Goal: Information Seeking & Learning: Compare options

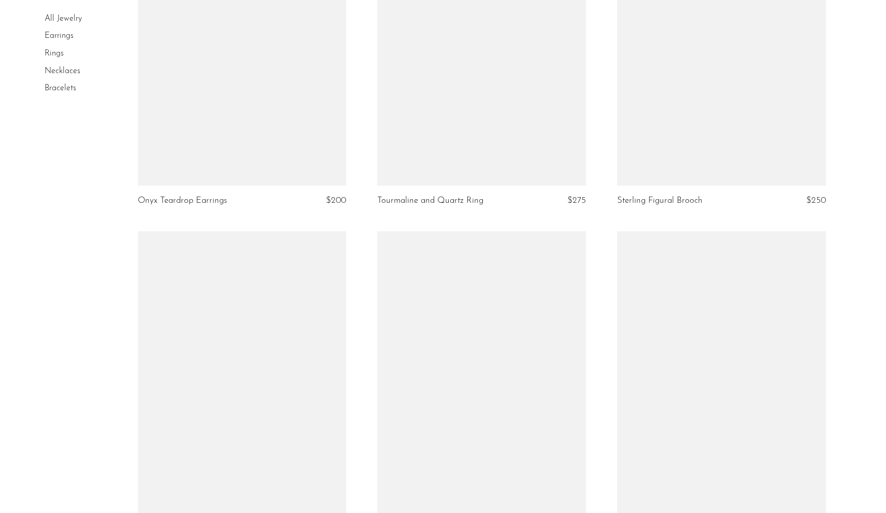
scroll to position [1014, 0]
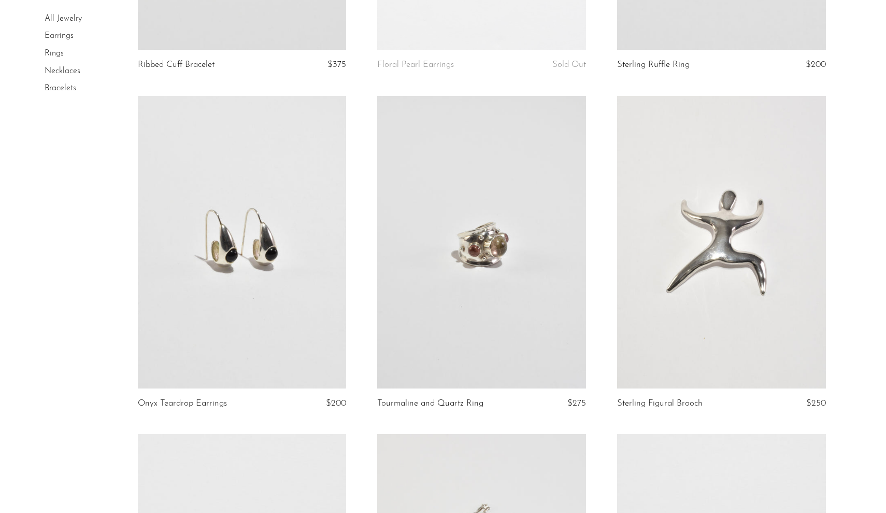
click at [505, 312] on link at bounding box center [481, 242] width 209 height 292
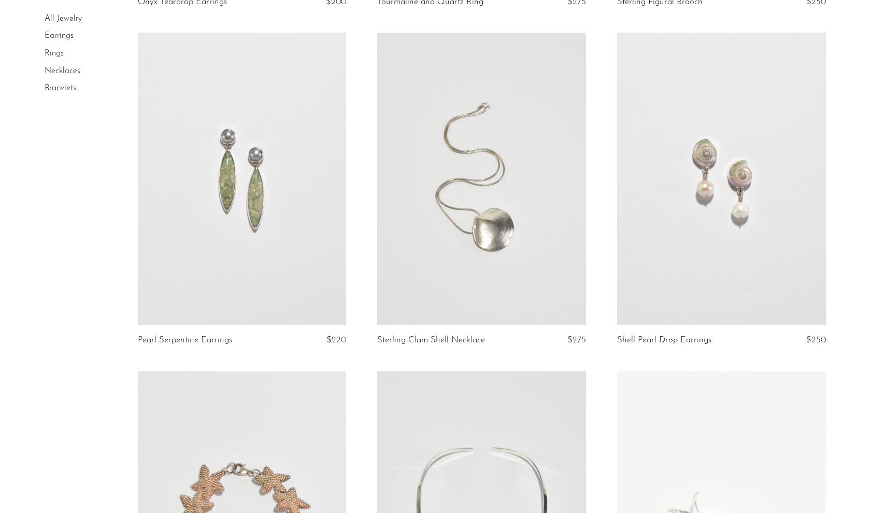
scroll to position [1441, 0]
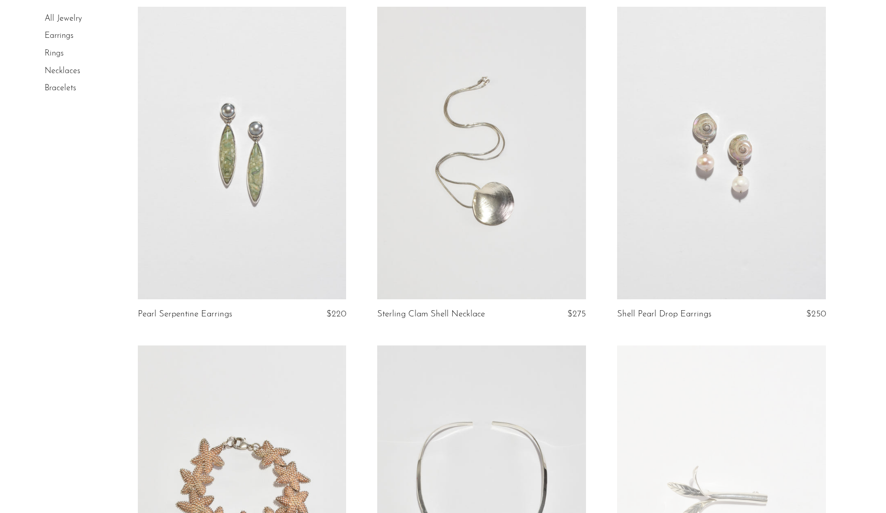
click at [716, 280] on link at bounding box center [721, 153] width 209 height 292
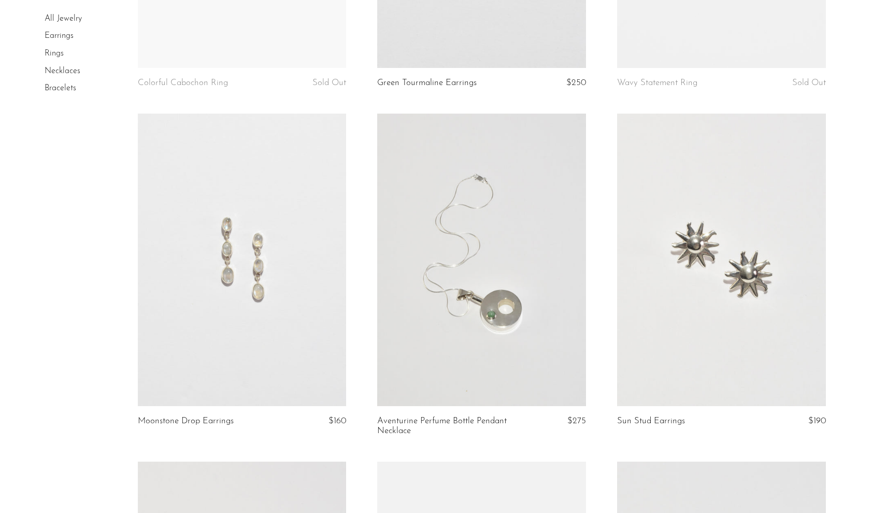
scroll to position [3242, 0]
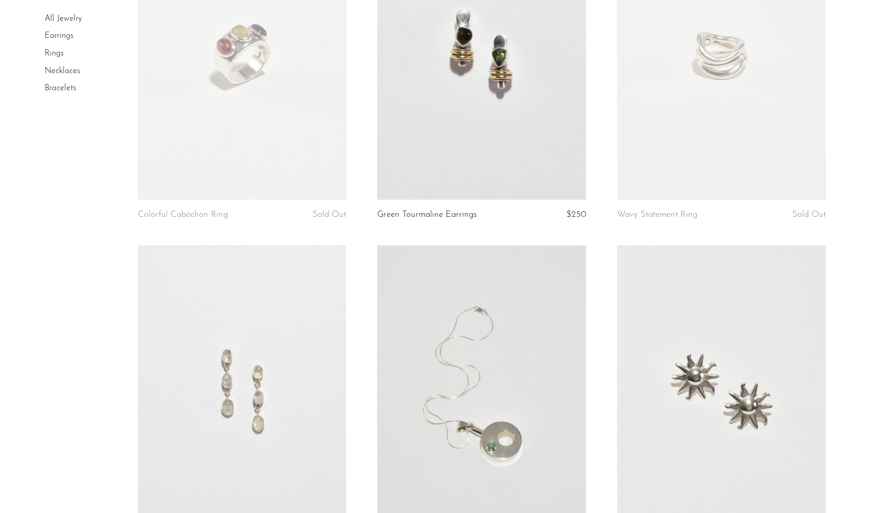
click at [266, 182] on link at bounding box center [242, 53] width 209 height 292
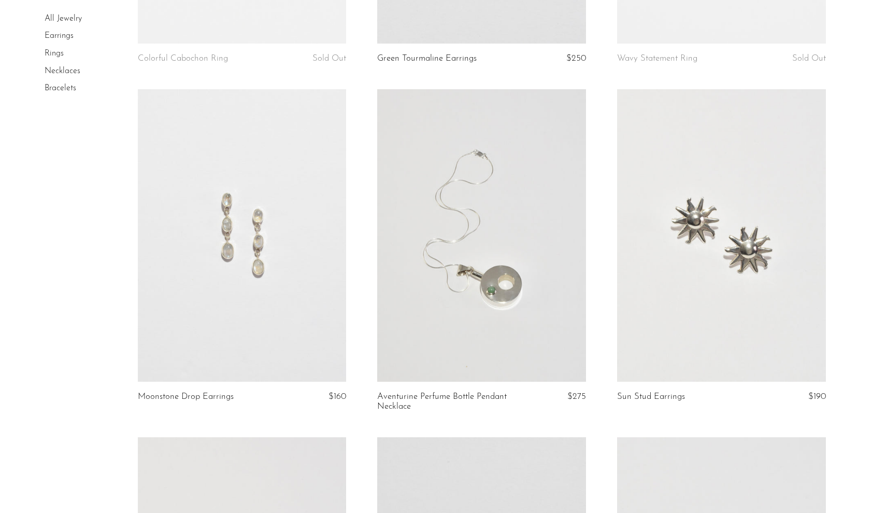
scroll to position [3406, 0]
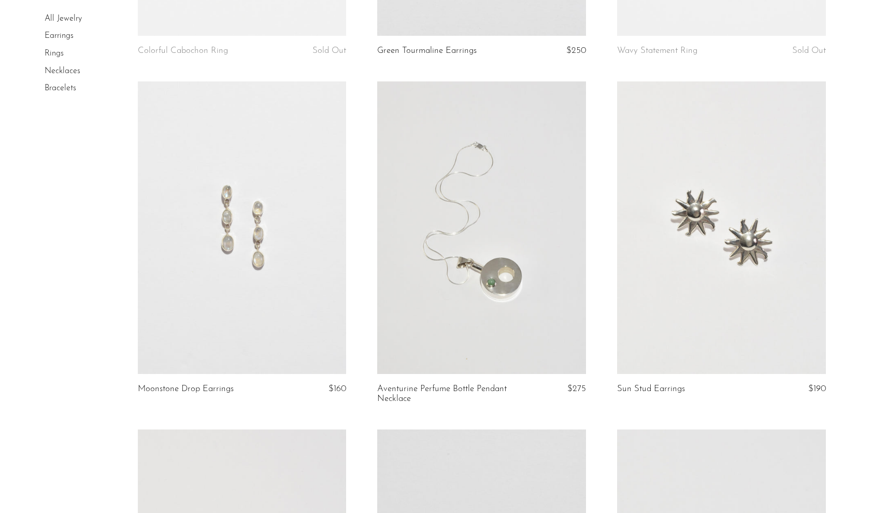
click at [475, 306] on link at bounding box center [481, 227] width 209 height 292
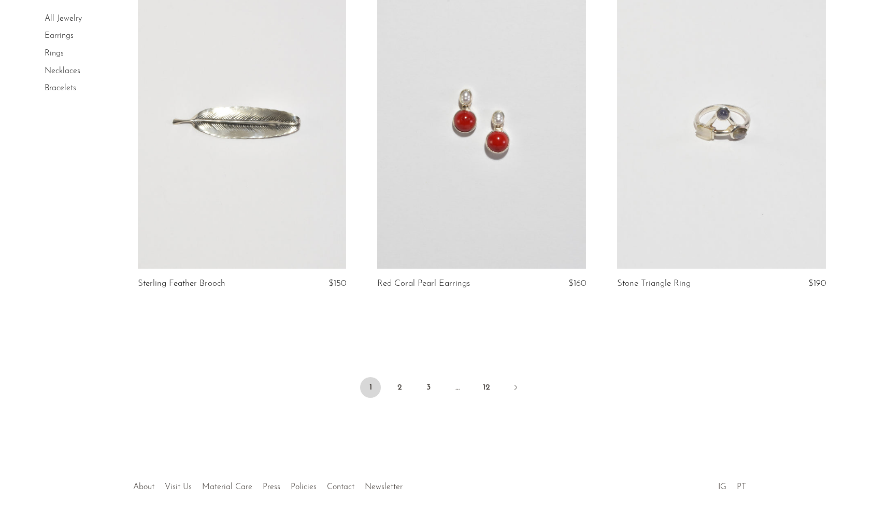
scroll to position [3859, 0]
click at [488, 240] on link at bounding box center [481, 122] width 209 height 292
click at [400, 389] on link "2" at bounding box center [399, 386] width 21 height 21
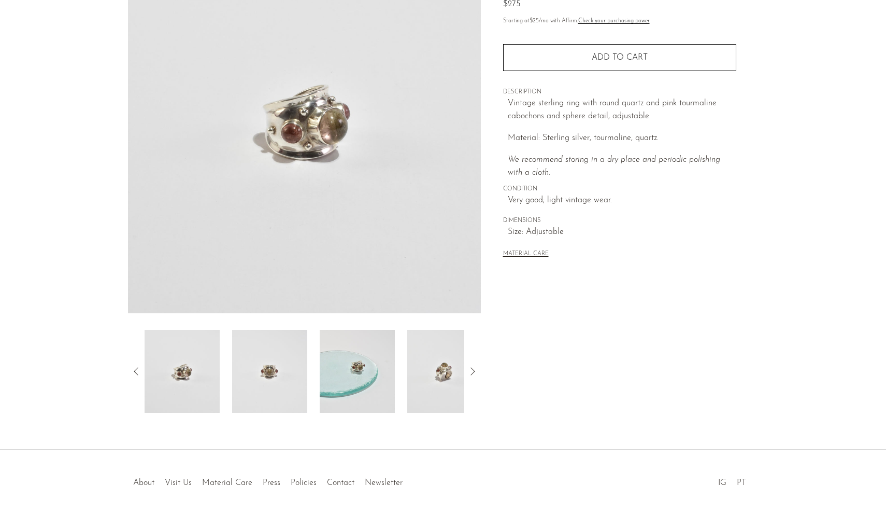
scroll to position [124, 0]
click at [282, 353] on img at bounding box center [269, 370] width 75 height 83
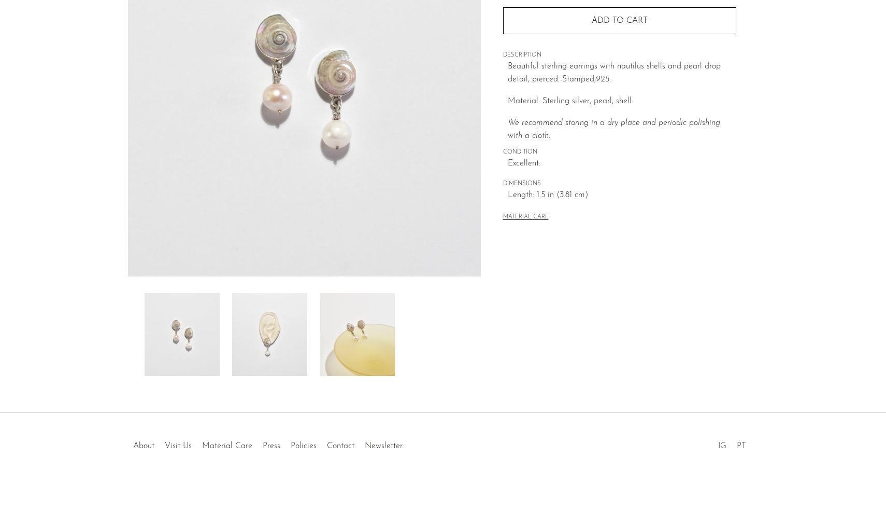
scroll to position [162, 0]
click at [245, 308] on img at bounding box center [269, 332] width 75 height 83
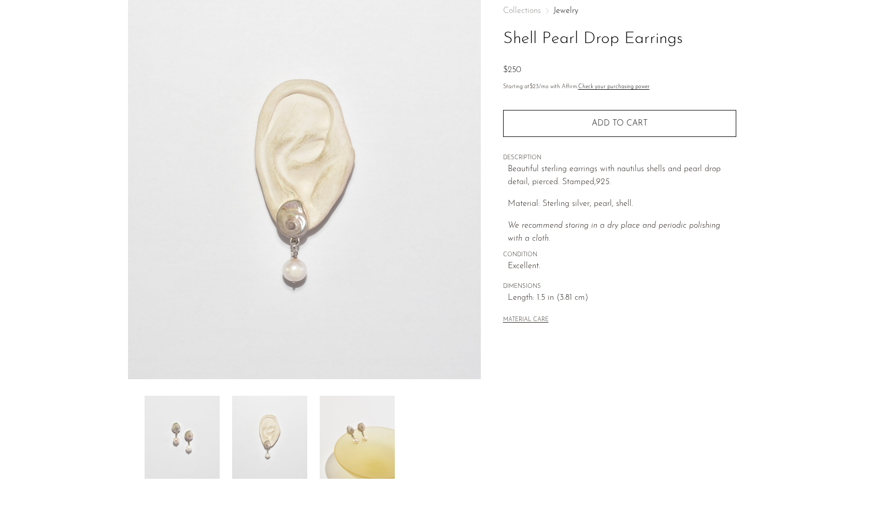
scroll to position [54, 0]
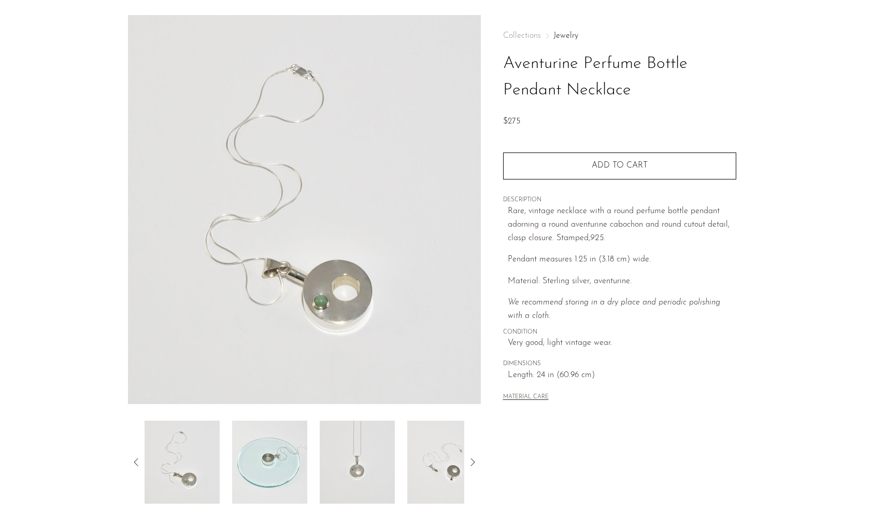
scroll to position [36, 0]
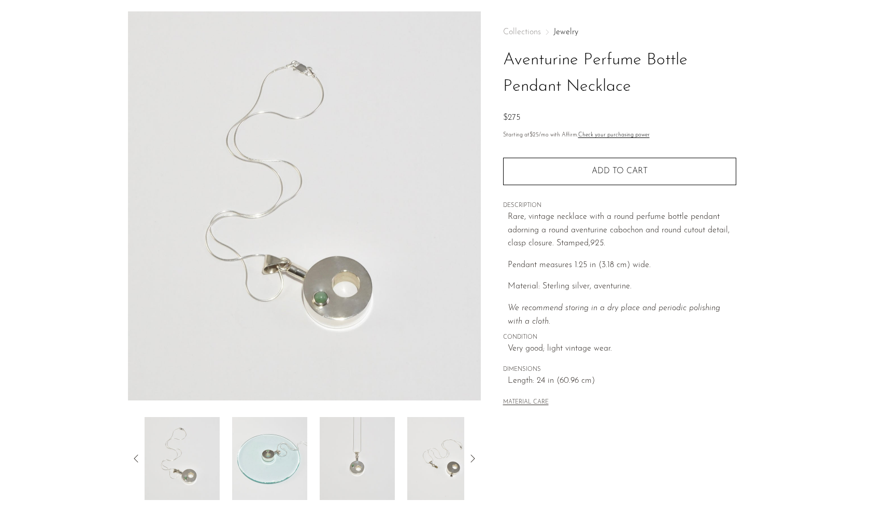
click at [441, 442] on img at bounding box center [444, 458] width 75 height 83
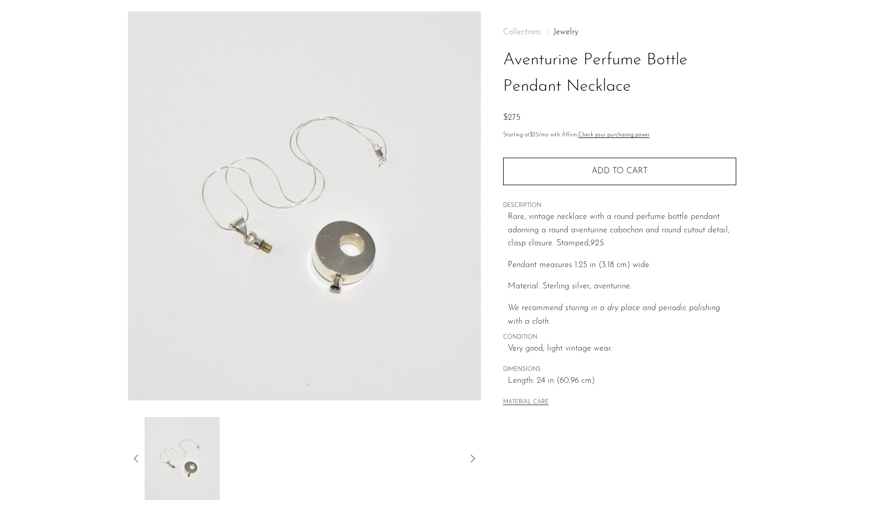
click at [136, 460] on icon at bounding box center [136, 458] width 12 height 12
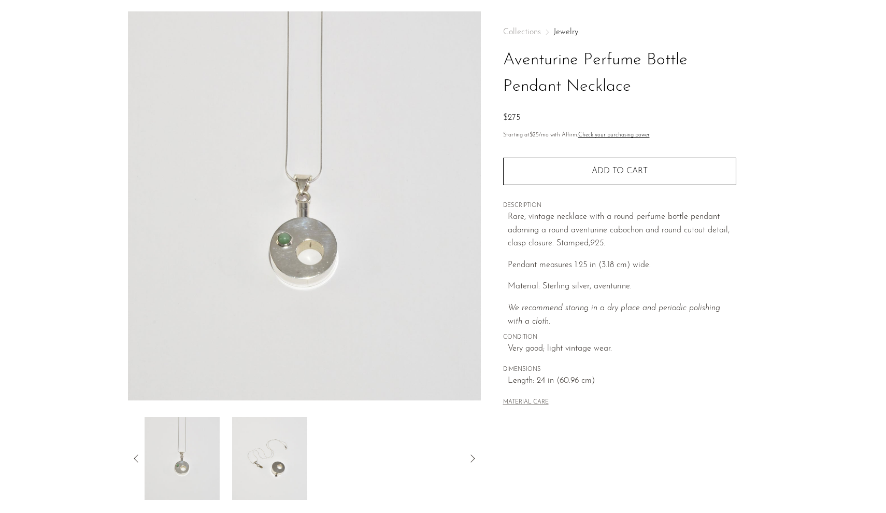
click at [136, 460] on icon at bounding box center [136, 458] width 12 height 12
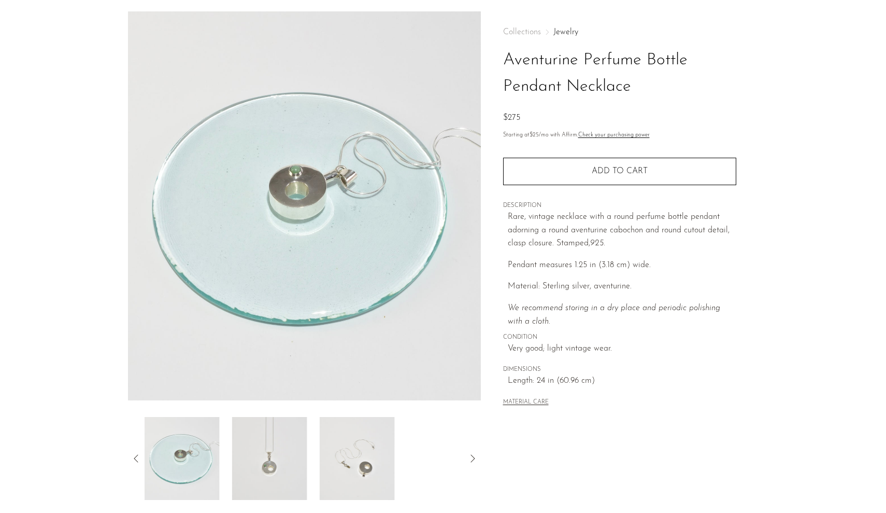
click at [136, 460] on icon at bounding box center [136, 458] width 12 height 12
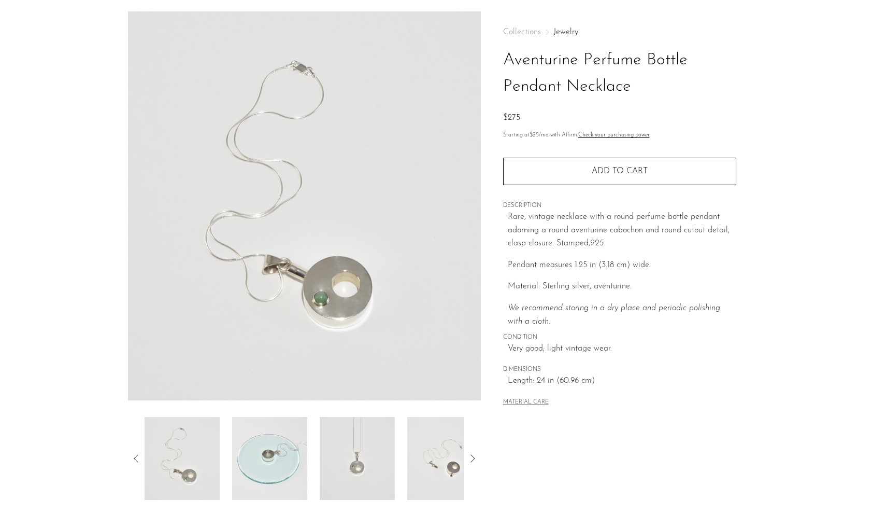
click at [316, 460] on div at bounding box center [305, 458] width 320 height 83
click at [351, 459] on img at bounding box center [357, 458] width 75 height 83
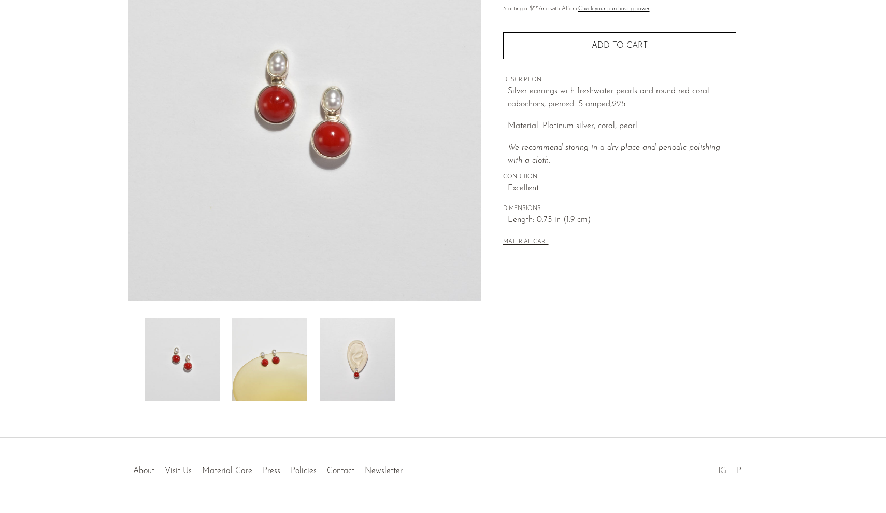
scroll to position [159, 0]
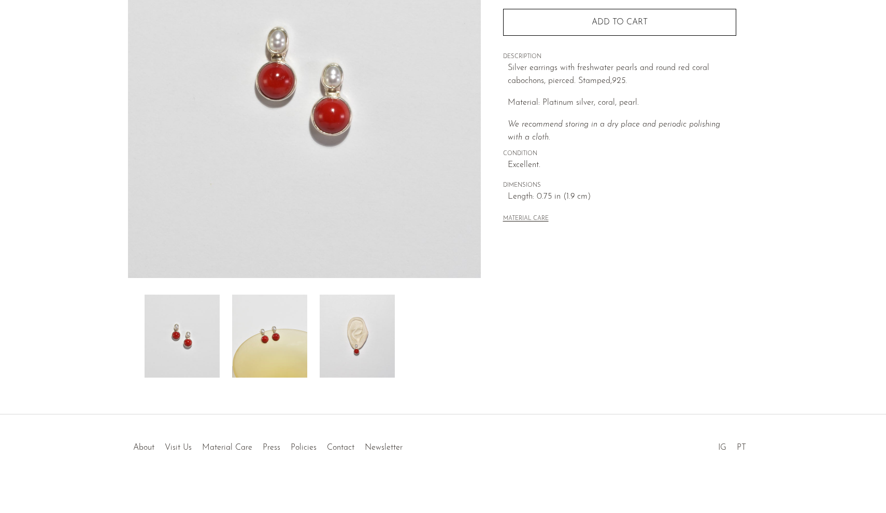
click at [280, 333] on img at bounding box center [269, 335] width 75 height 83
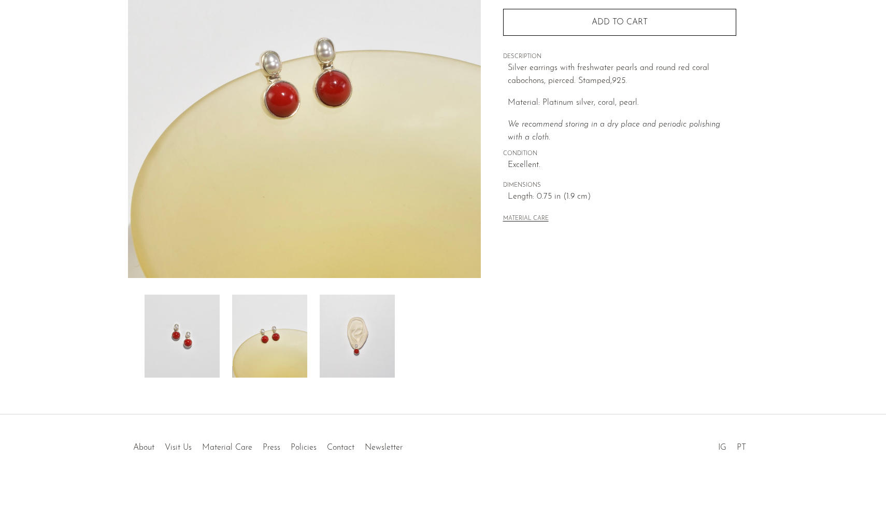
click at [343, 345] on img at bounding box center [357, 335] width 75 height 83
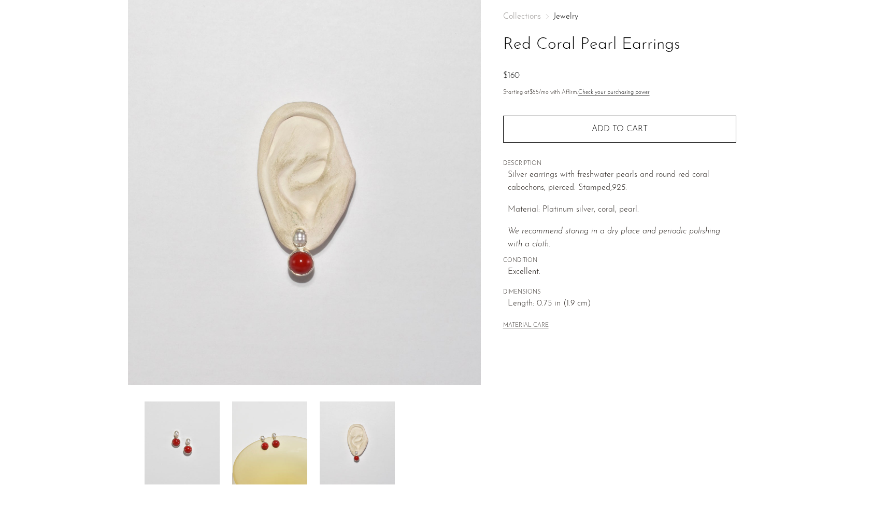
scroll to position [50, 0]
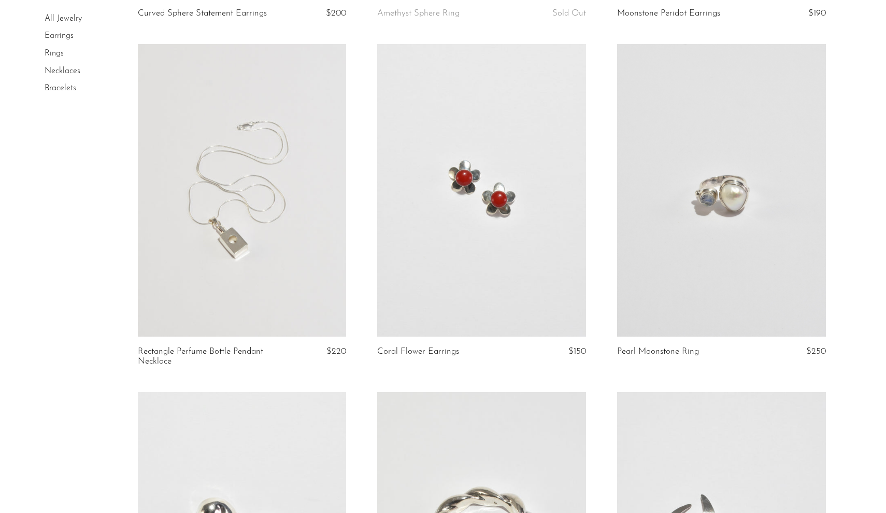
scroll to position [390, 0]
click at [316, 324] on link at bounding box center [242, 190] width 209 height 292
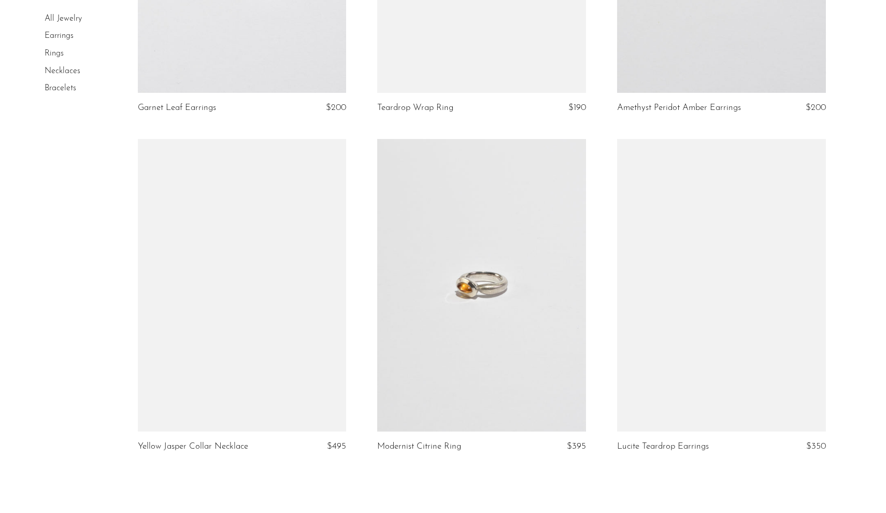
scroll to position [3744, 0]
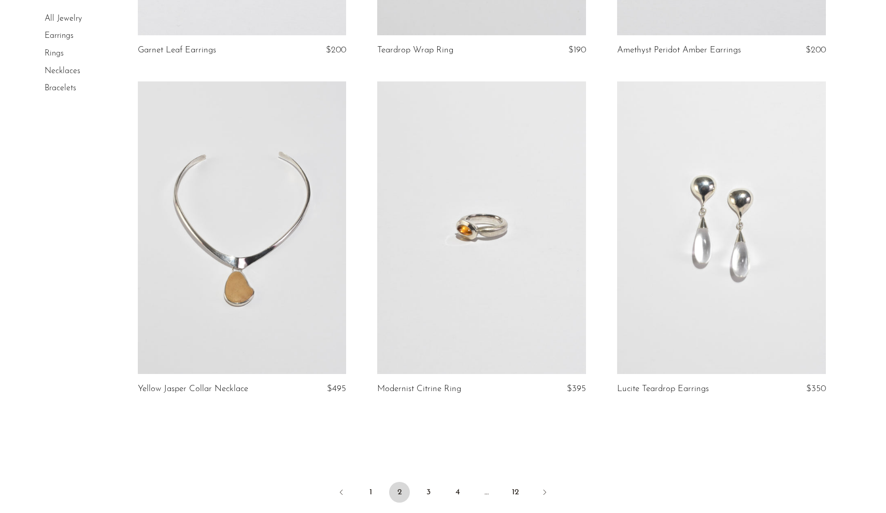
click at [523, 361] on link at bounding box center [481, 227] width 209 height 292
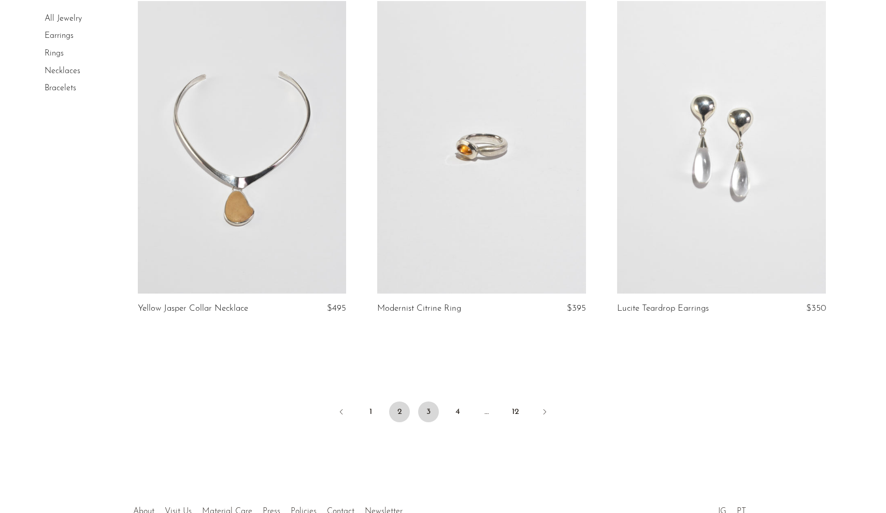
click at [432, 403] on link "3" at bounding box center [428, 411] width 21 height 21
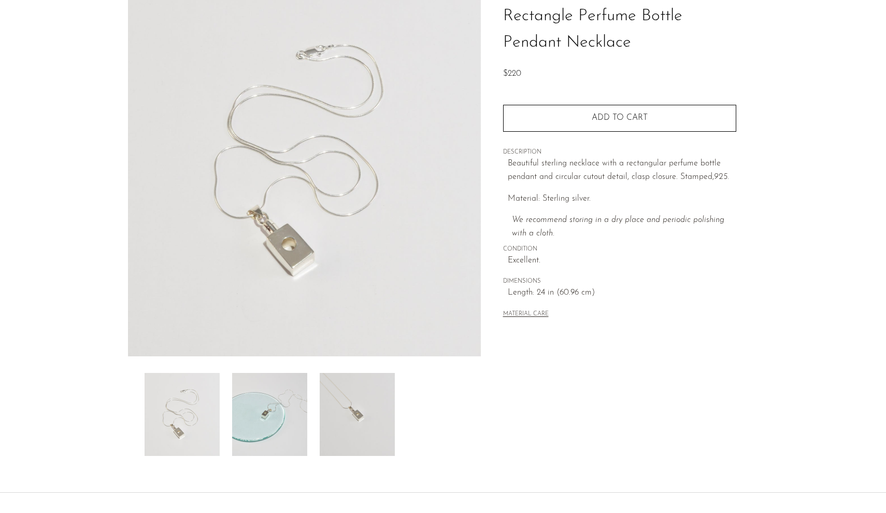
scroll to position [89, 0]
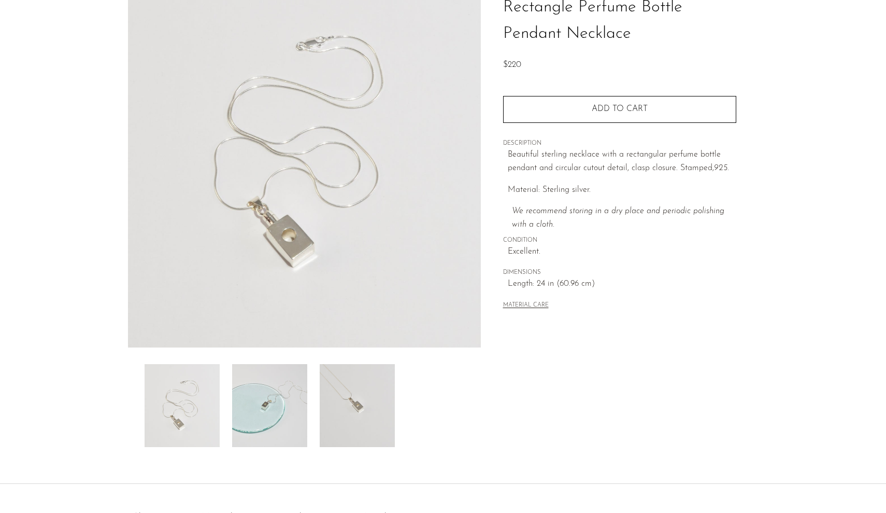
click at [260, 383] on img at bounding box center [269, 405] width 75 height 83
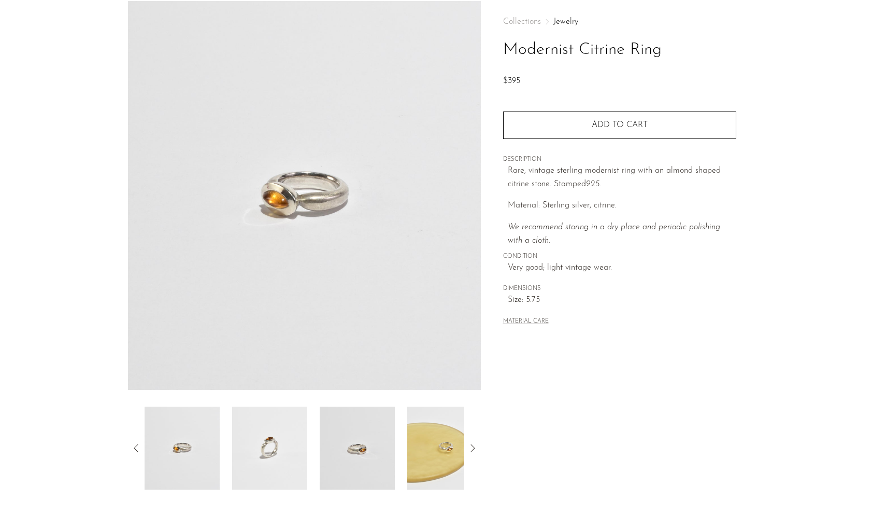
scroll to position [89, 0]
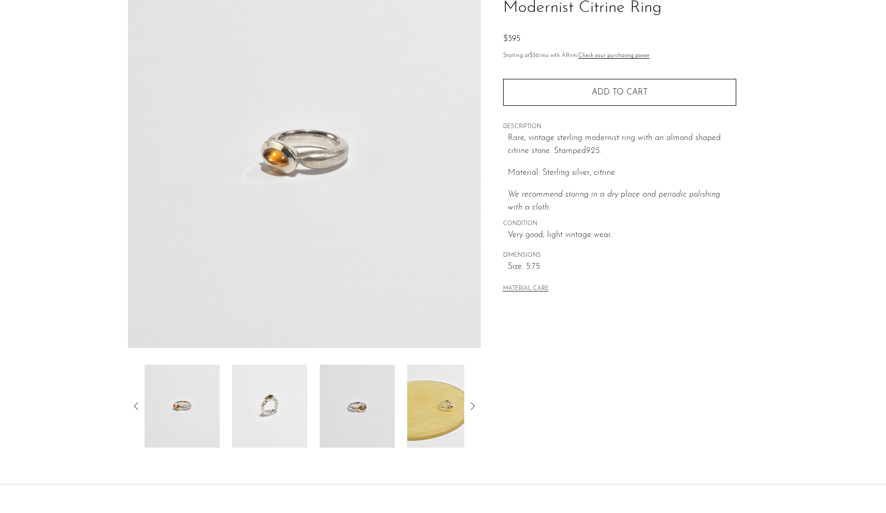
click at [291, 413] on img at bounding box center [269, 405] width 75 height 83
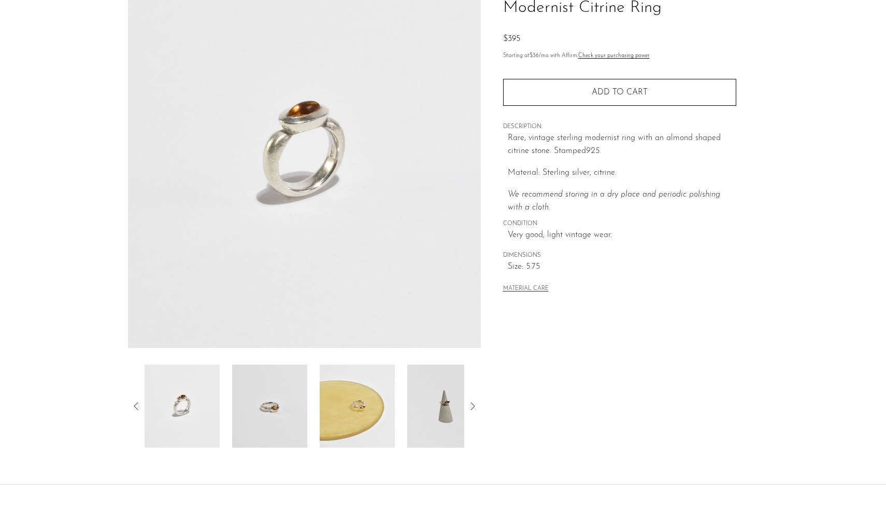
click at [266, 390] on img at bounding box center [269, 405] width 75 height 83
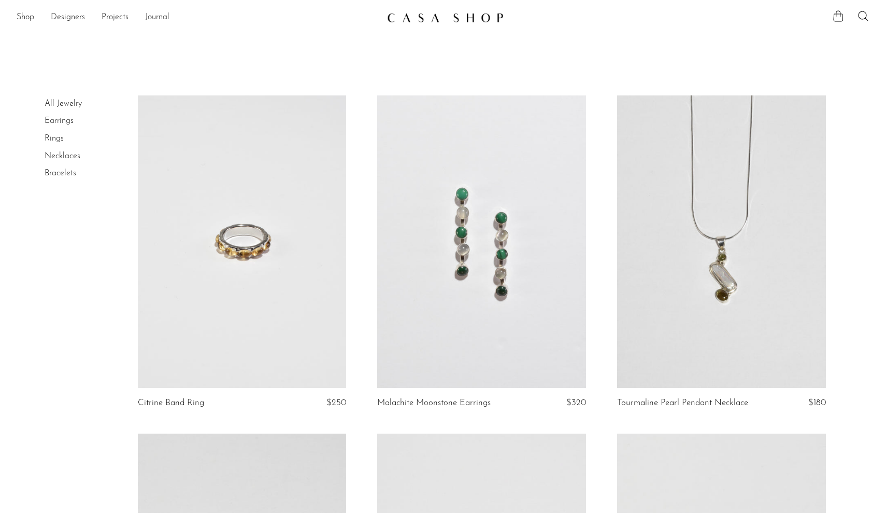
click at [326, 314] on link at bounding box center [242, 241] width 209 height 292
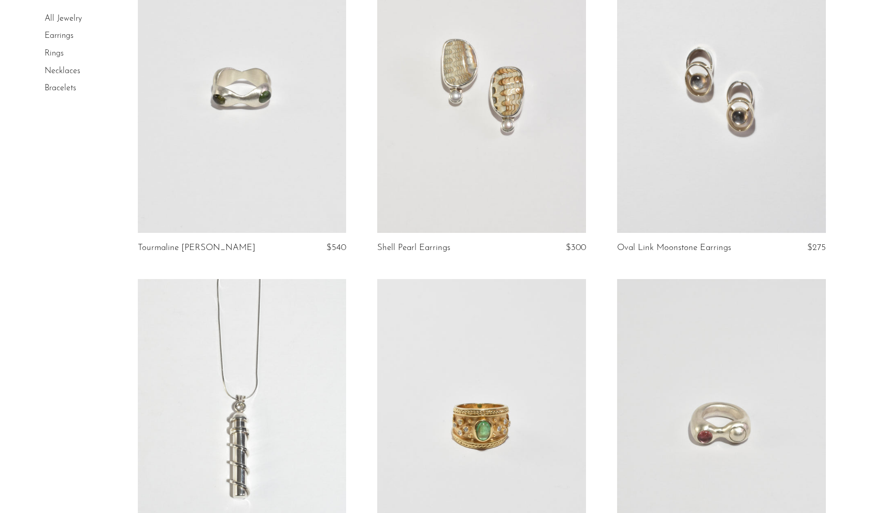
scroll to position [833, 0]
click at [698, 215] on link at bounding box center [721, 85] width 209 height 292
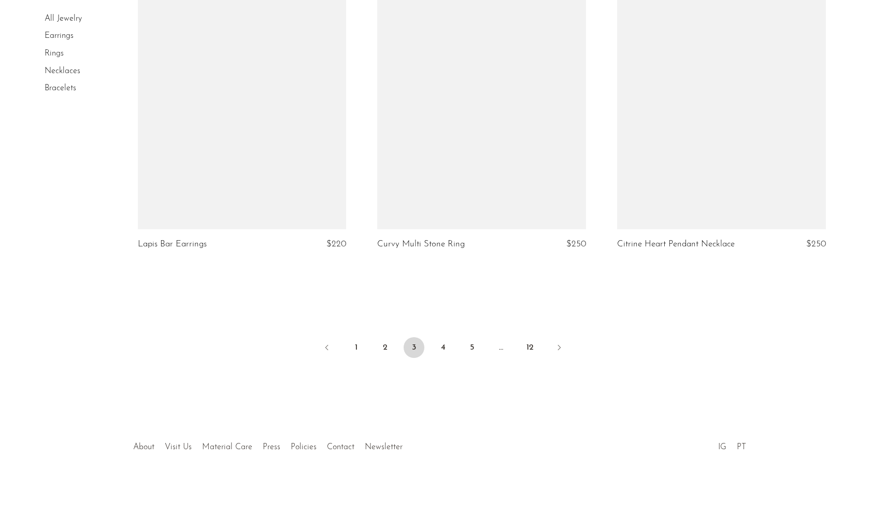
scroll to position [3914, 0]
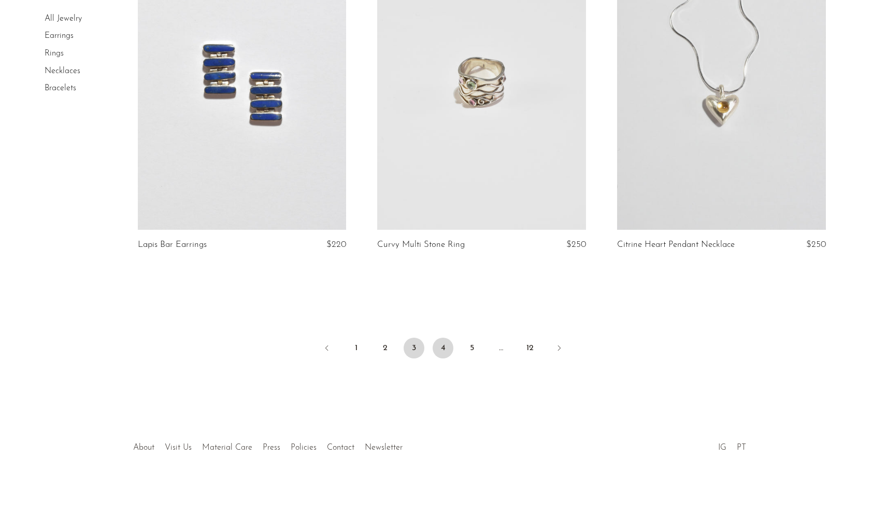
click at [445, 342] on link "4" at bounding box center [443, 347] width 21 height 21
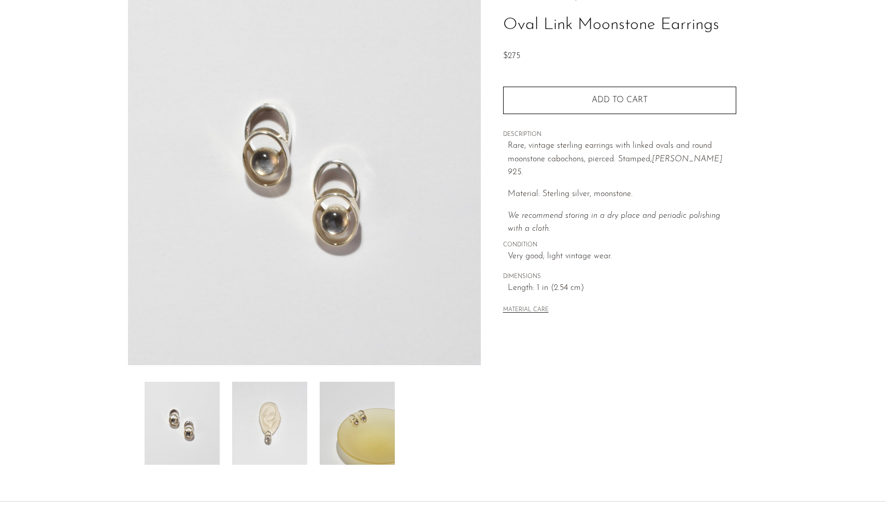
scroll to position [135, 0]
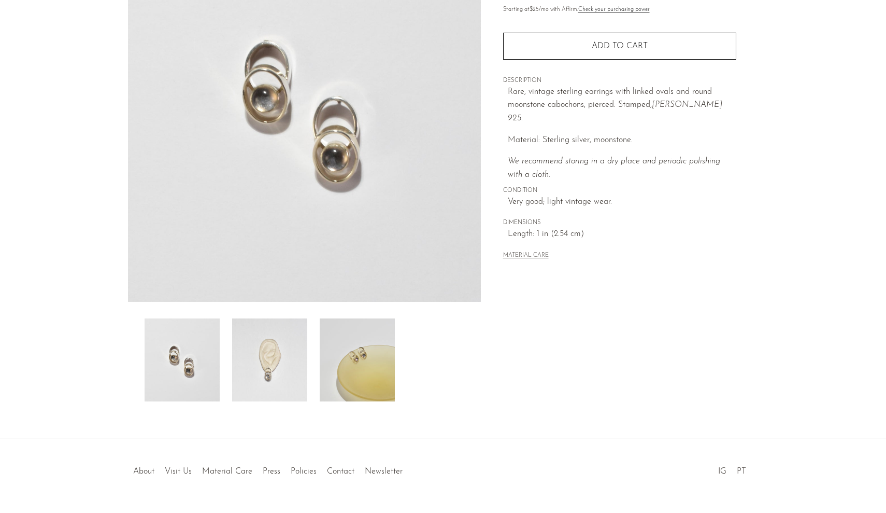
click at [249, 396] on img at bounding box center [269, 359] width 75 height 83
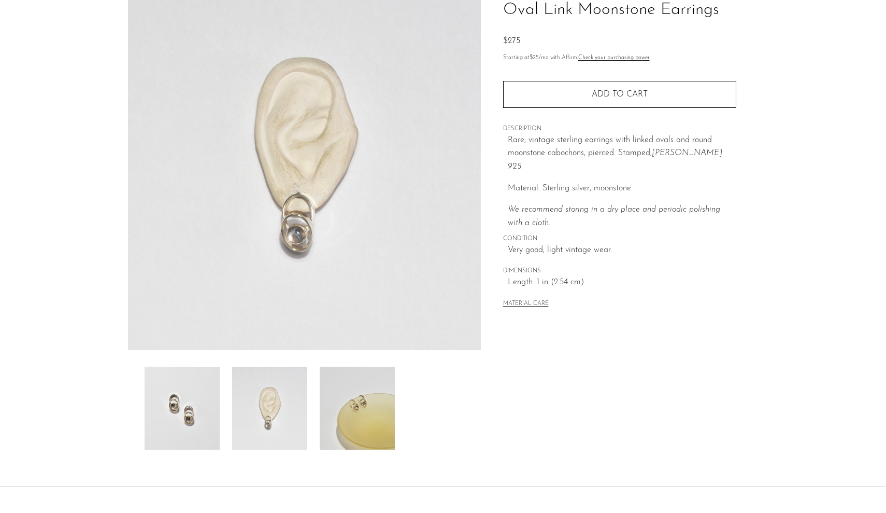
scroll to position [86, 0]
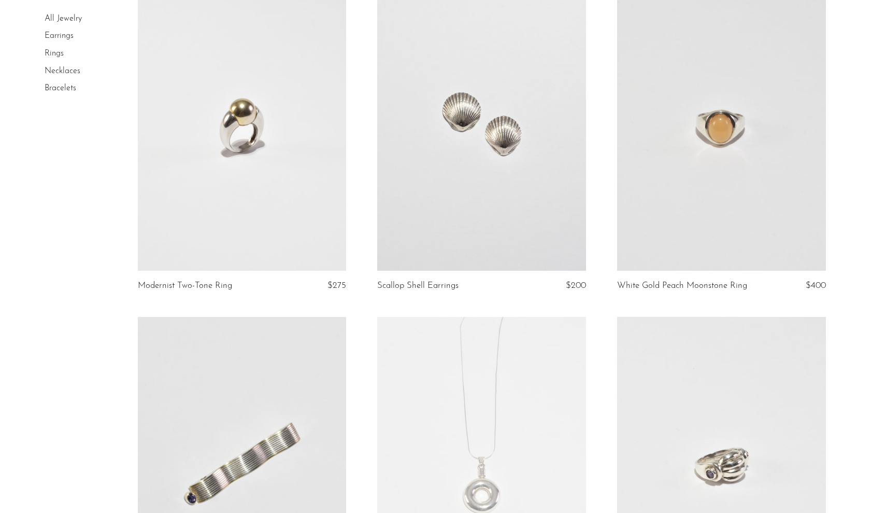
scroll to position [2145, 0]
click at [656, 249] on link at bounding box center [721, 125] width 209 height 292
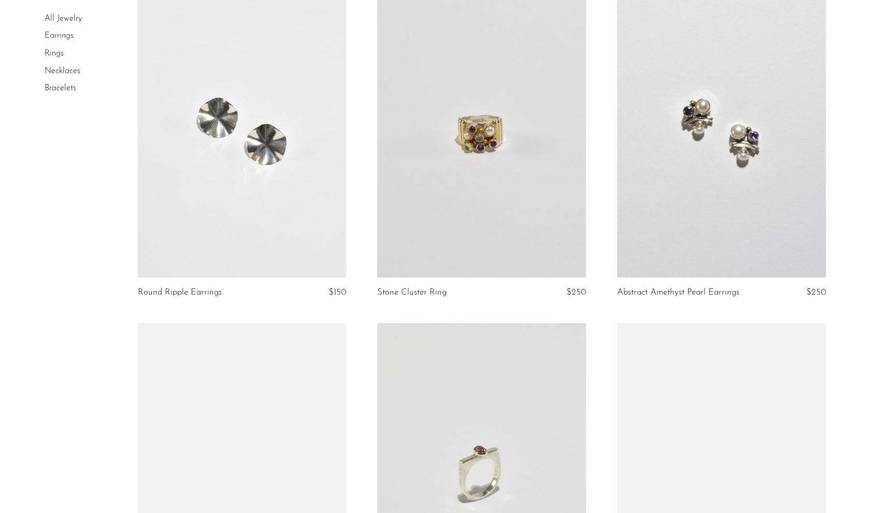
scroll to position [2816, 0]
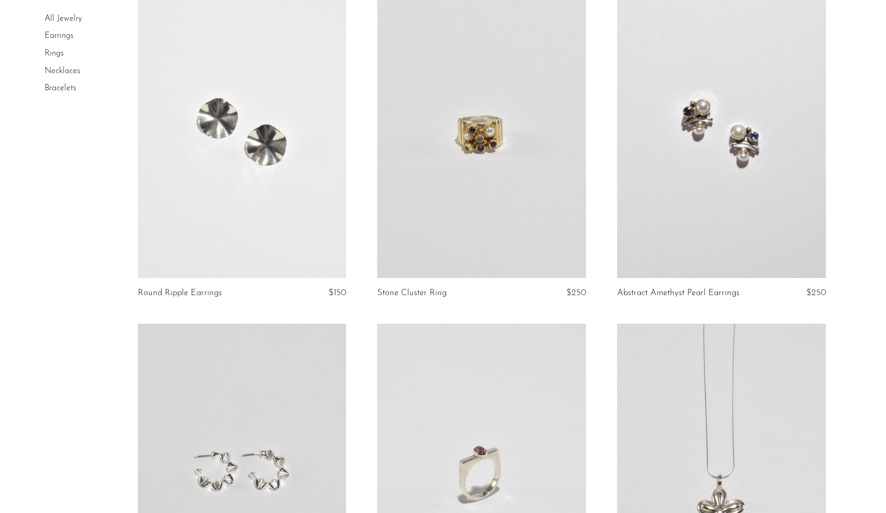
click at [522, 270] on link at bounding box center [481, 131] width 209 height 292
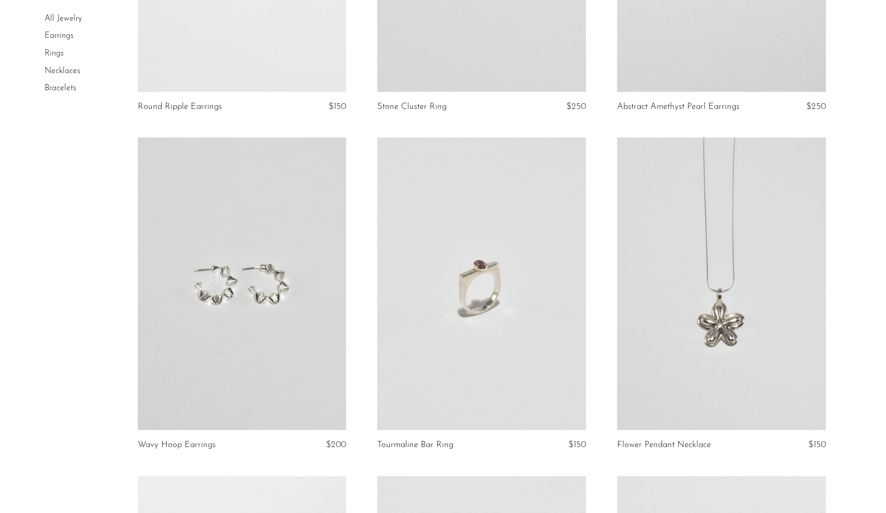
scroll to position [3006, 0]
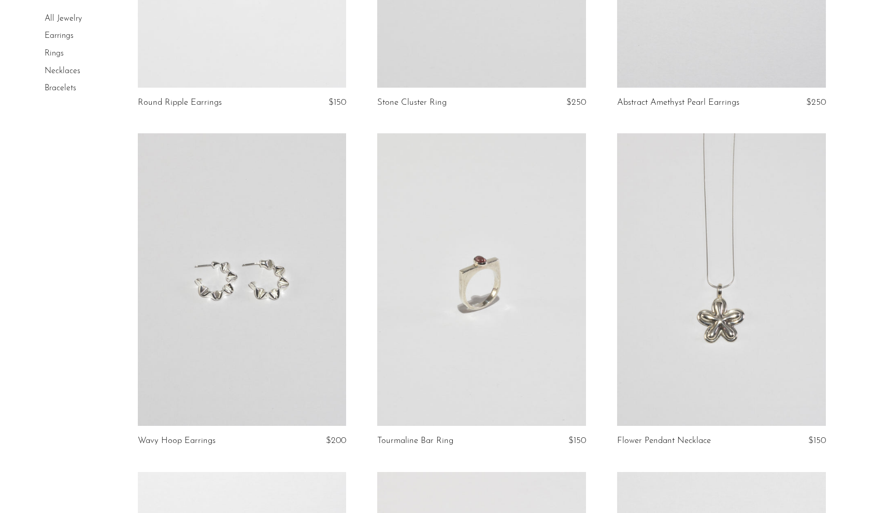
click at [434, 345] on link at bounding box center [481, 279] width 209 height 292
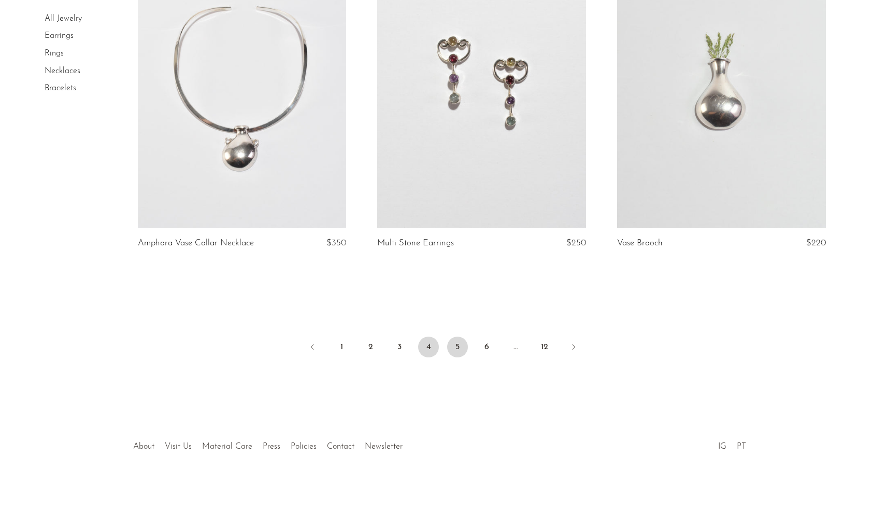
scroll to position [3879, 0]
click at [458, 347] on link "5" at bounding box center [457, 347] width 21 height 21
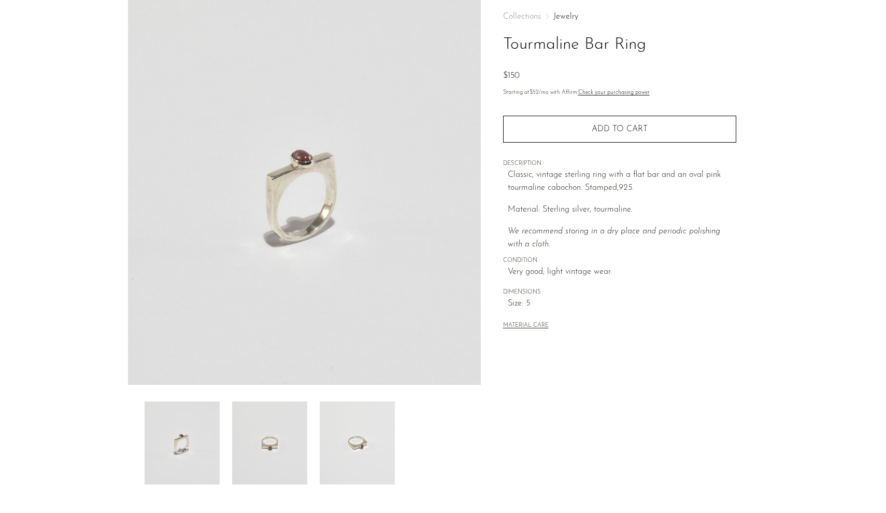
scroll to position [65, 0]
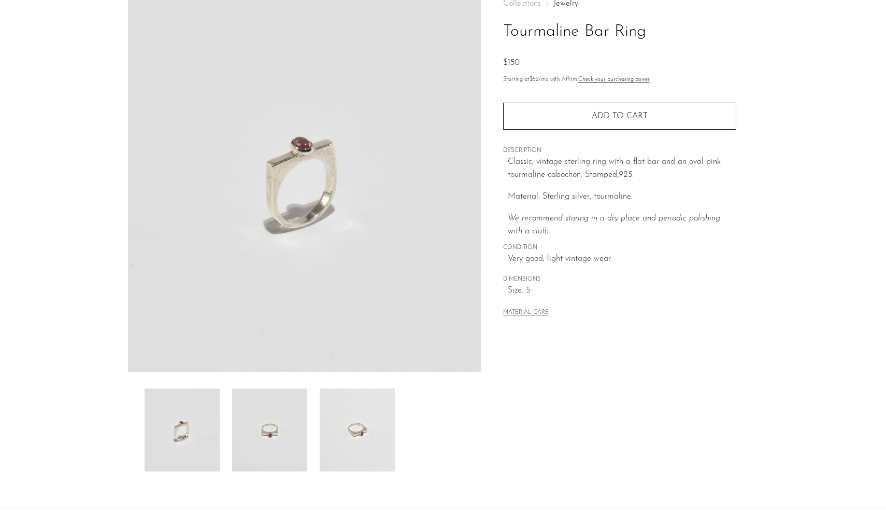
click at [307, 416] on img at bounding box center [269, 429] width 75 height 83
click at [332, 427] on img at bounding box center [357, 429] width 75 height 83
click at [184, 433] on img at bounding box center [182, 429] width 75 height 83
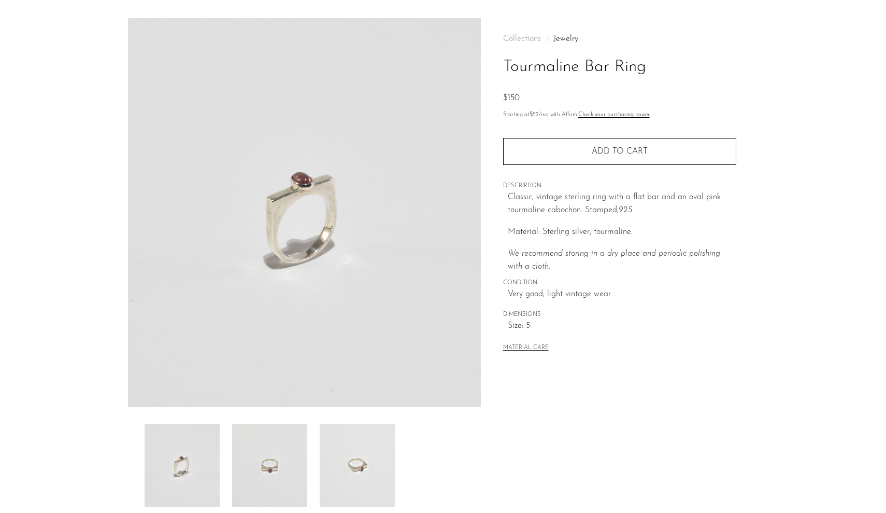
scroll to position [27, 0]
click at [296, 293] on img at bounding box center [304, 215] width 353 height 389
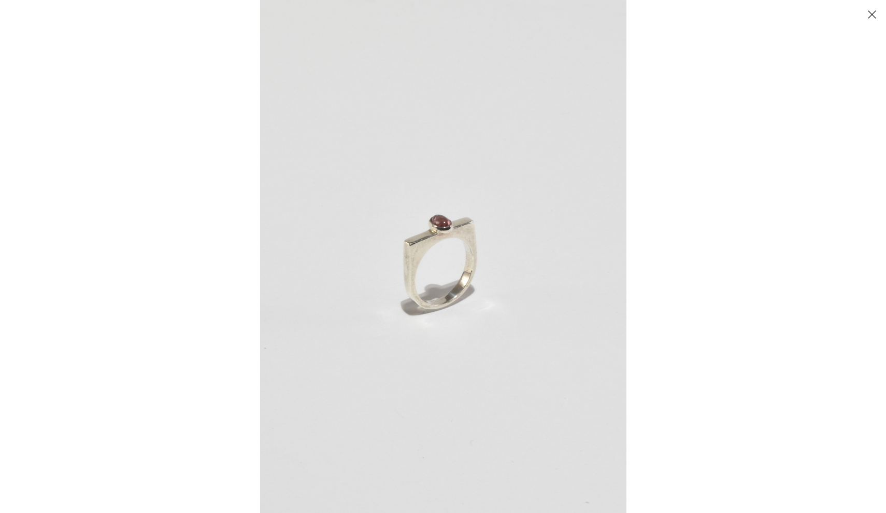
click at [234, 410] on div at bounding box center [443, 256] width 886 height 513
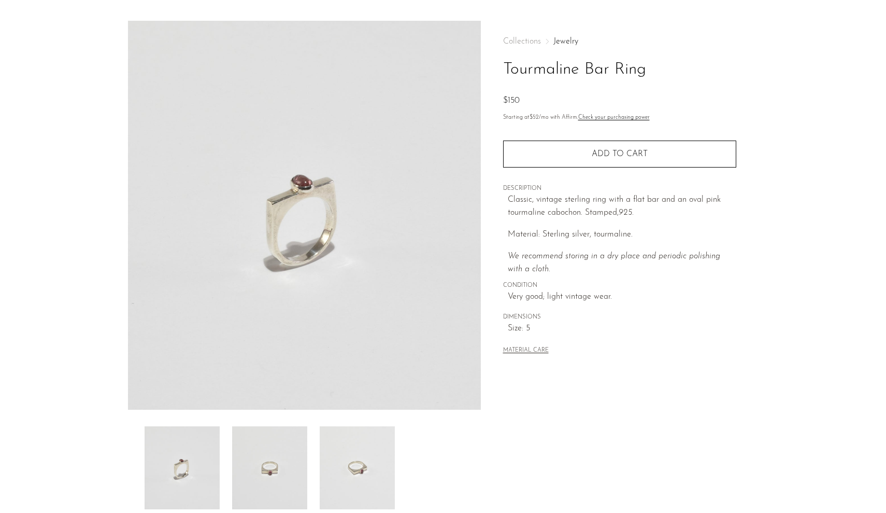
click at [273, 467] on img at bounding box center [269, 467] width 75 height 83
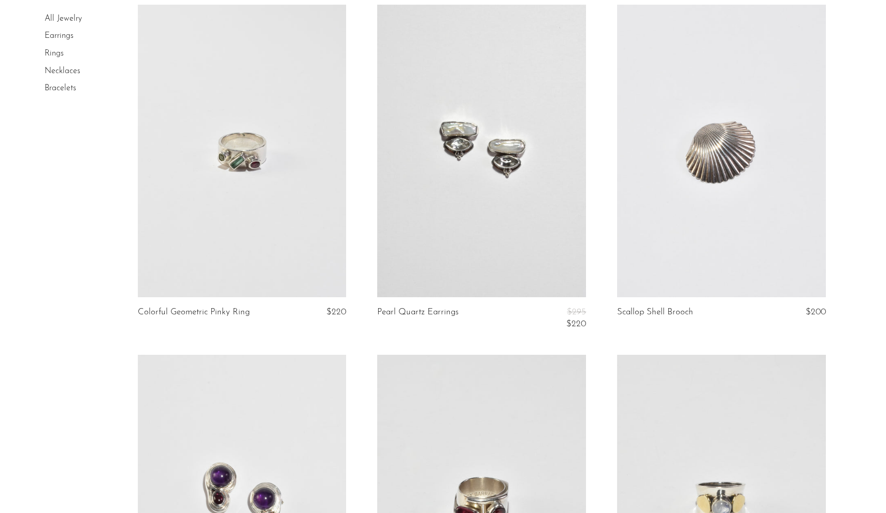
scroll to position [428, 0]
click at [281, 259] on link at bounding box center [242, 151] width 209 height 292
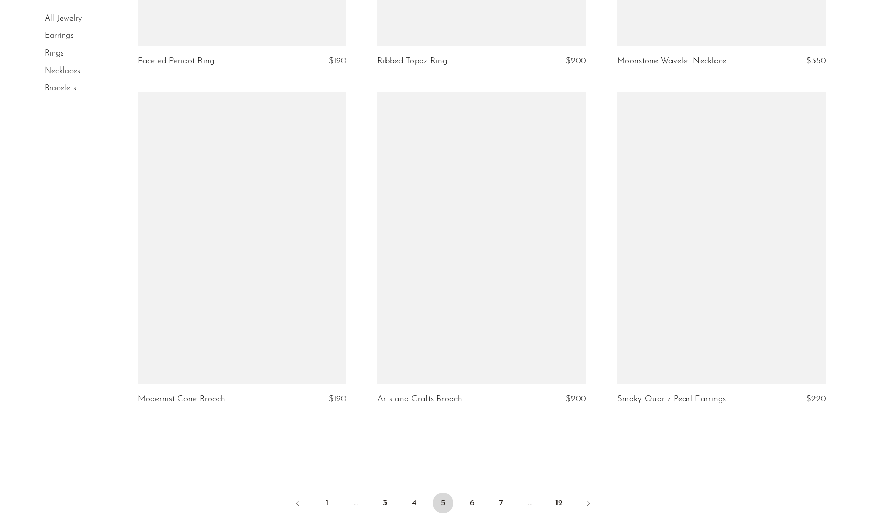
scroll to position [3798, 0]
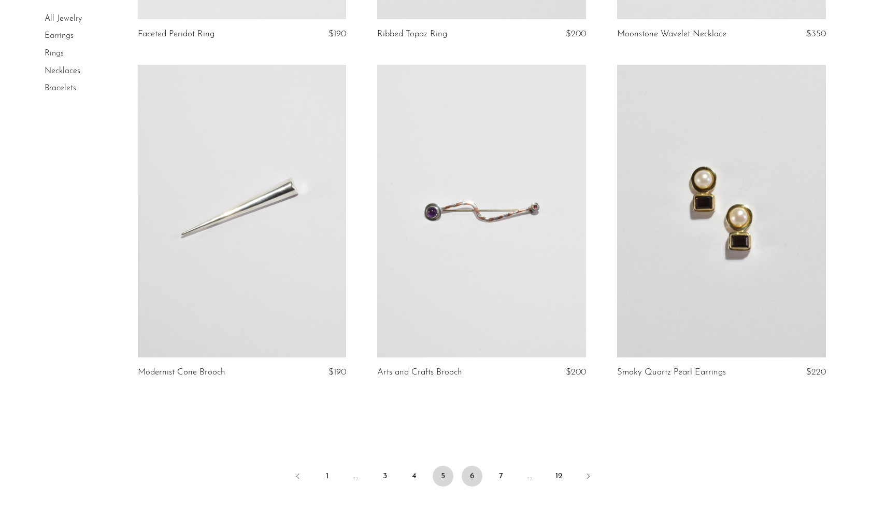
click at [475, 472] on link "6" at bounding box center [472, 475] width 21 height 21
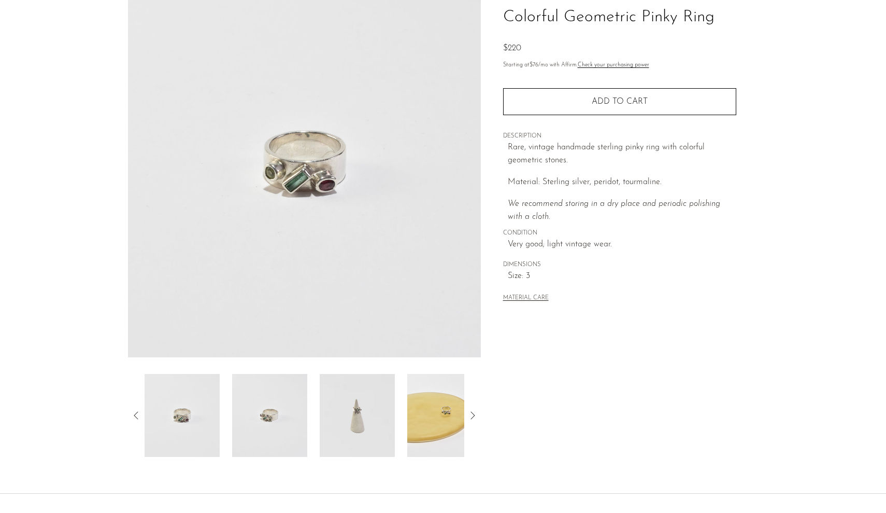
scroll to position [81, 0]
click at [300, 398] on img at bounding box center [269, 413] width 75 height 83
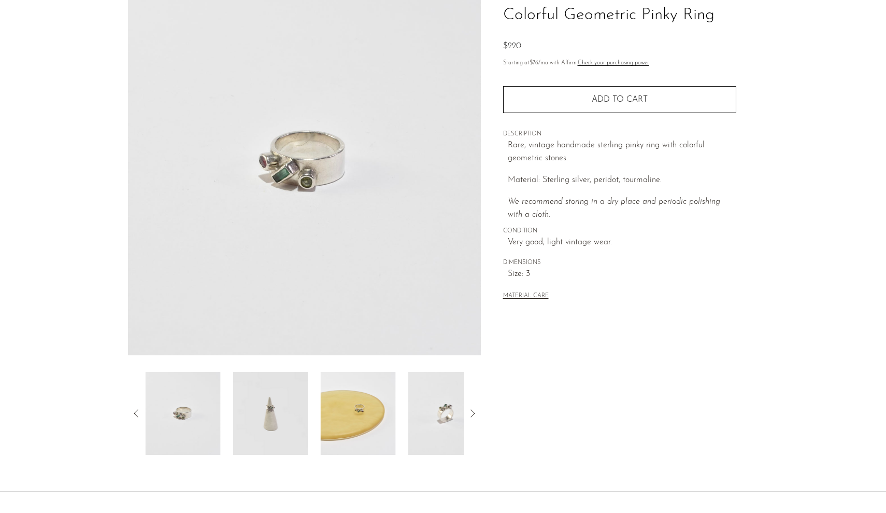
click at [285, 412] on img at bounding box center [270, 413] width 75 height 83
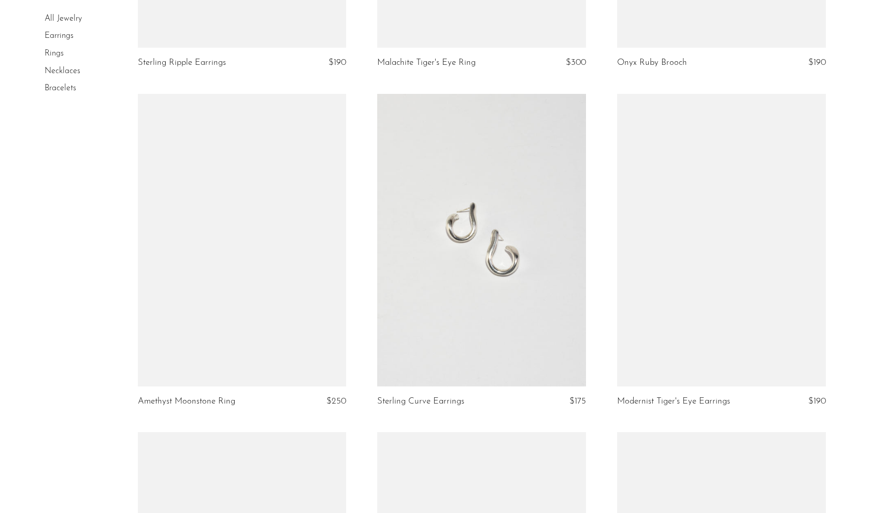
scroll to position [1693, 0]
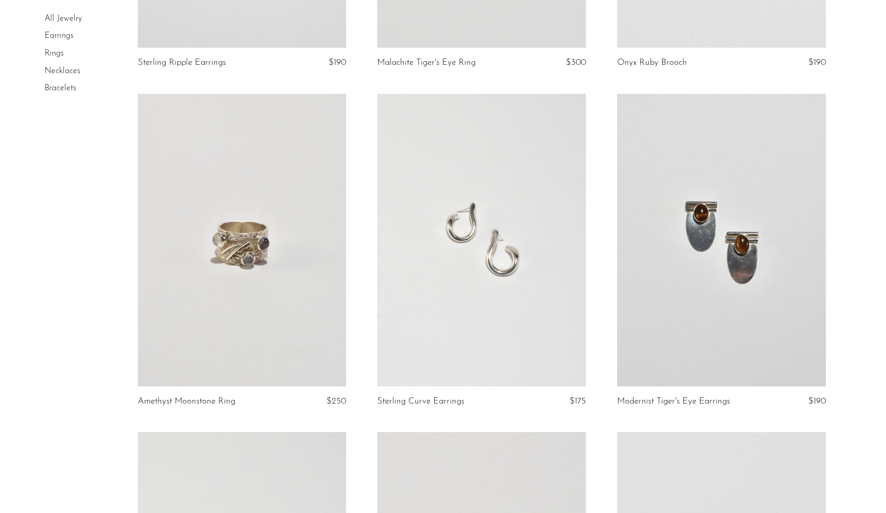
click at [294, 331] on link at bounding box center [242, 240] width 209 height 292
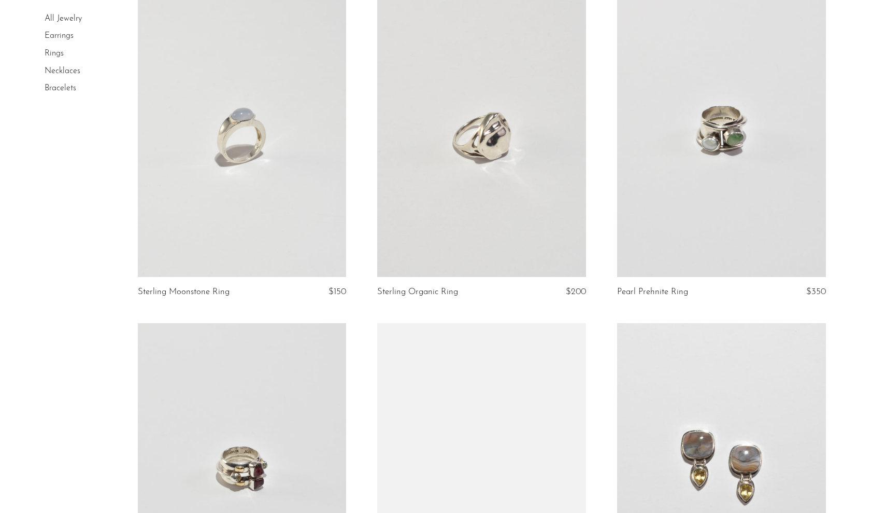
scroll to position [2138, 0]
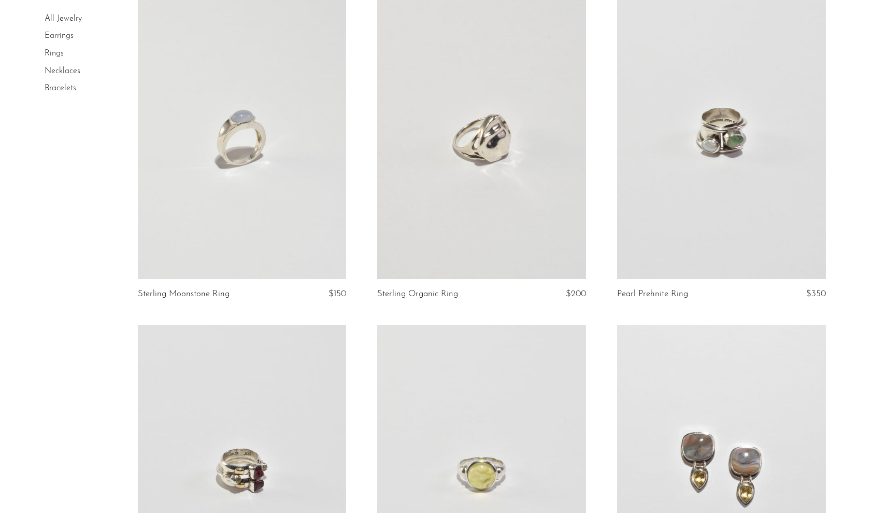
click at [291, 262] on link at bounding box center [242, 133] width 209 height 292
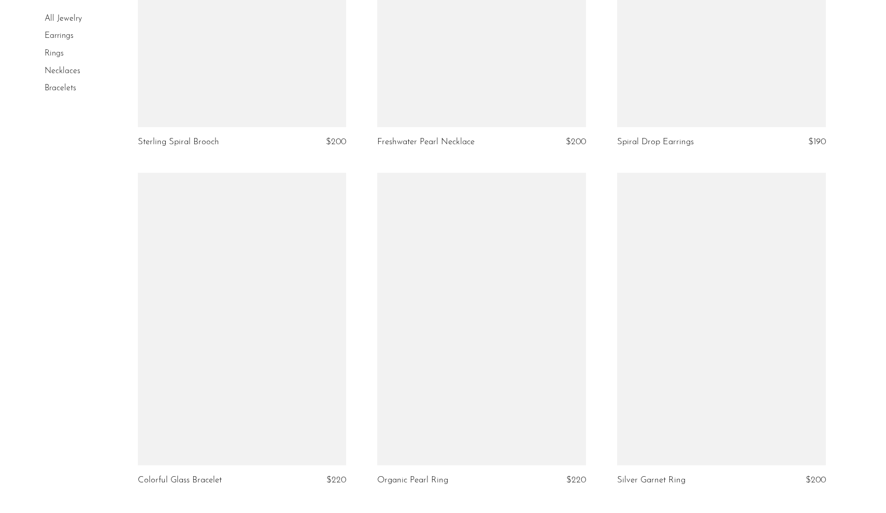
scroll to position [3837, 0]
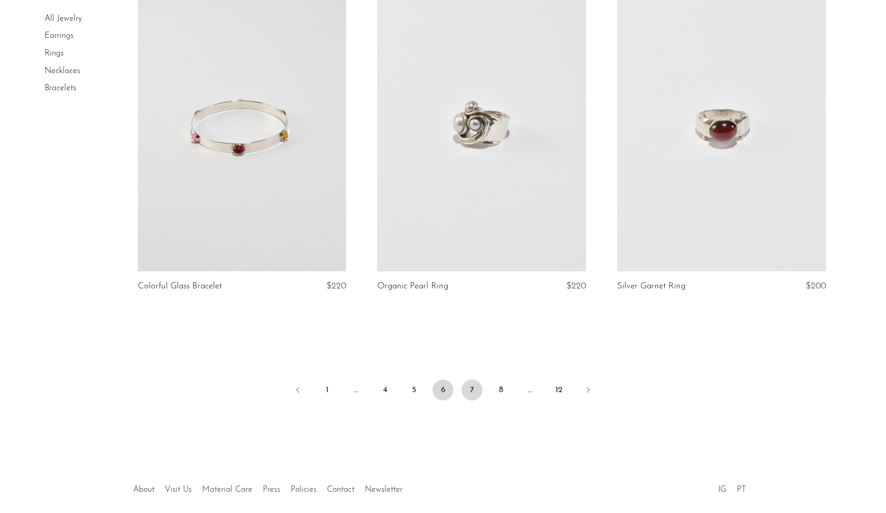
click at [470, 392] on link "7" at bounding box center [472, 389] width 21 height 21
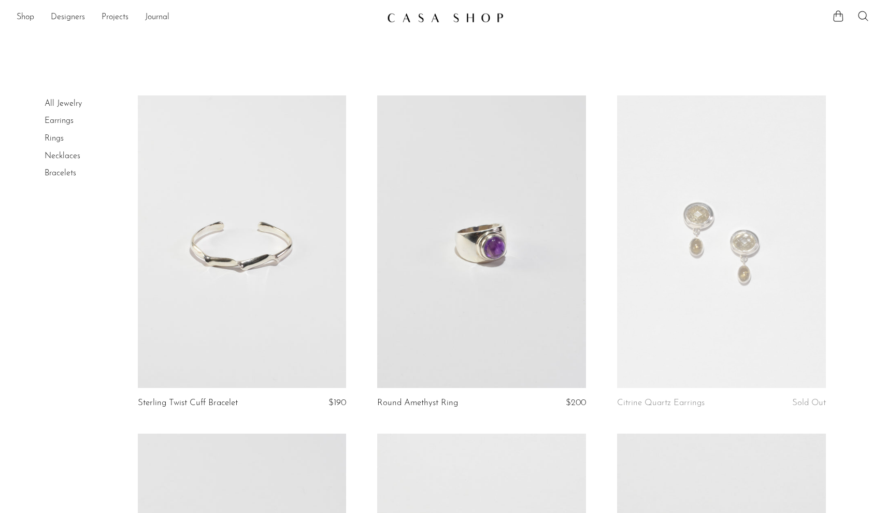
click at [661, 374] on link at bounding box center [721, 241] width 209 height 292
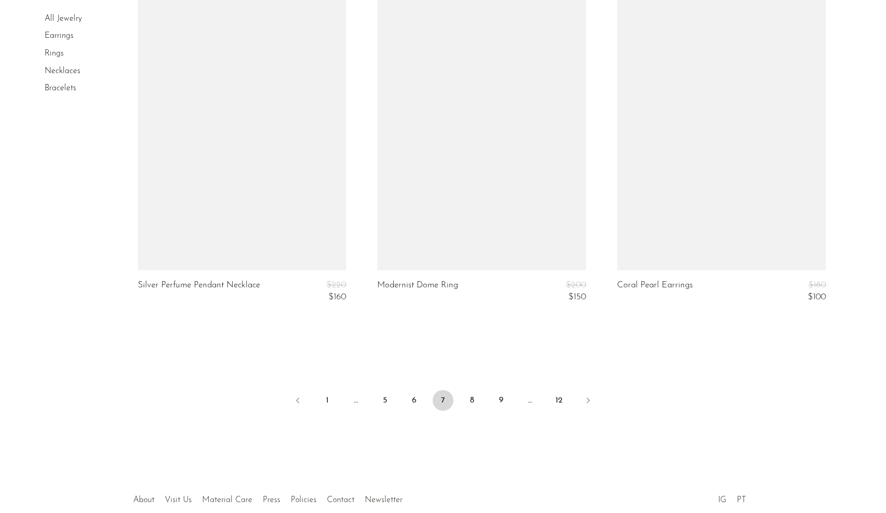
scroll to position [3928, 0]
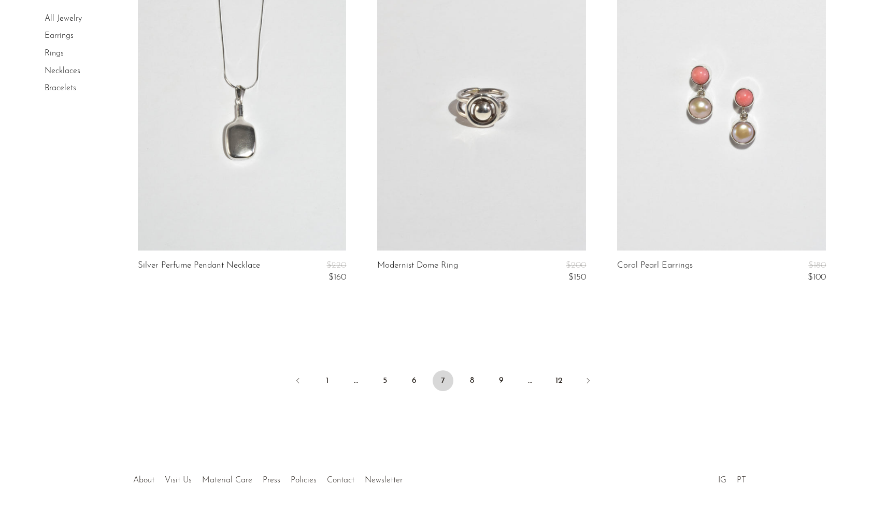
click at [303, 242] on link at bounding box center [242, 104] width 209 height 292
click at [478, 376] on link "8" at bounding box center [472, 380] width 21 height 21
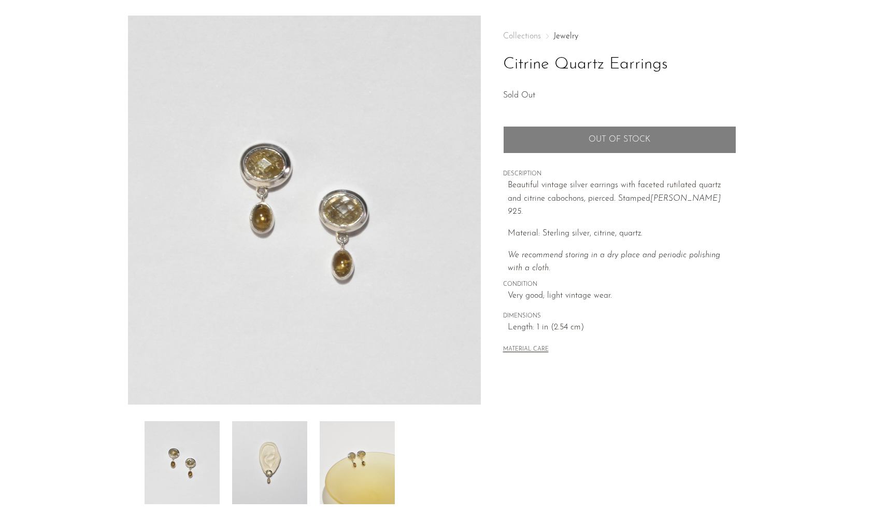
scroll to position [46, 0]
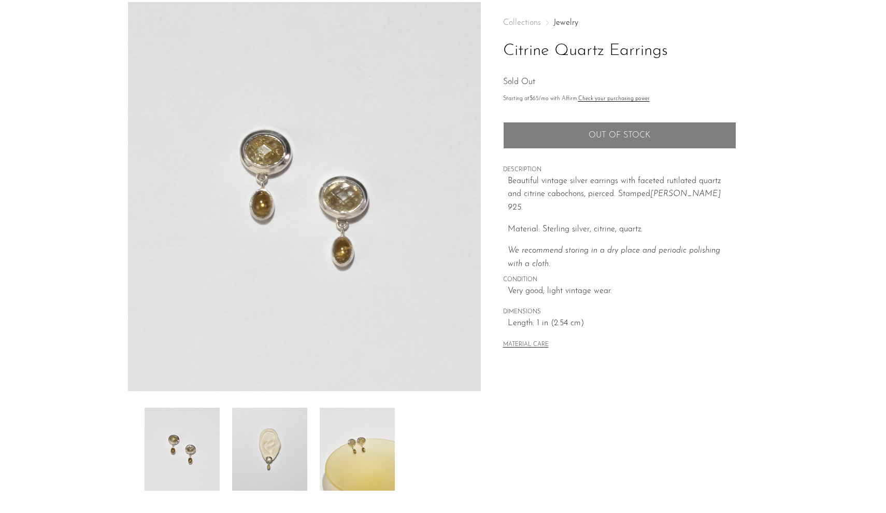
click at [284, 408] on img at bounding box center [269, 448] width 75 height 83
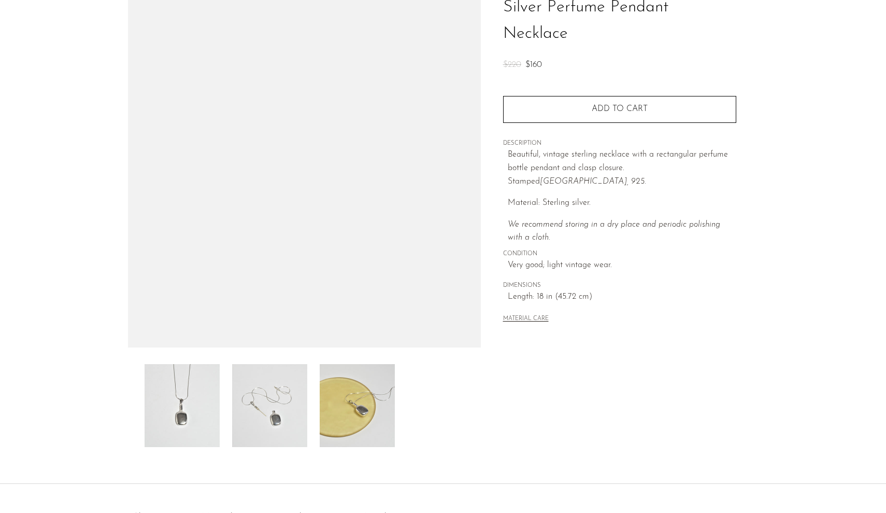
scroll to position [132, 0]
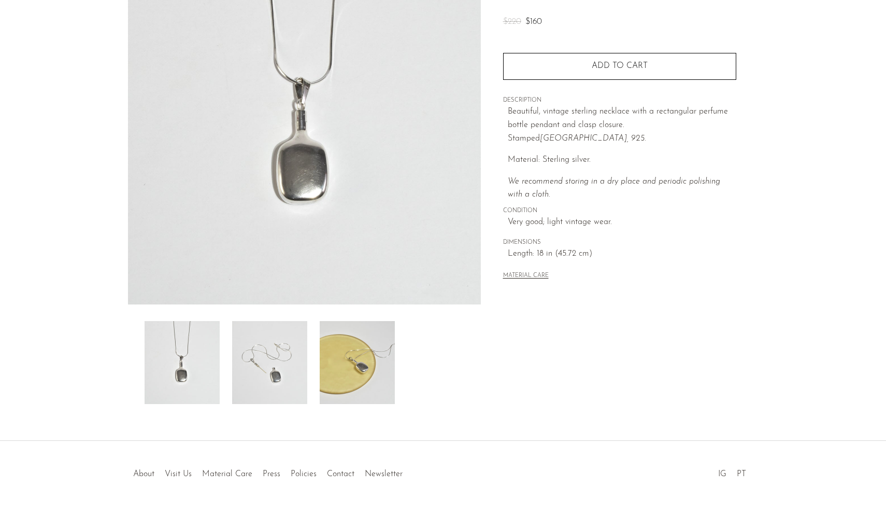
click at [284, 373] on img at bounding box center [269, 362] width 75 height 83
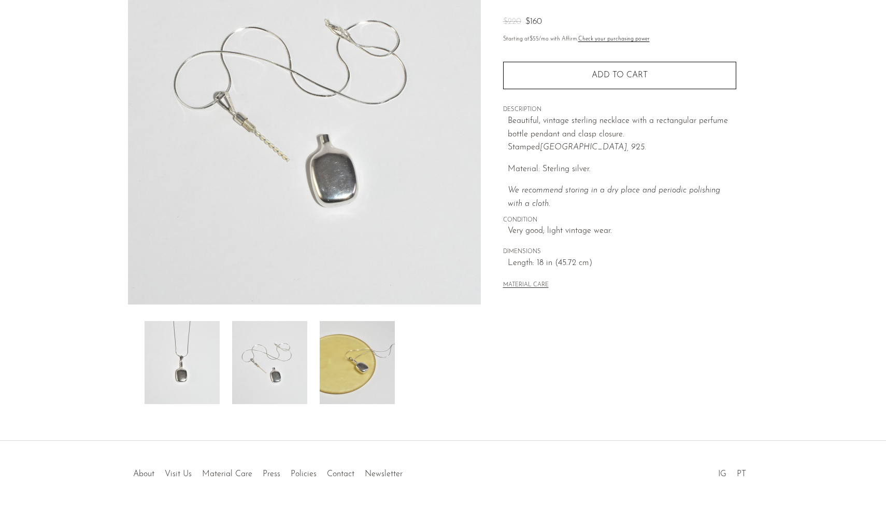
click at [345, 386] on img at bounding box center [357, 362] width 75 height 83
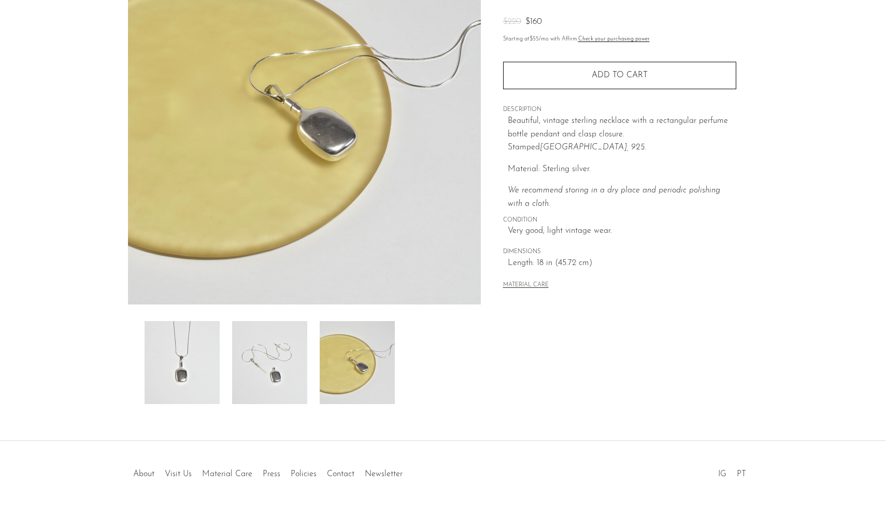
click at [195, 369] on img at bounding box center [182, 362] width 75 height 83
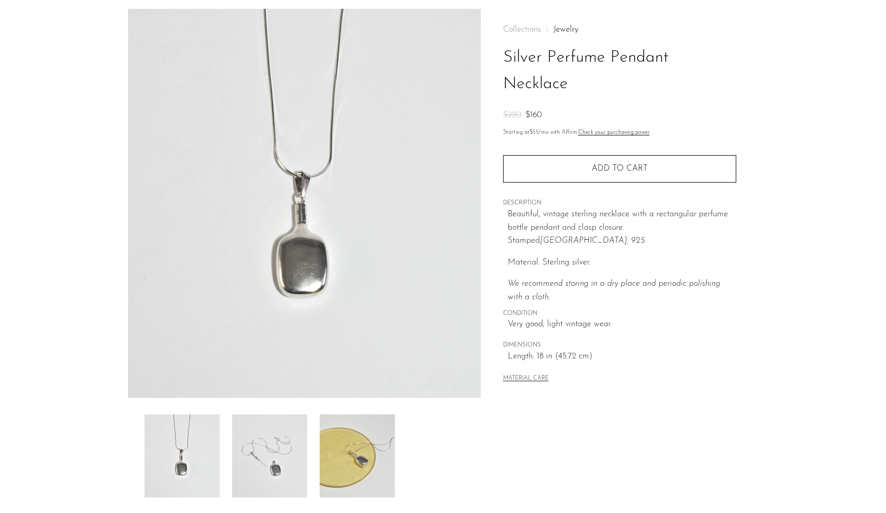
scroll to position [39, 0]
click at [180, 445] on img at bounding box center [182, 455] width 75 height 83
click at [242, 451] on img at bounding box center [269, 455] width 75 height 83
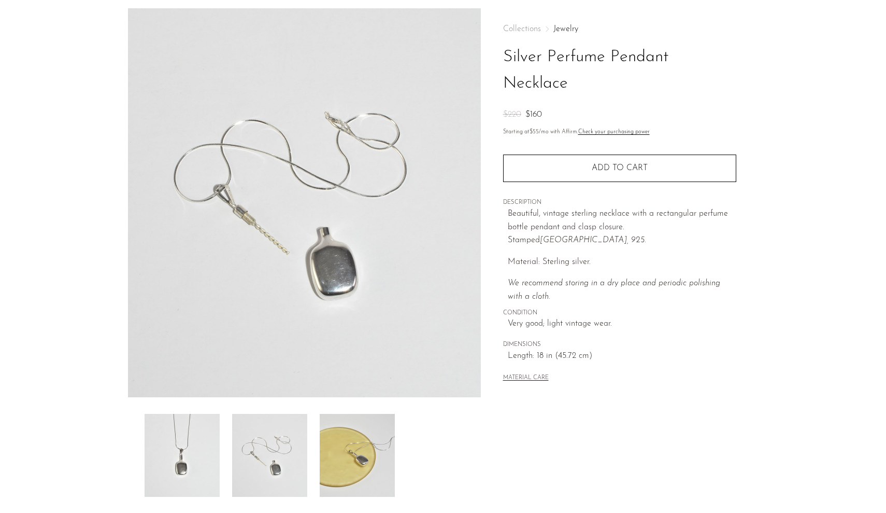
click at [183, 454] on img at bounding box center [182, 455] width 75 height 83
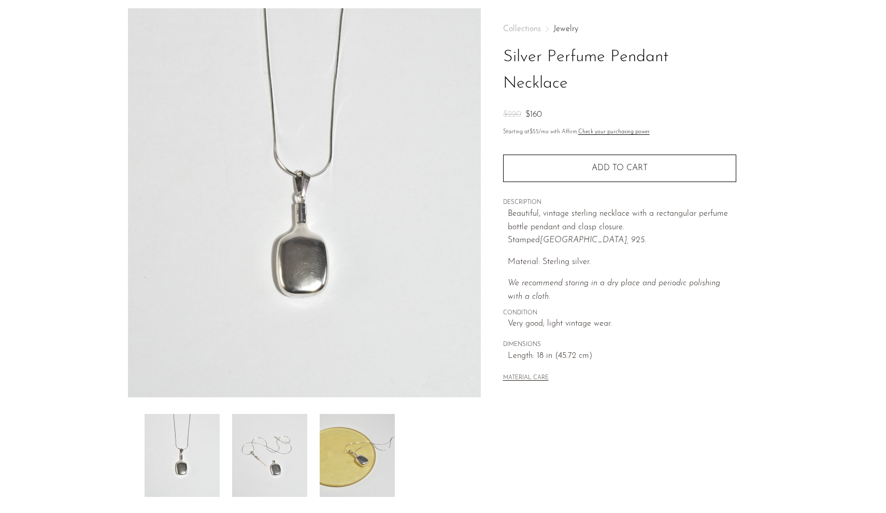
click at [301, 484] on img at bounding box center [269, 455] width 75 height 83
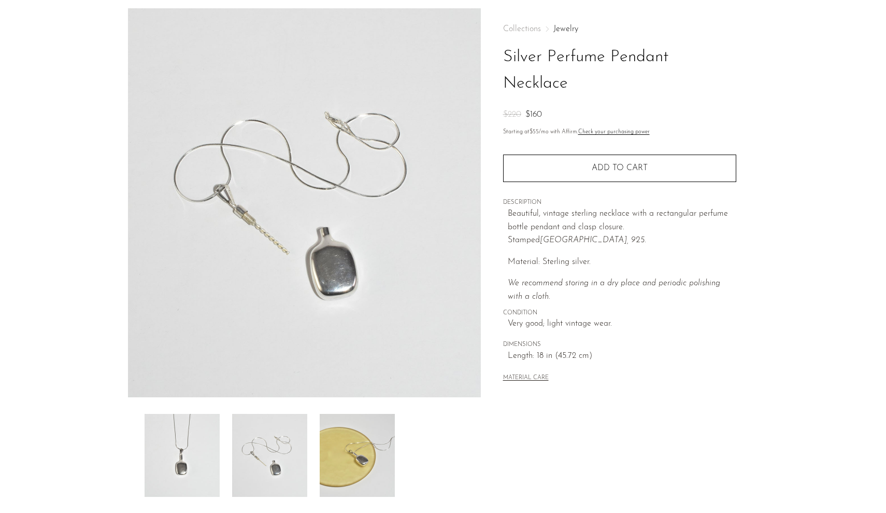
click at [373, 436] on img at bounding box center [357, 455] width 75 height 83
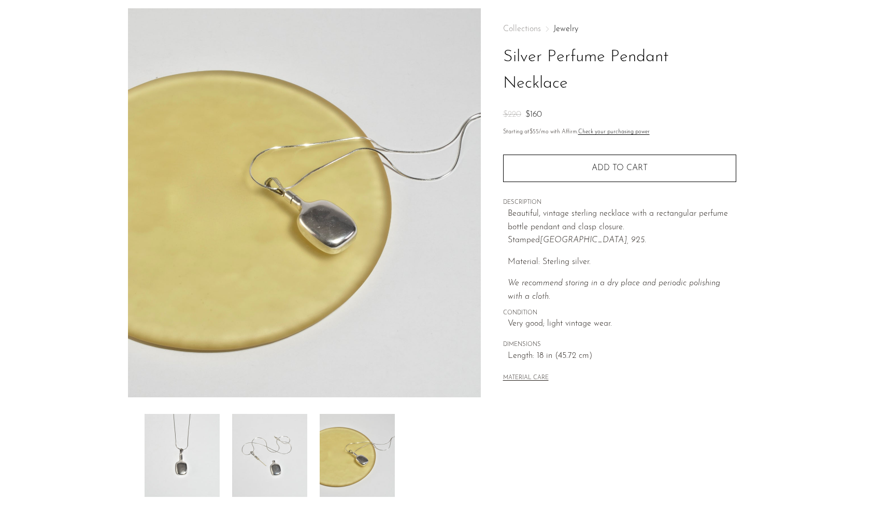
click at [189, 465] on img at bounding box center [182, 455] width 75 height 83
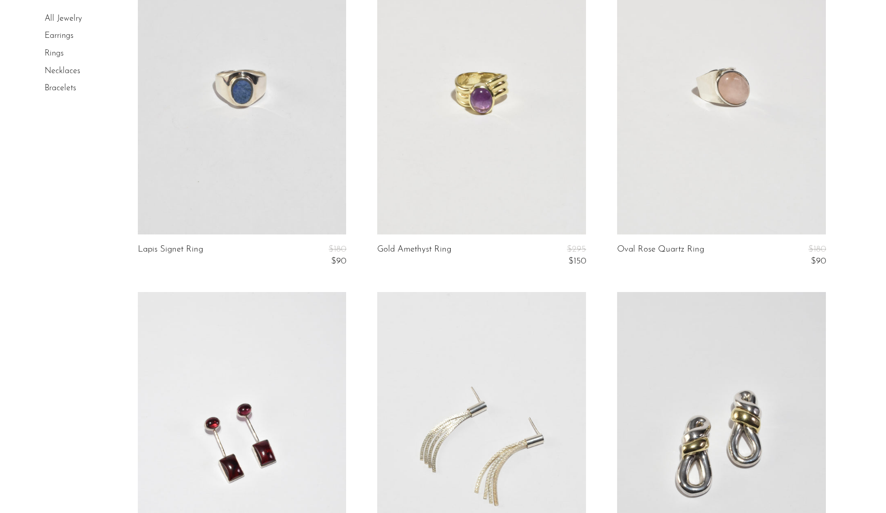
scroll to position [1207, 0]
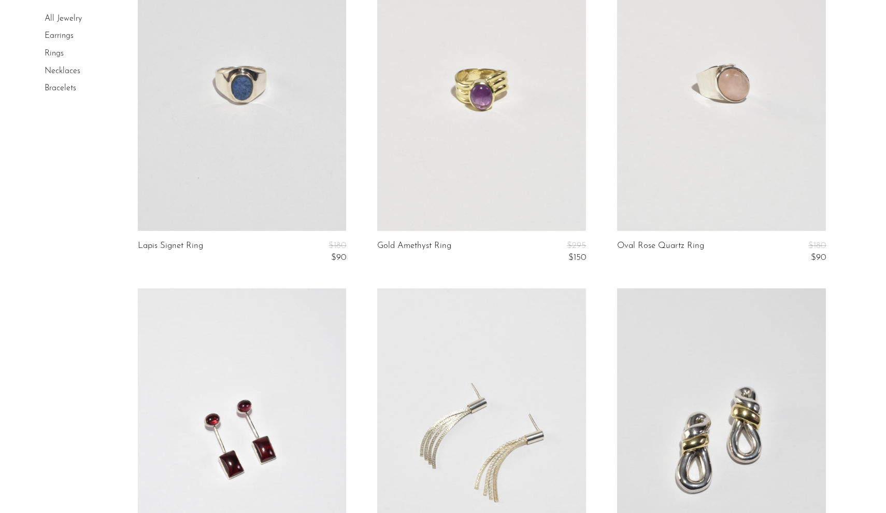
click at [681, 215] on link at bounding box center [721, 84] width 209 height 292
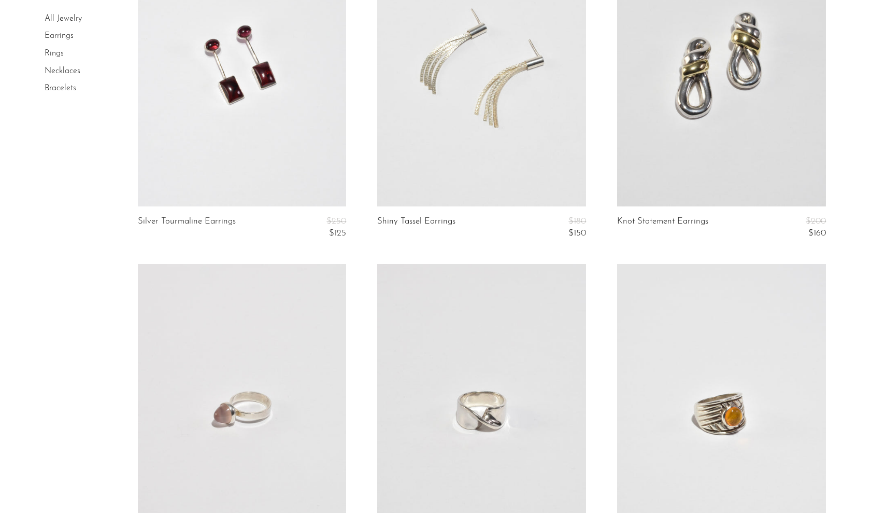
scroll to position [1461, 0]
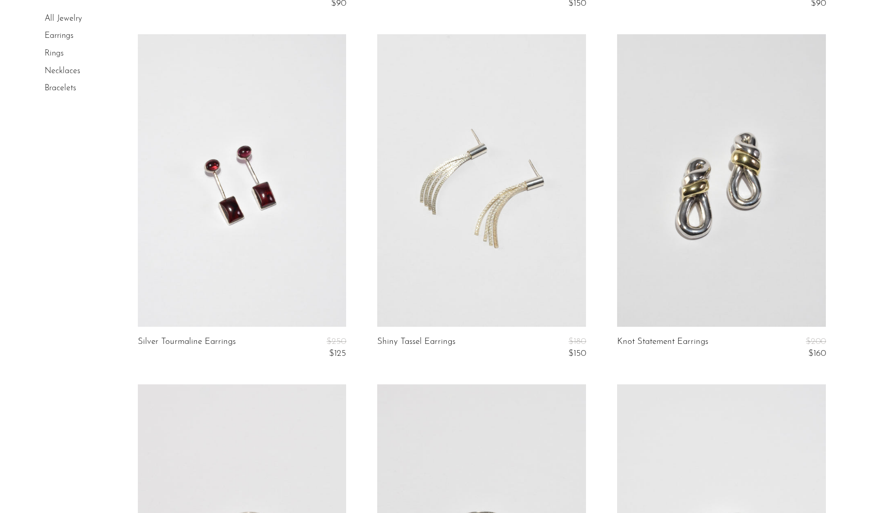
click at [302, 270] on link at bounding box center [242, 180] width 209 height 292
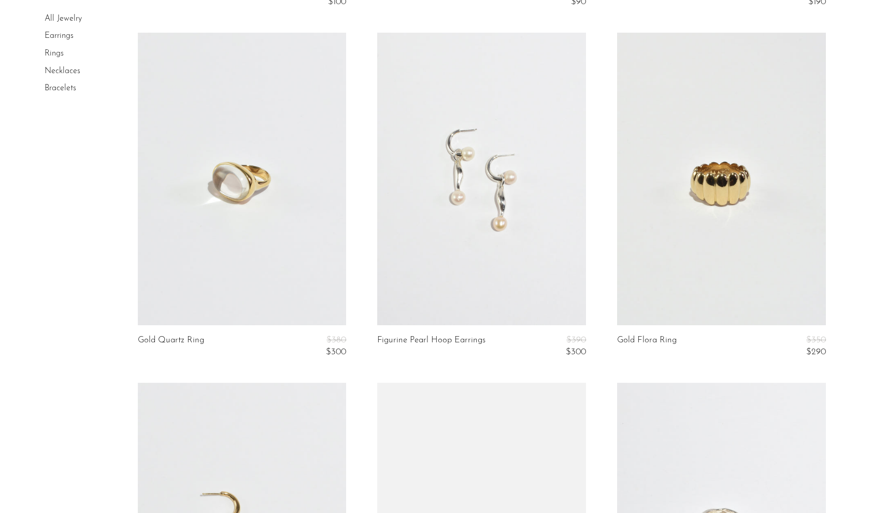
scroll to position [3242, 0]
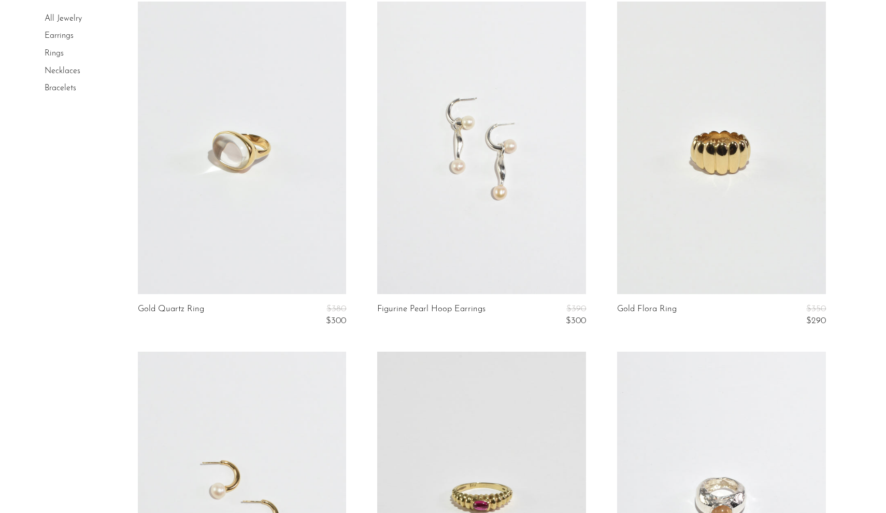
click at [512, 269] on link at bounding box center [481, 148] width 209 height 292
click at [421, 243] on link at bounding box center [481, 148] width 209 height 292
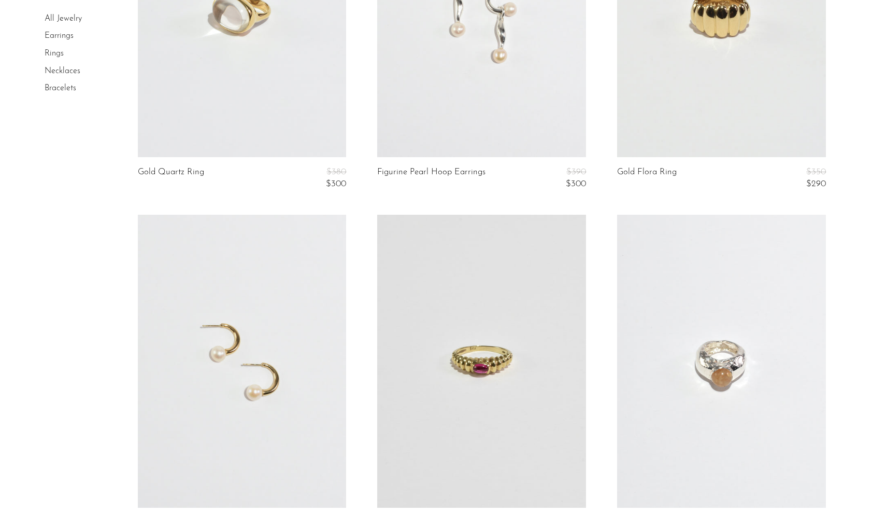
scroll to position [3380, 0]
click at [295, 353] on link at bounding box center [242, 360] width 209 height 292
click at [434, 139] on link at bounding box center [481, 10] width 209 height 292
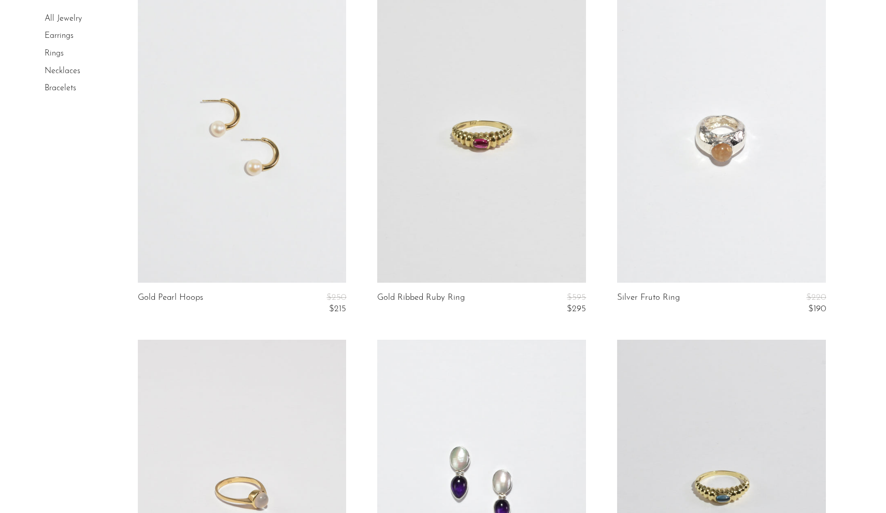
scroll to position [3609, 0]
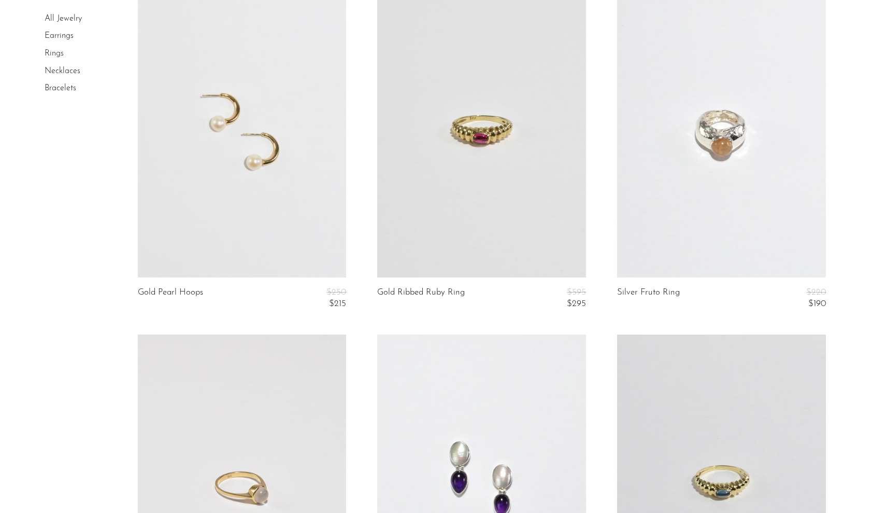
click at [660, 249] on link at bounding box center [721, 130] width 209 height 292
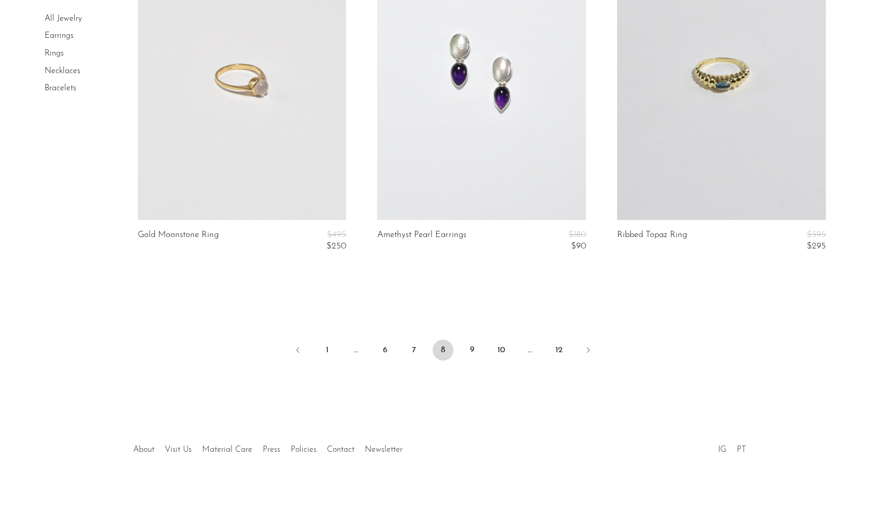
scroll to position [4016, 0]
click at [468, 340] on link "9" at bounding box center [472, 350] width 21 height 21
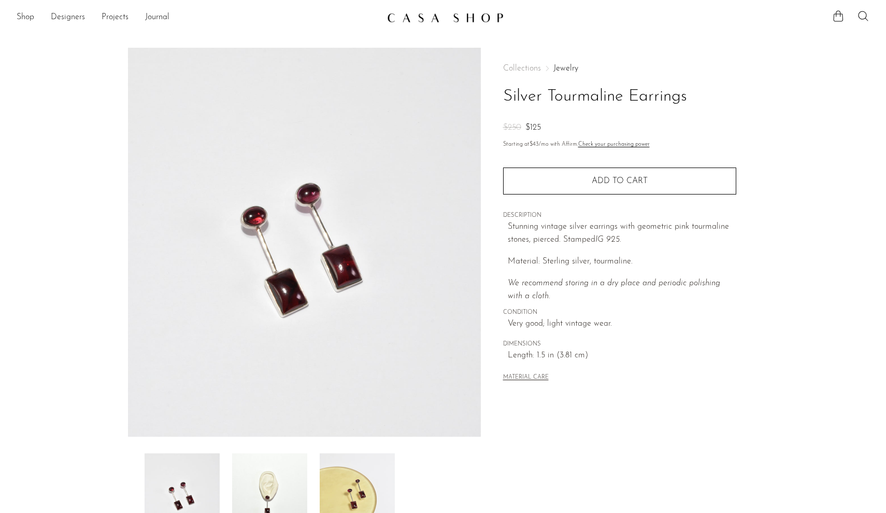
scroll to position [45, 0]
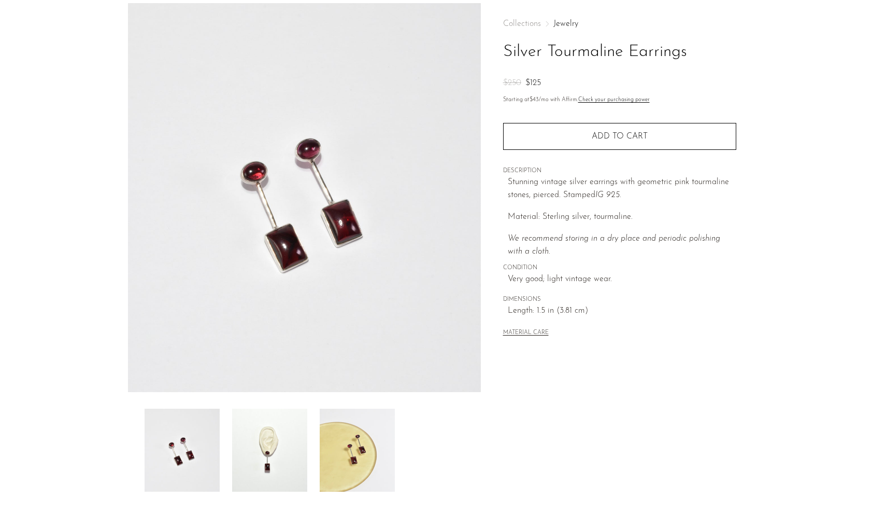
click at [286, 473] on img at bounding box center [269, 449] width 75 height 83
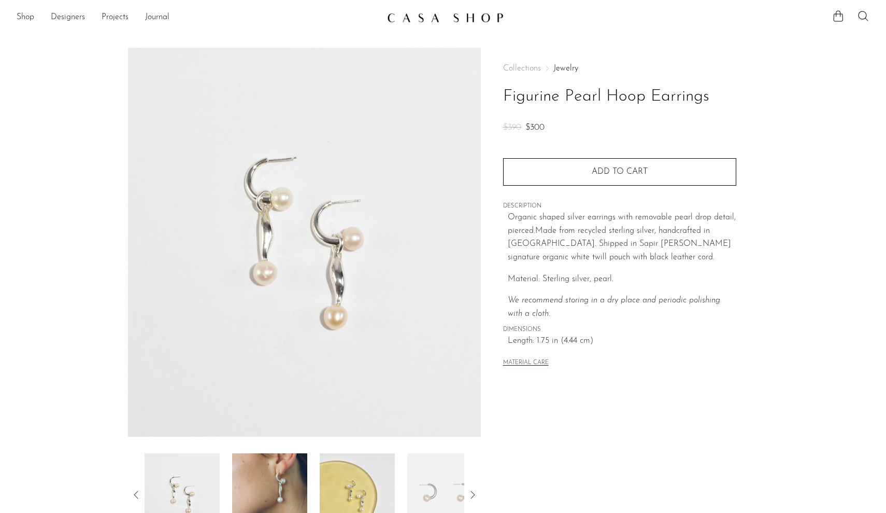
click at [288, 477] on img at bounding box center [269, 494] width 75 height 83
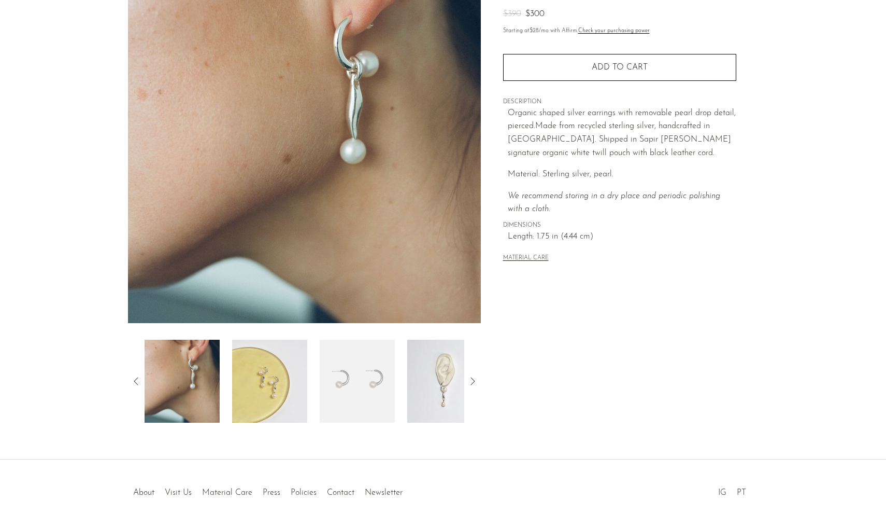
scroll to position [111, 0]
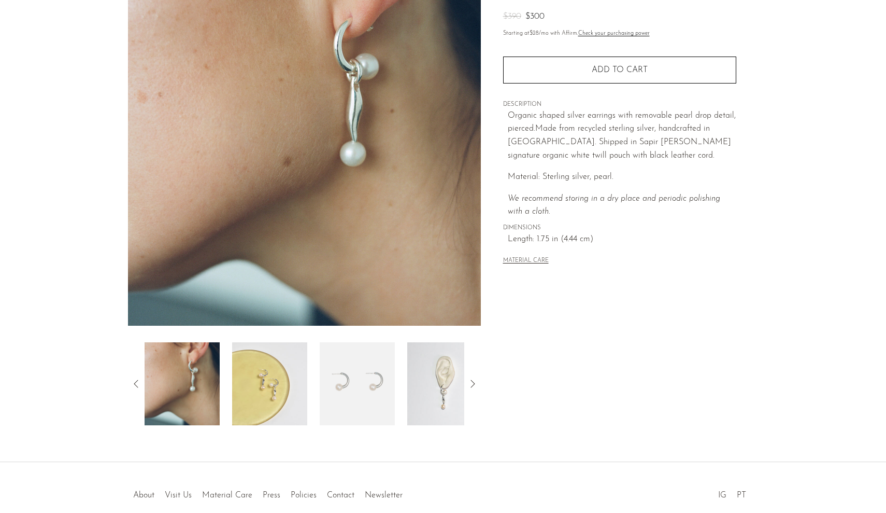
click at [337, 387] on img at bounding box center [357, 383] width 75 height 83
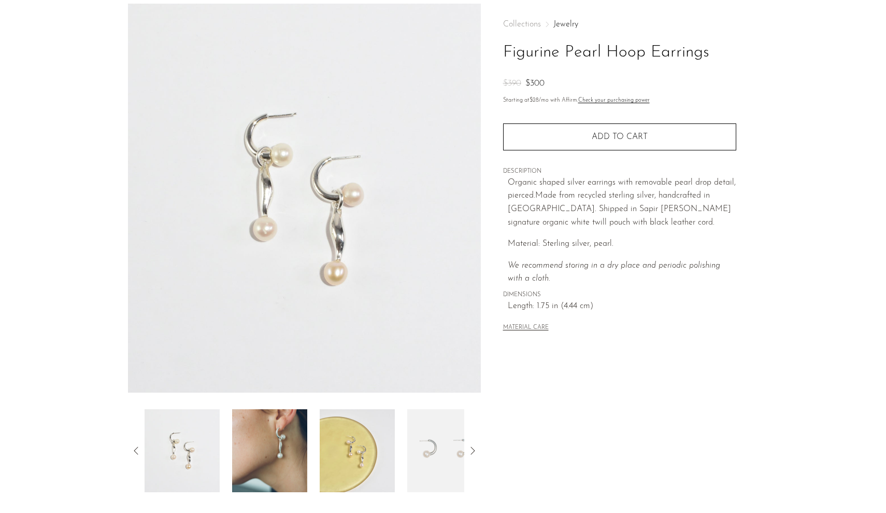
scroll to position [52, 0]
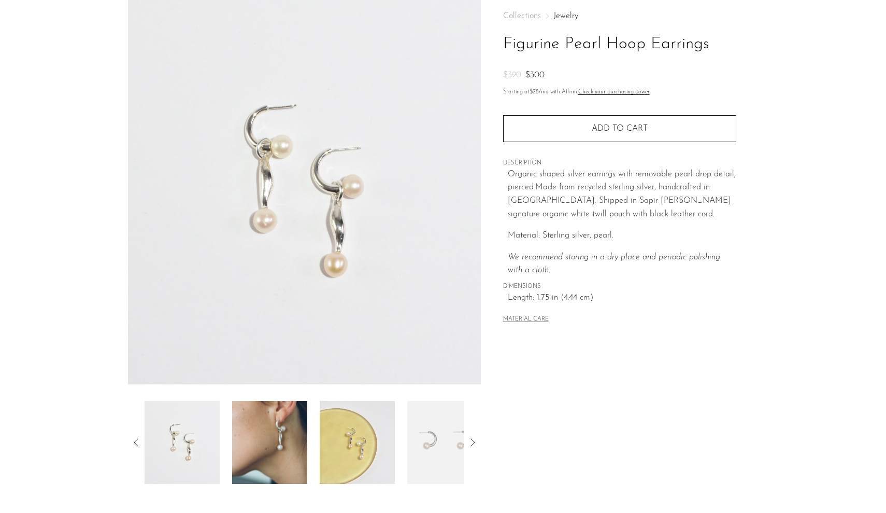
click at [204, 412] on img at bounding box center [182, 442] width 75 height 83
click at [252, 430] on img at bounding box center [269, 442] width 75 height 83
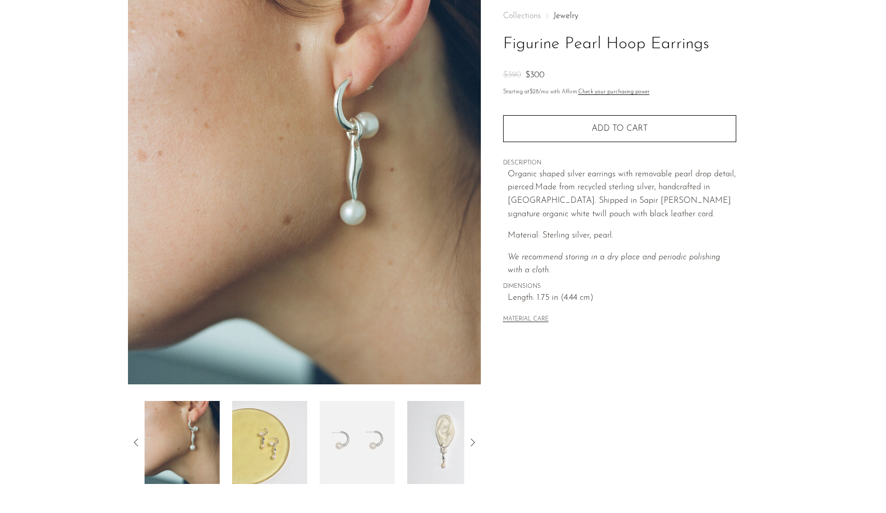
click at [133, 436] on icon at bounding box center [136, 442] width 12 height 12
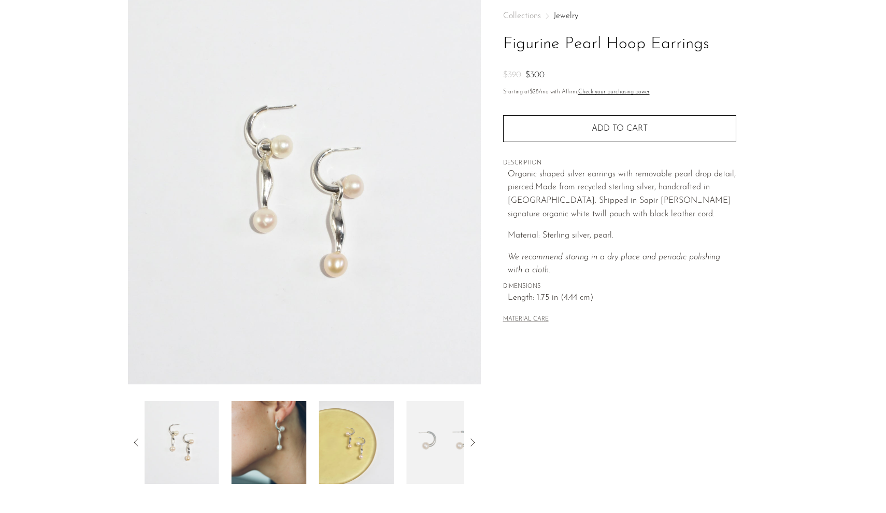
click at [219, 450] on img at bounding box center [181, 442] width 75 height 83
click at [193, 454] on img at bounding box center [182, 442] width 75 height 83
click at [135, 442] on icon at bounding box center [136, 442] width 12 height 12
click at [275, 459] on img at bounding box center [269, 442] width 75 height 83
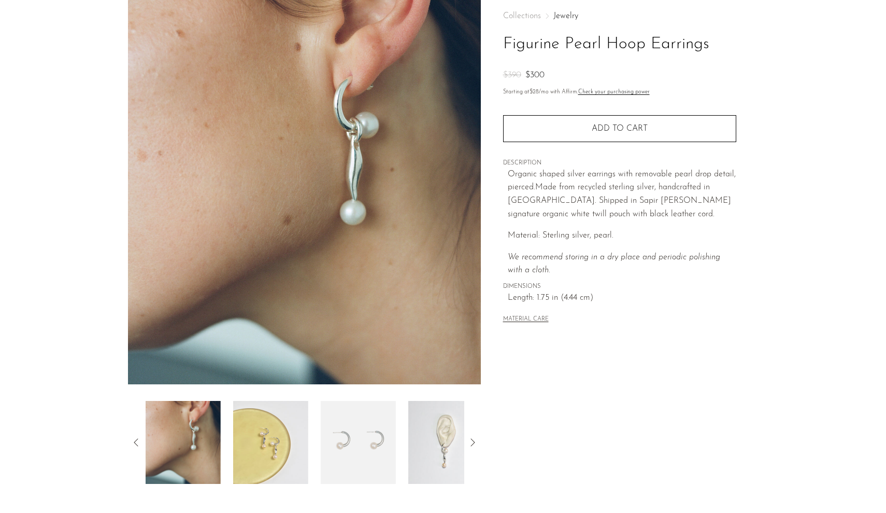
click at [275, 459] on img at bounding box center [270, 442] width 75 height 83
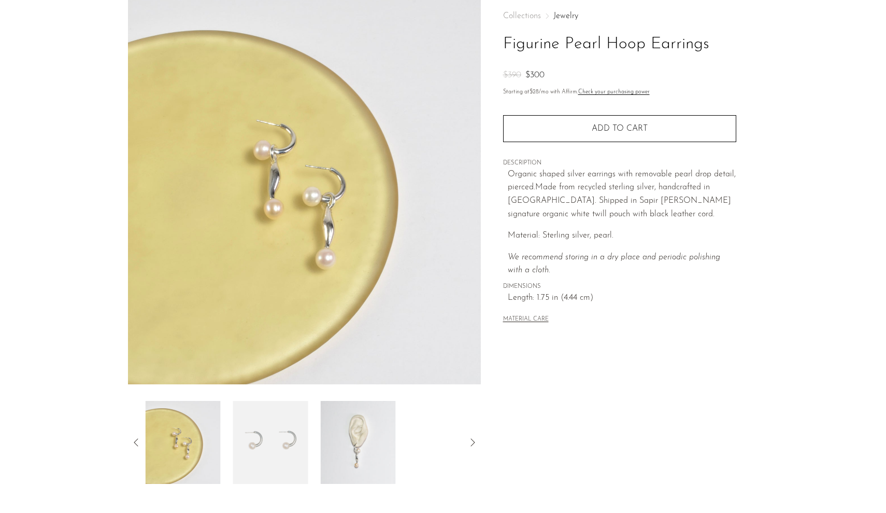
click at [279, 459] on img at bounding box center [270, 442] width 75 height 83
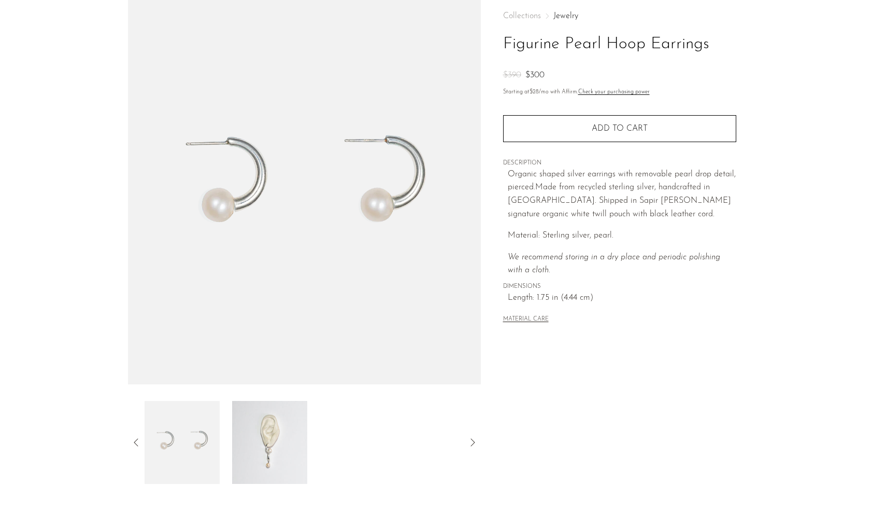
click at [281, 459] on img at bounding box center [269, 442] width 75 height 83
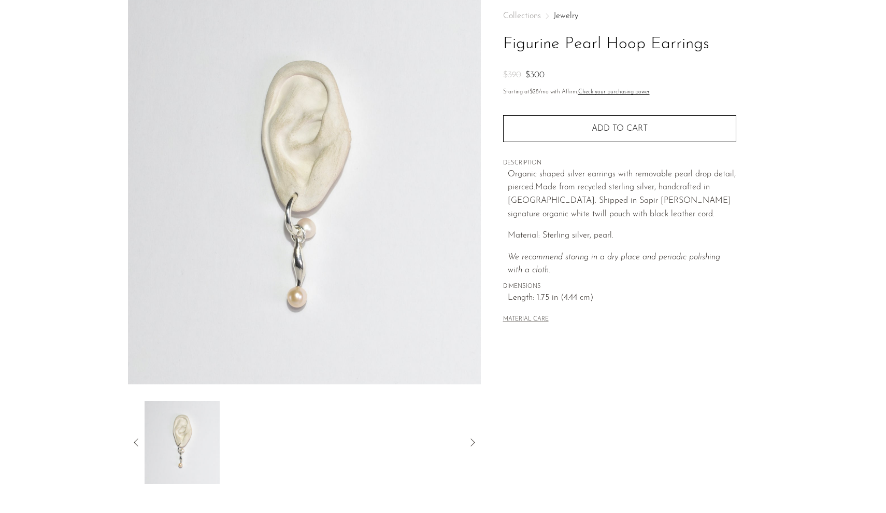
click at [137, 435] on div at bounding box center [304, 442] width 353 height 83
click at [136, 440] on icon at bounding box center [136, 442] width 12 height 12
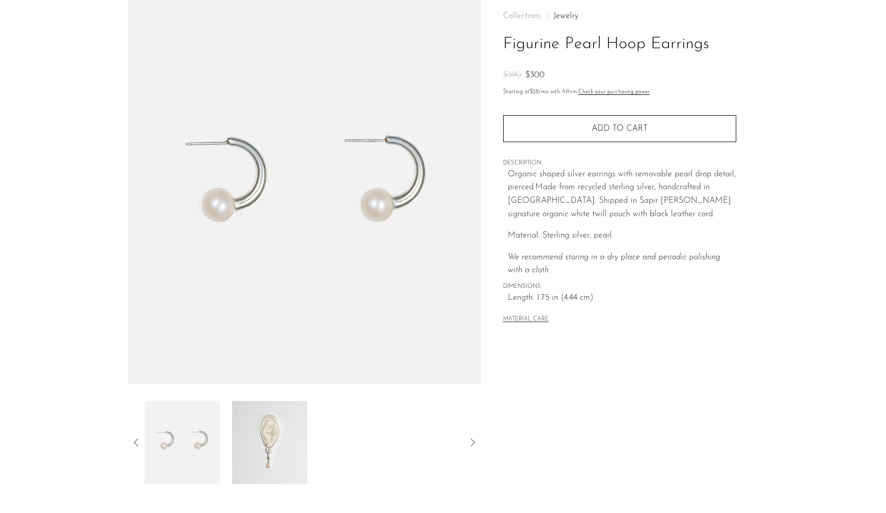
click at [138, 442] on icon at bounding box center [136, 442] width 12 height 12
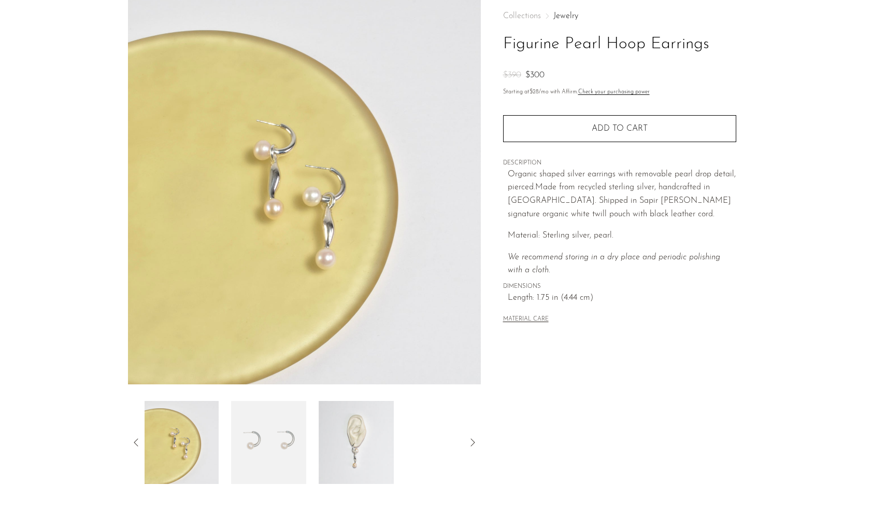
click at [185, 444] on img at bounding box center [181, 442] width 75 height 83
click at [132, 438] on icon at bounding box center [136, 442] width 12 height 12
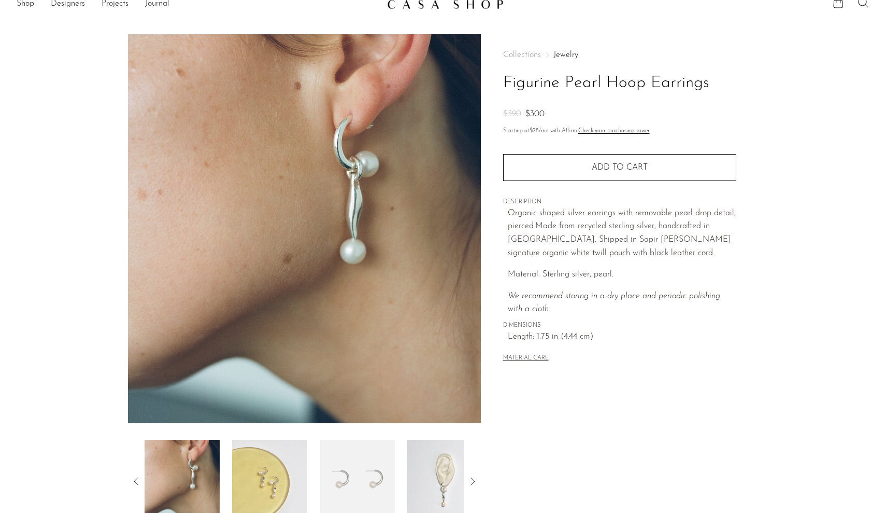
scroll to position [10, 0]
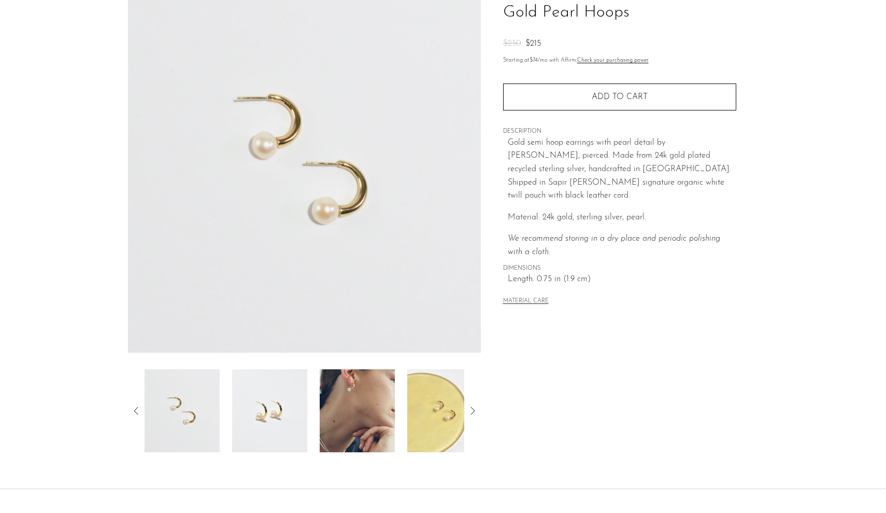
scroll to position [87, 0]
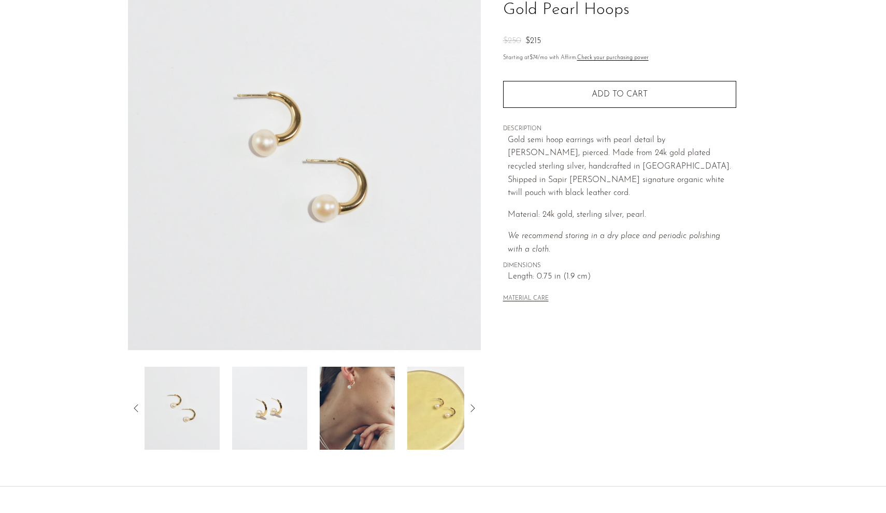
click at [272, 426] on img at bounding box center [269, 407] width 75 height 83
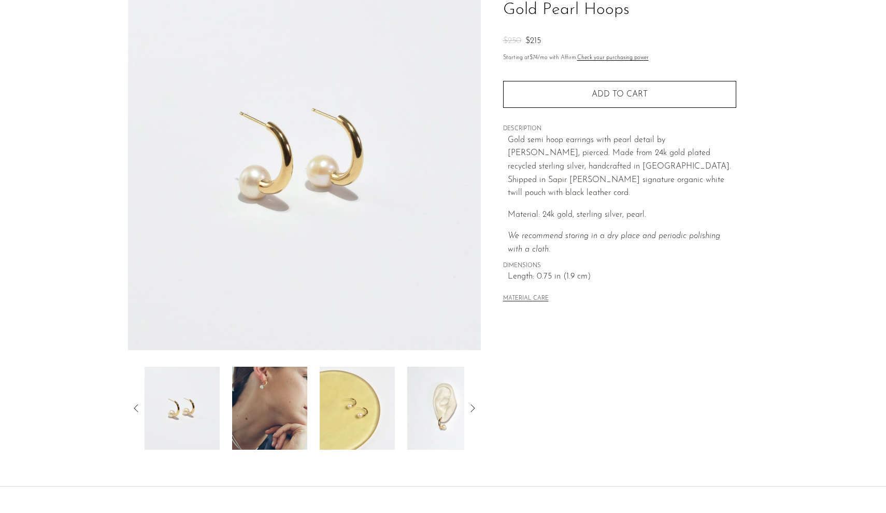
click at [267, 420] on img at bounding box center [269, 407] width 75 height 83
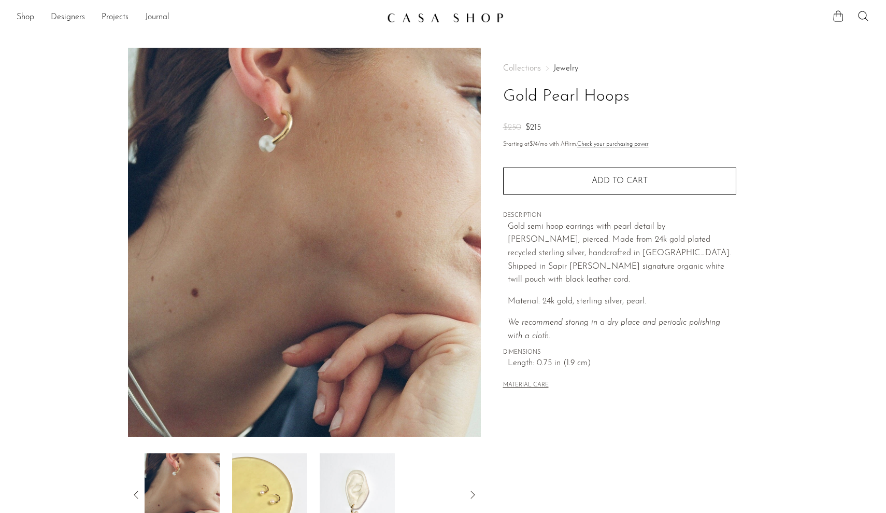
scroll to position [0, 0]
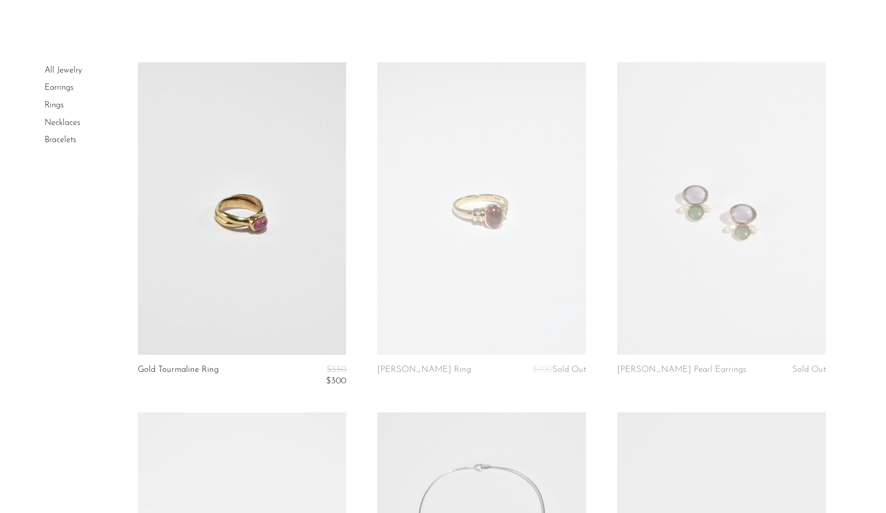
scroll to position [35, 0]
click at [246, 331] on link at bounding box center [242, 207] width 209 height 292
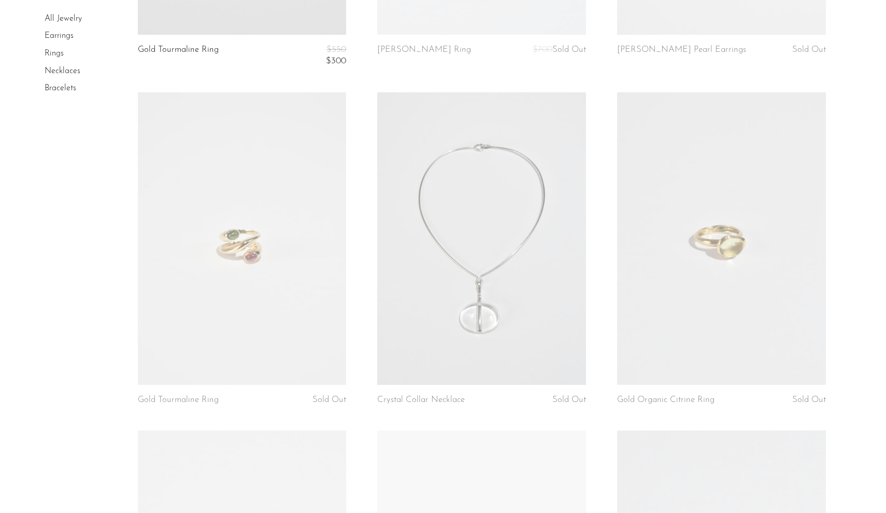
scroll to position [354, 0]
click at [312, 284] on link at bounding box center [242, 237] width 209 height 292
click at [250, 356] on link at bounding box center [242, 237] width 209 height 292
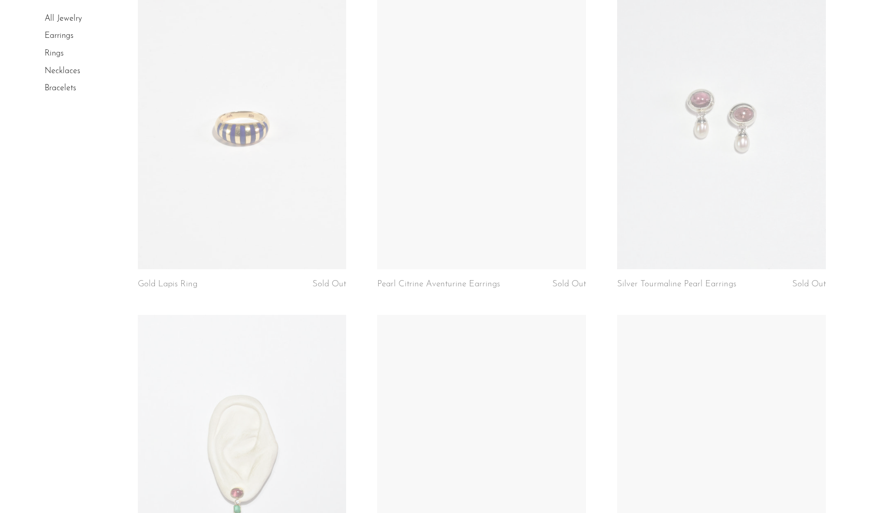
scroll to position [859, 0]
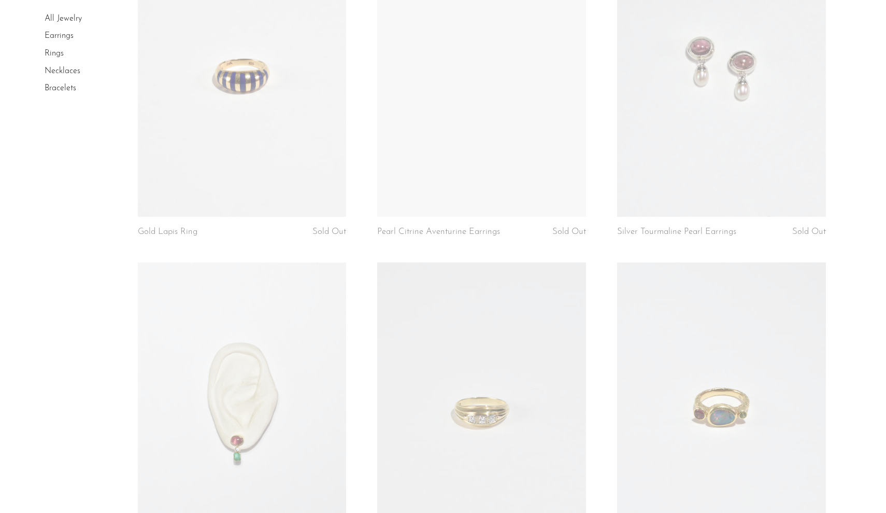
click at [771, 211] on link at bounding box center [721, 70] width 209 height 292
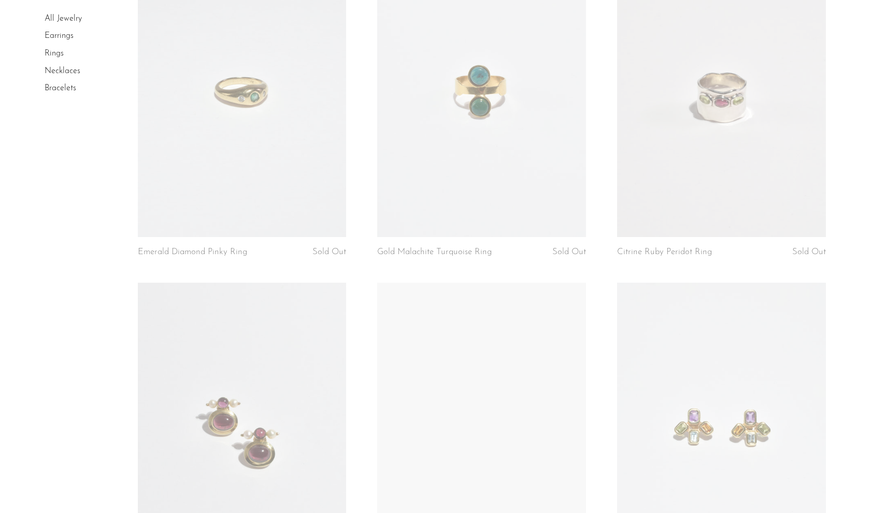
scroll to position [1513, 0]
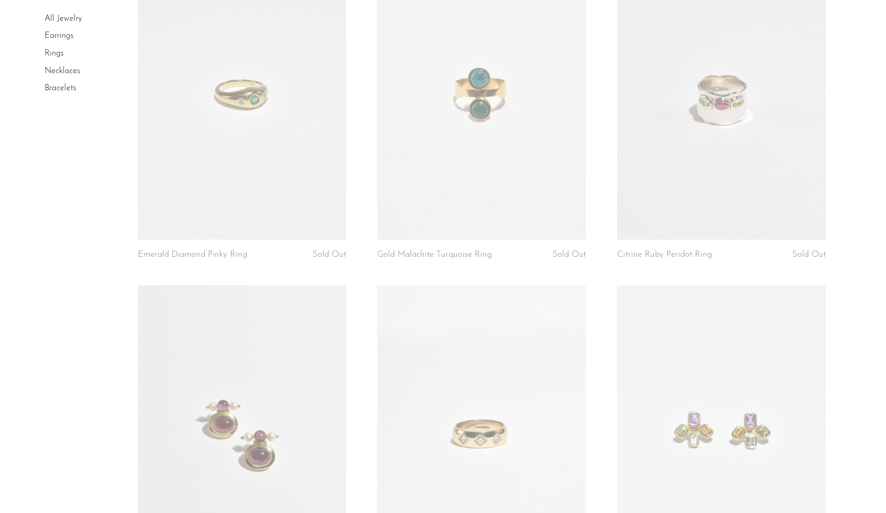
click at [252, 210] on link at bounding box center [242, 93] width 209 height 292
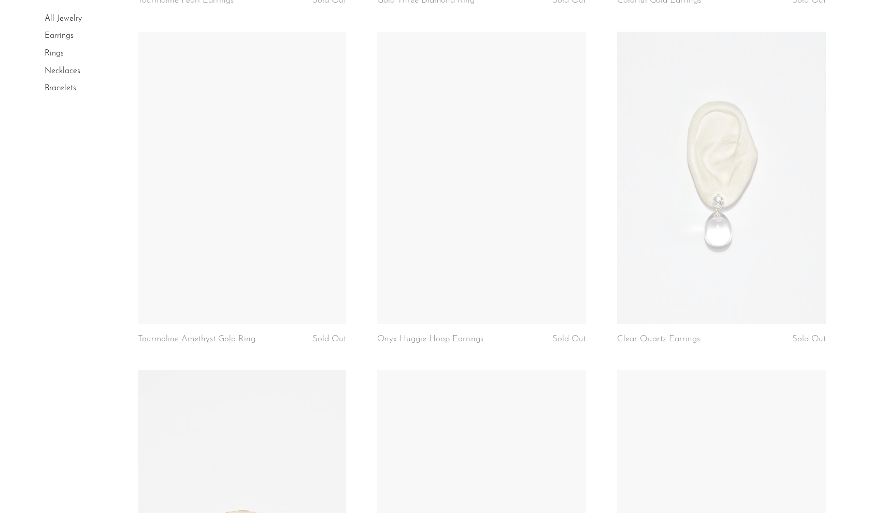
scroll to position [2120, 0]
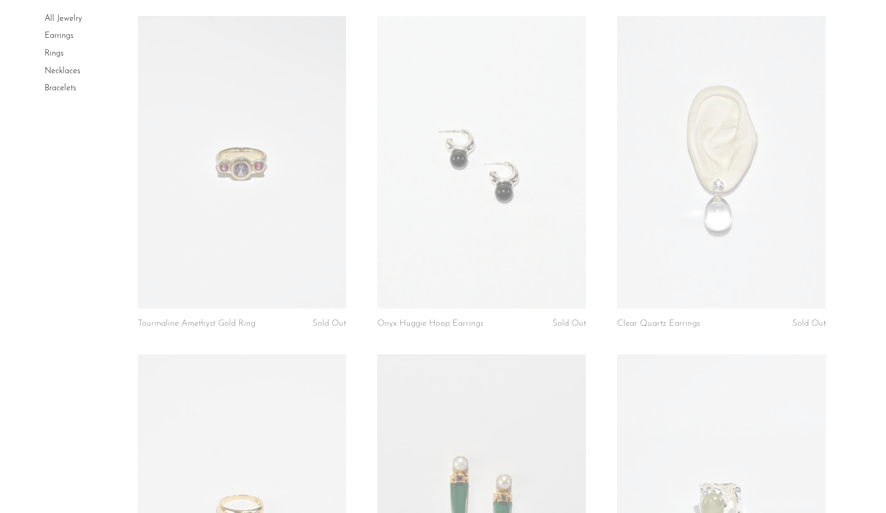
click at [437, 261] on link at bounding box center [481, 162] width 209 height 292
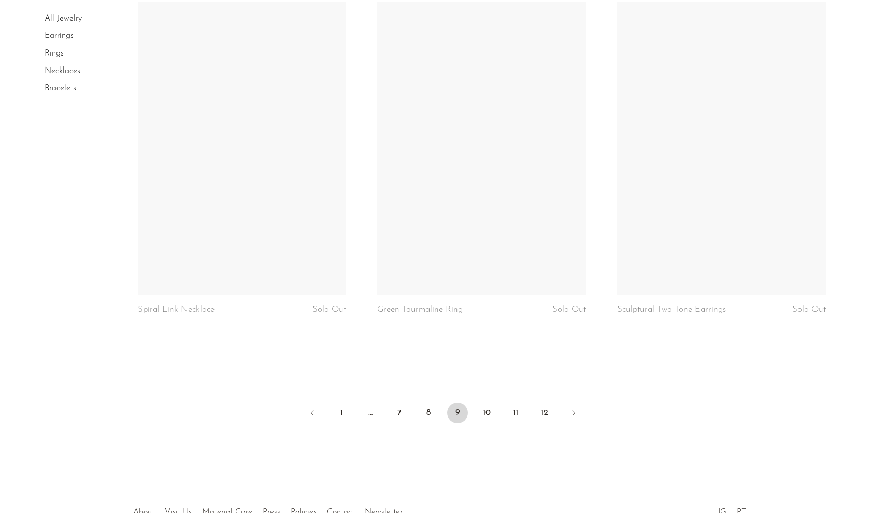
scroll to position [3828, 0]
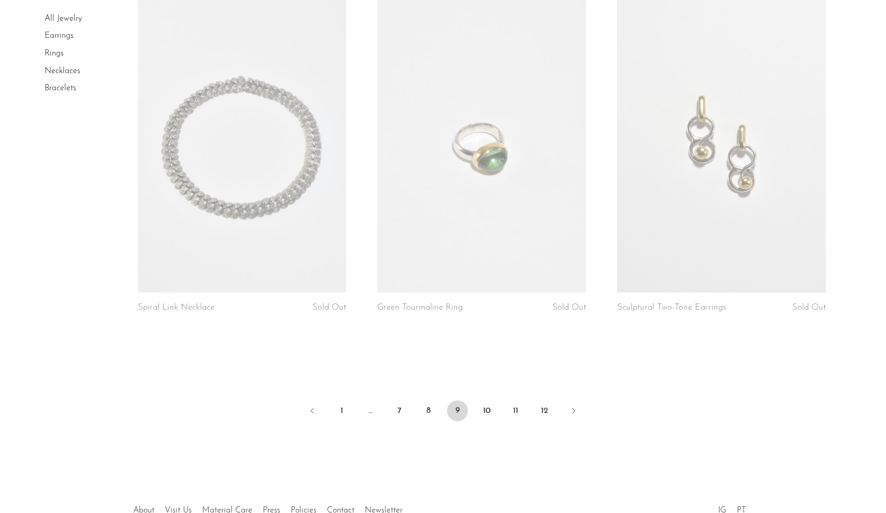
click at [494, 415] on li "10" at bounding box center [486, 411] width 21 height 23
click at [483, 405] on link "10" at bounding box center [486, 410] width 21 height 21
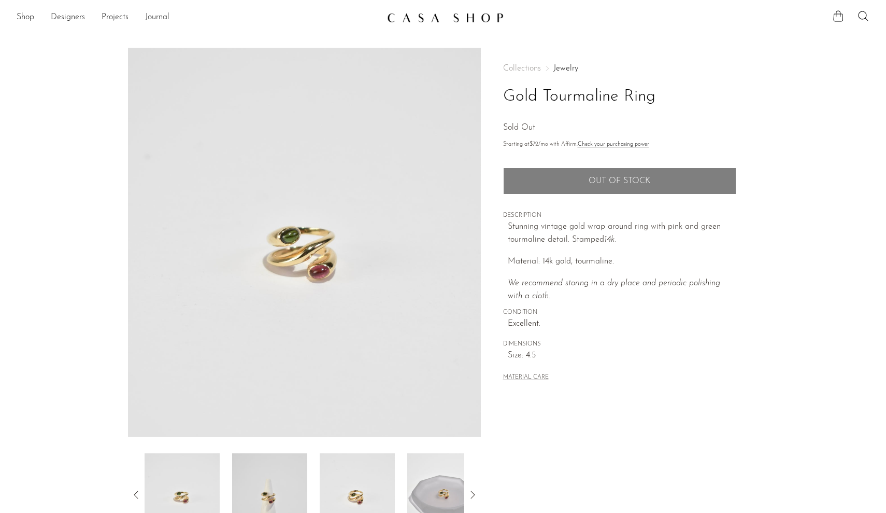
scroll to position [127, 0]
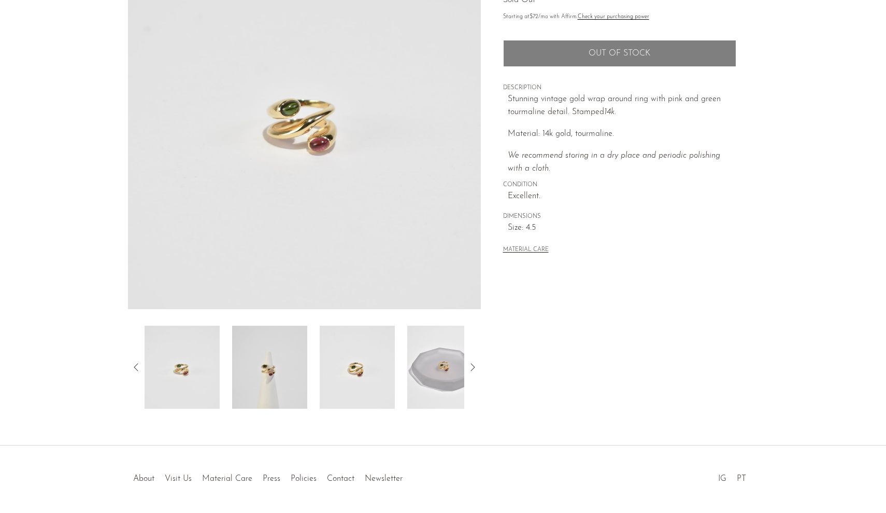
click at [291, 363] on img at bounding box center [269, 366] width 75 height 83
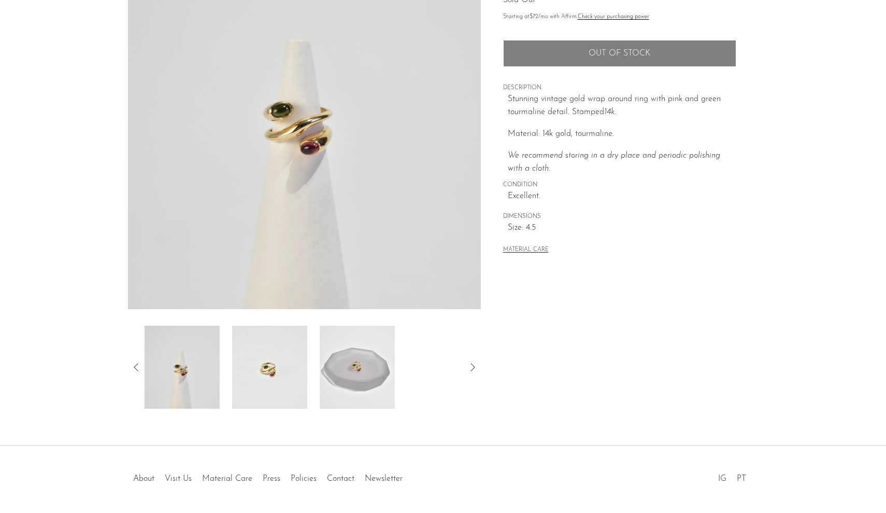
click at [291, 363] on img at bounding box center [269, 366] width 75 height 83
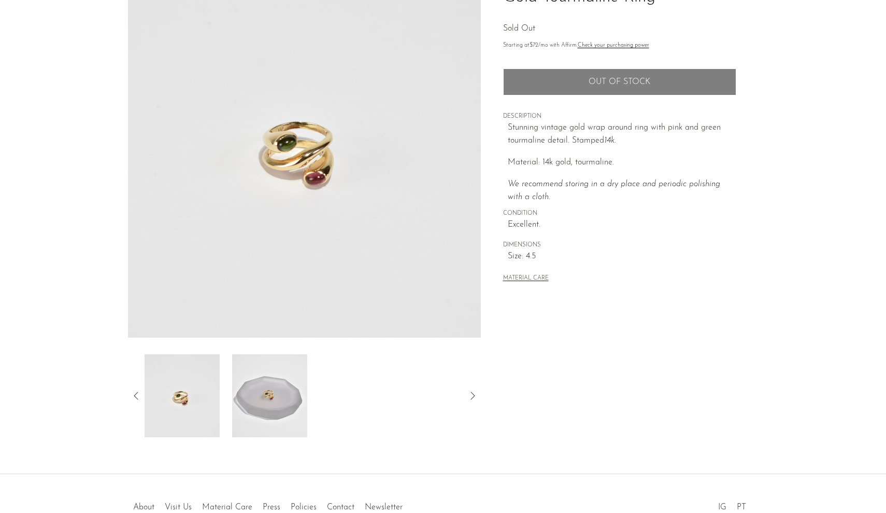
scroll to position [98, 0]
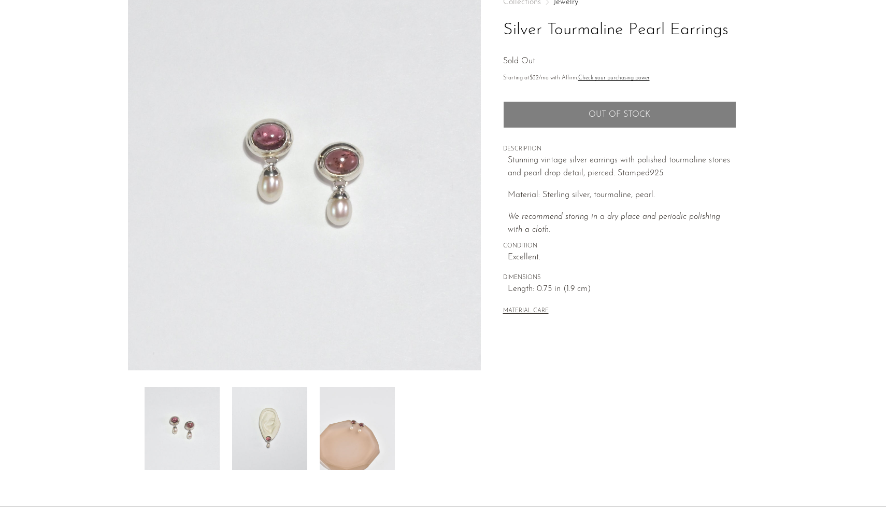
scroll to position [69, 0]
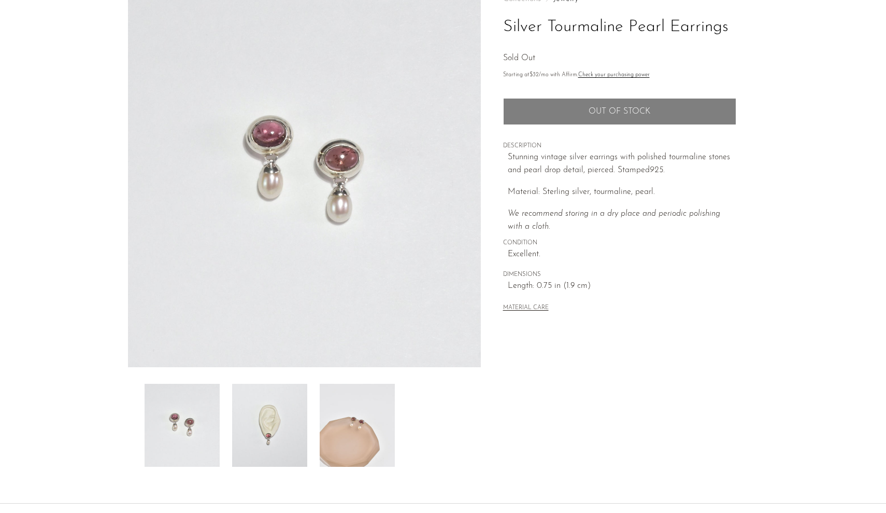
click at [285, 422] on img at bounding box center [269, 425] width 75 height 83
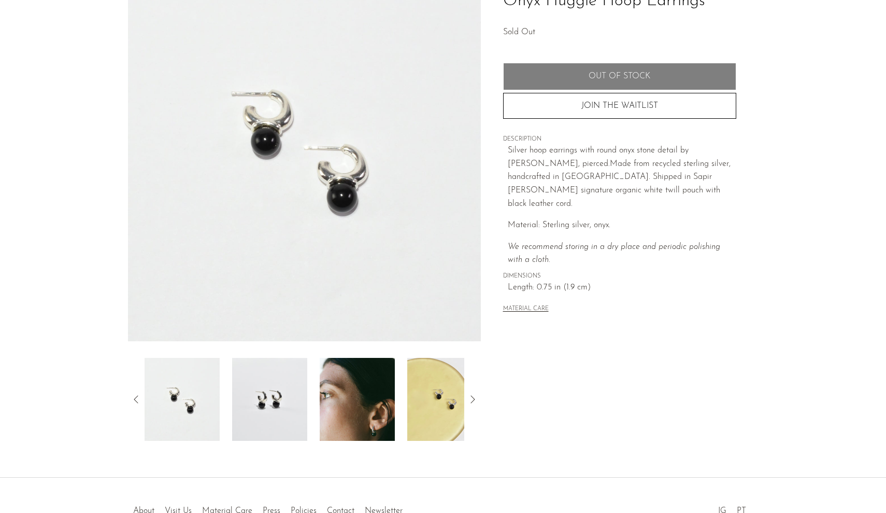
scroll to position [110, 0]
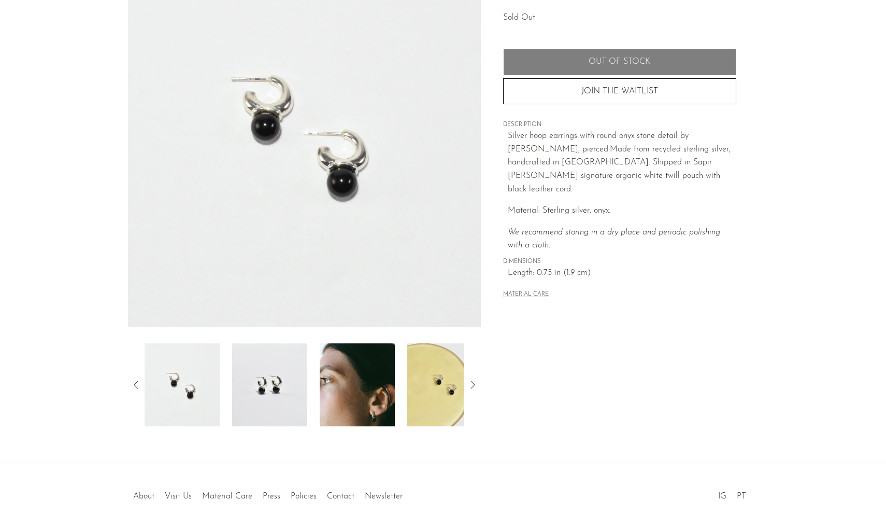
click at [359, 403] on img at bounding box center [357, 384] width 75 height 83
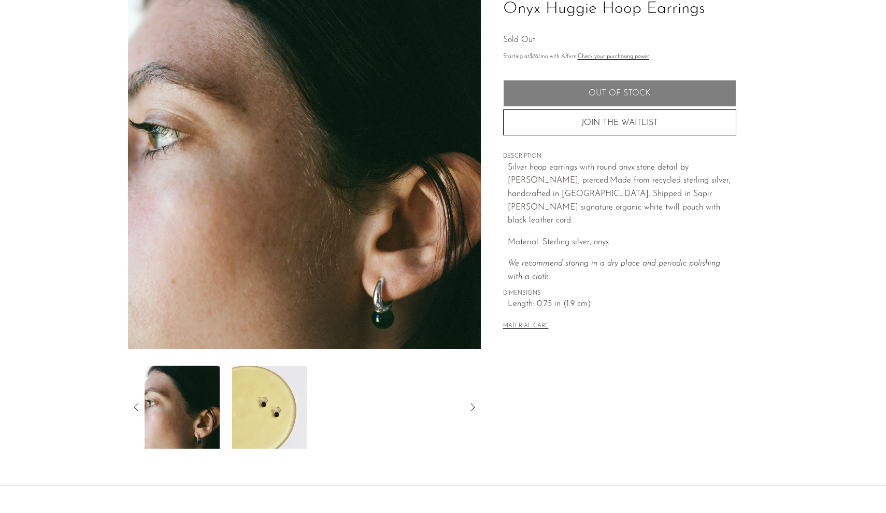
scroll to position [78, 0]
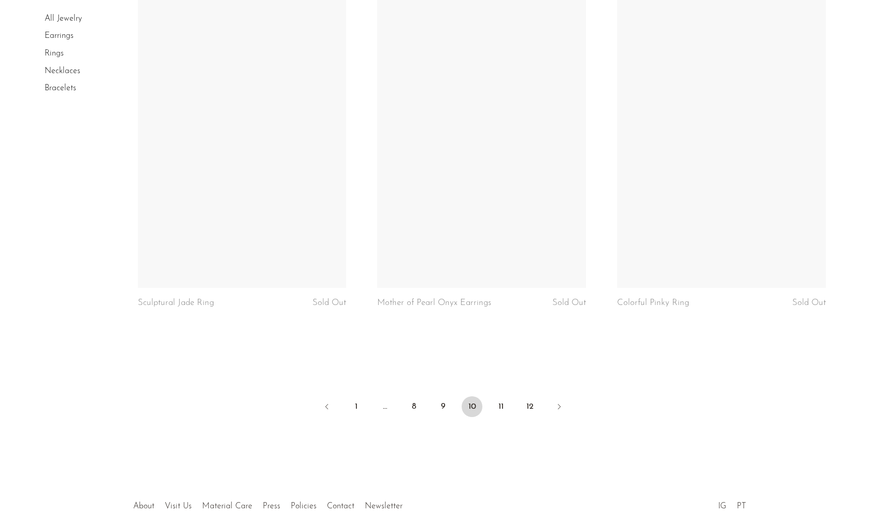
scroll to position [3819, 0]
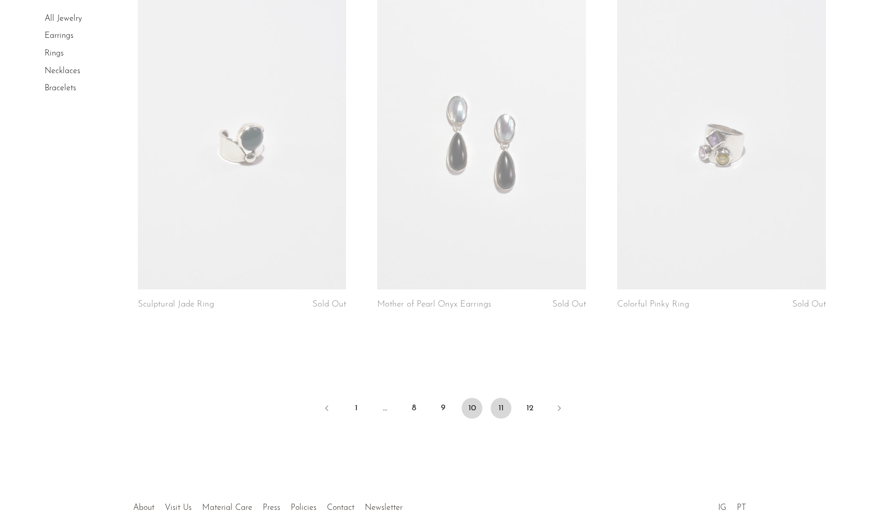
click at [500, 408] on link "11" at bounding box center [501, 408] width 21 height 21
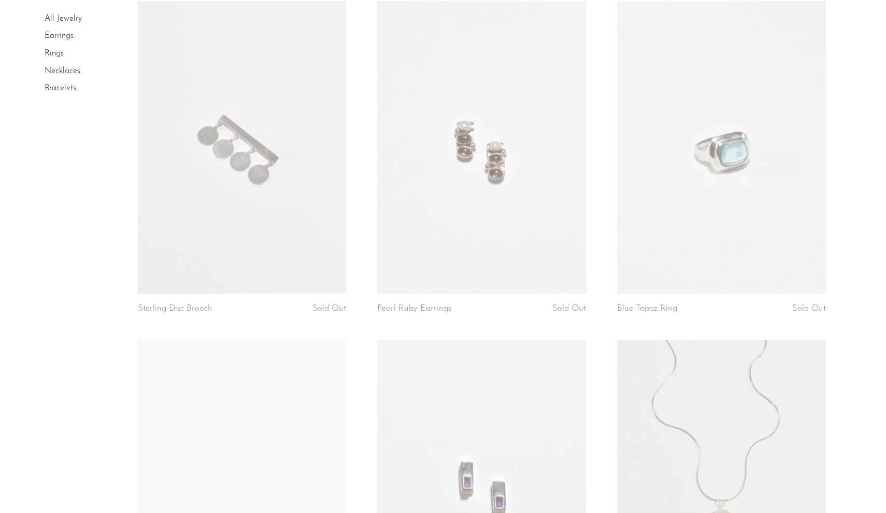
scroll to position [432, 0]
click at [507, 301] on article "Pearl Ruby Earrings Sold Out" at bounding box center [482, 170] width 240 height 338
click at [506, 264] on link at bounding box center [481, 147] width 209 height 292
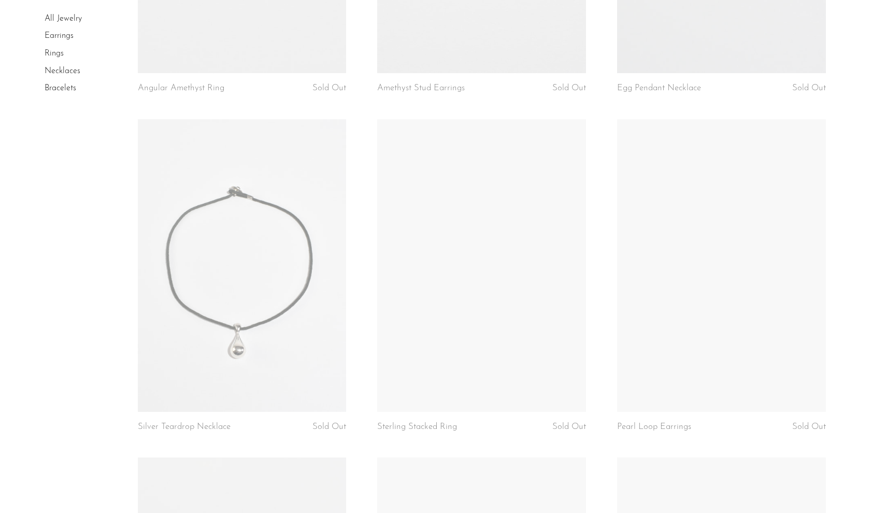
scroll to position [1204, 0]
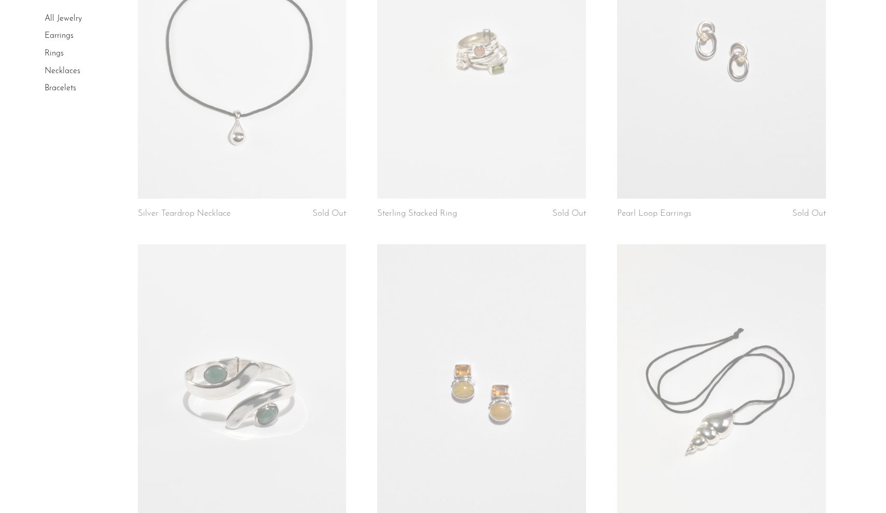
click at [709, 139] on link at bounding box center [721, 52] width 209 height 292
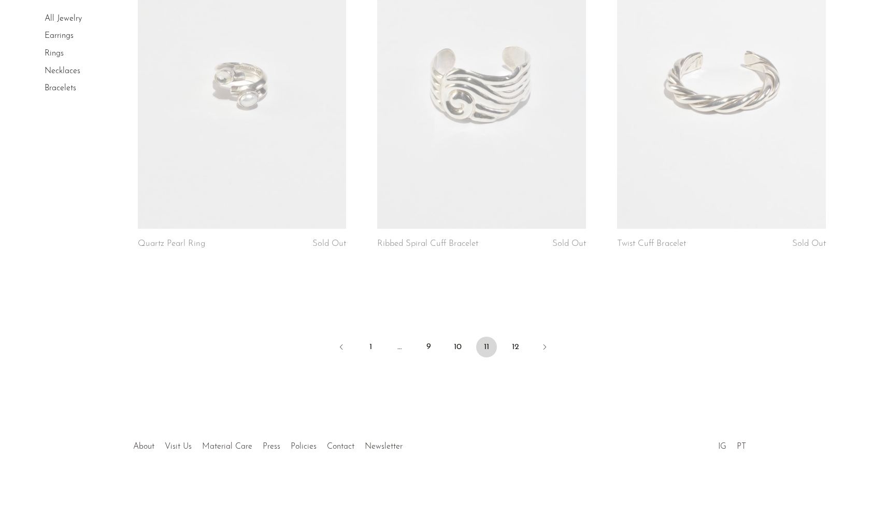
scroll to position [3889, 0]
click at [510, 341] on link "12" at bounding box center [515, 347] width 21 height 21
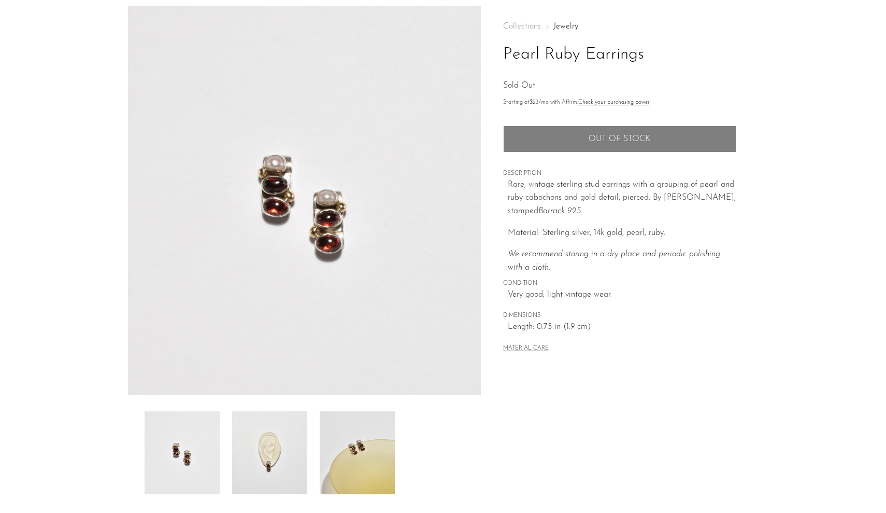
scroll to position [71, 0]
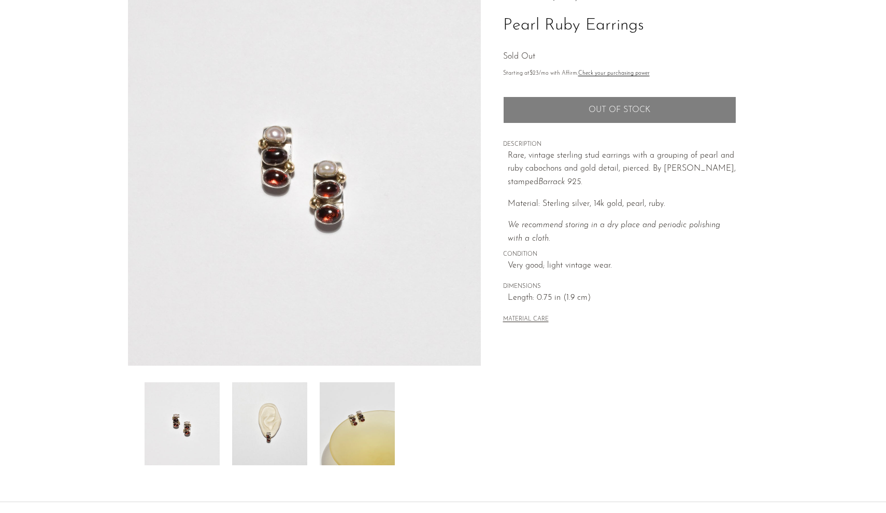
click at [278, 442] on img at bounding box center [269, 423] width 75 height 83
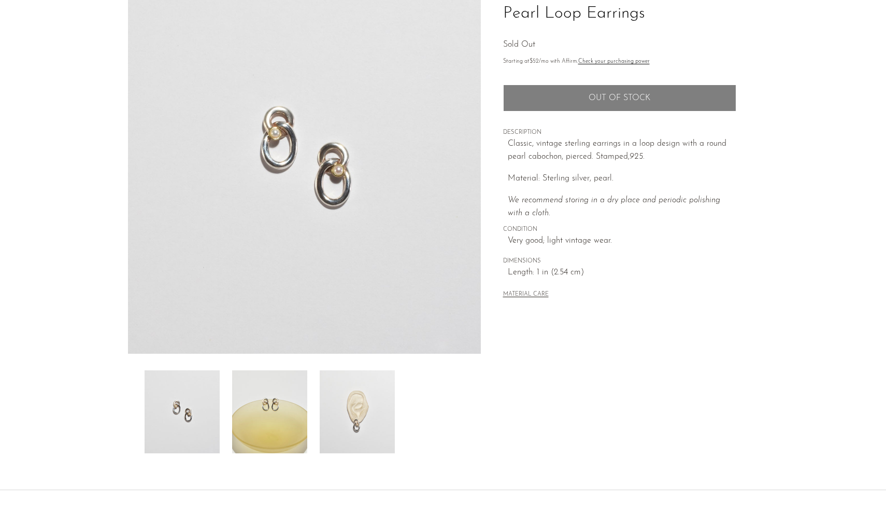
scroll to position [81, 0]
click at [338, 418] on img at bounding box center [357, 413] width 75 height 83
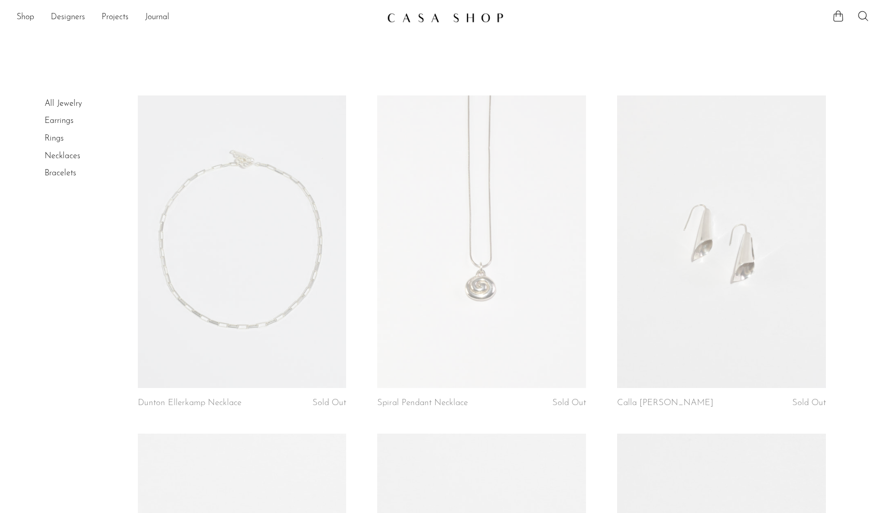
scroll to position [396, 0]
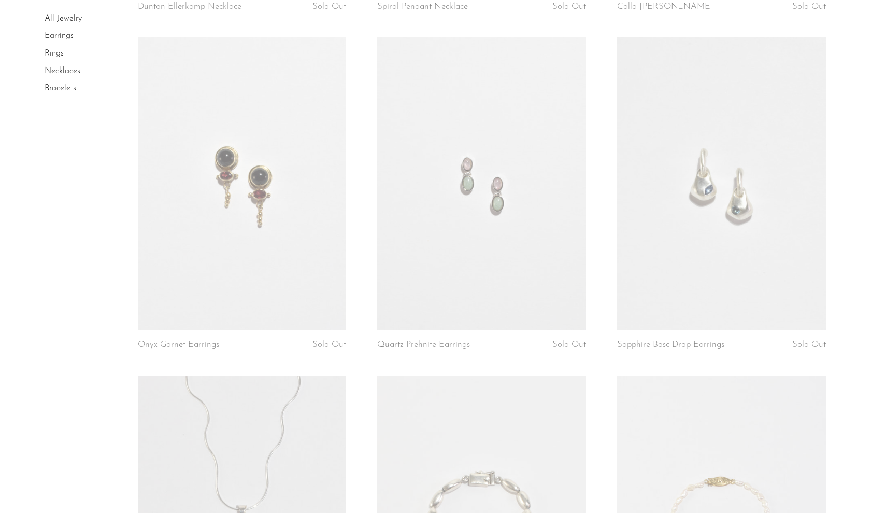
click at [514, 302] on link at bounding box center [481, 183] width 209 height 292
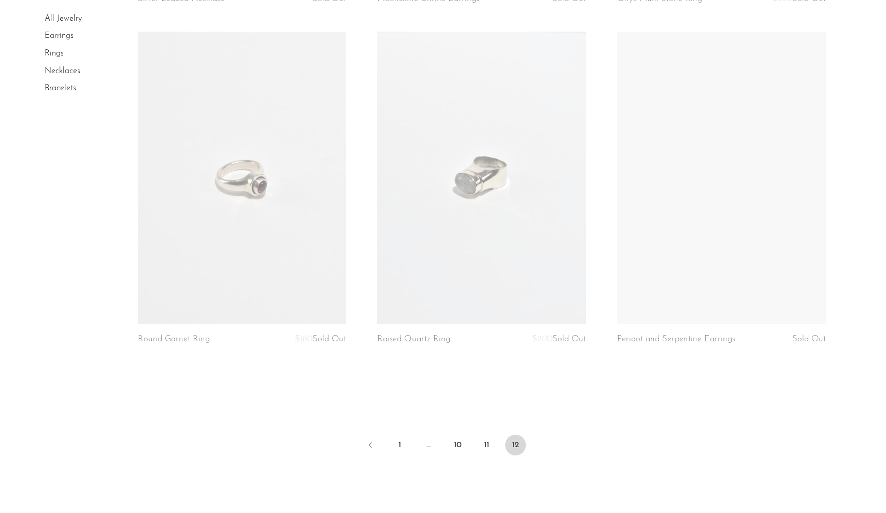
scroll to position [3133, 0]
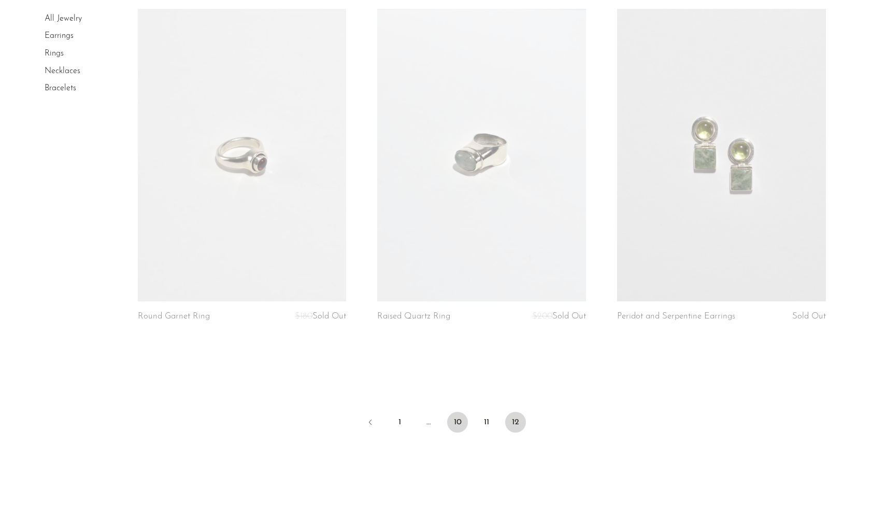
click at [463, 420] on link "10" at bounding box center [457, 422] width 21 height 21
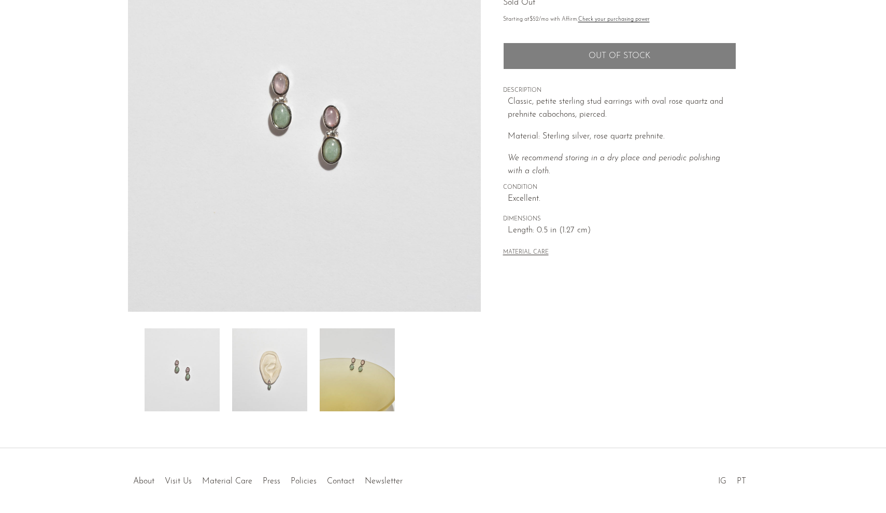
scroll to position [127, 0]
click at [262, 377] on img at bounding box center [269, 367] width 75 height 83
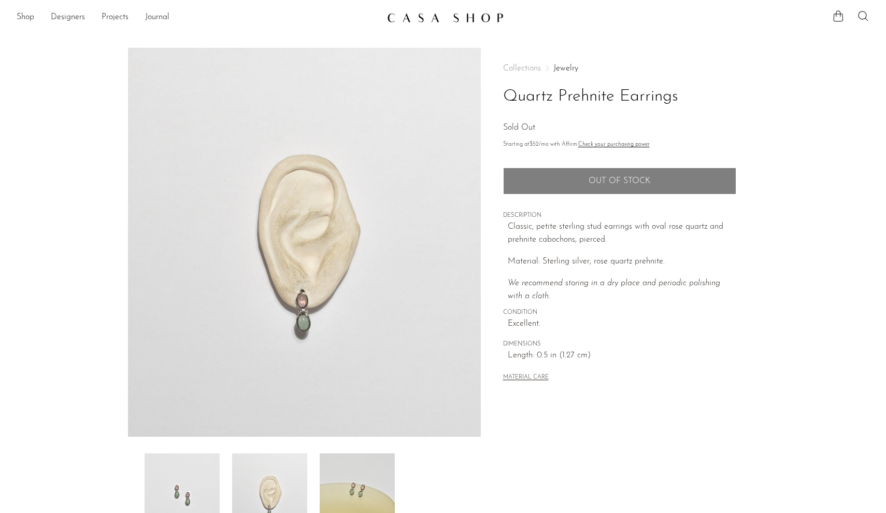
scroll to position [0, 0]
click at [133, 84] on img at bounding box center [304, 242] width 353 height 389
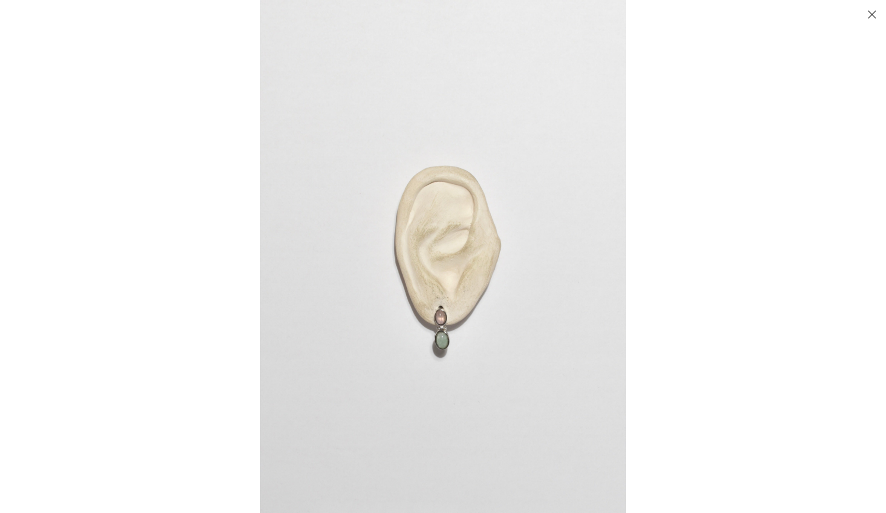
click at [127, 53] on div at bounding box center [443, 256] width 886 height 513
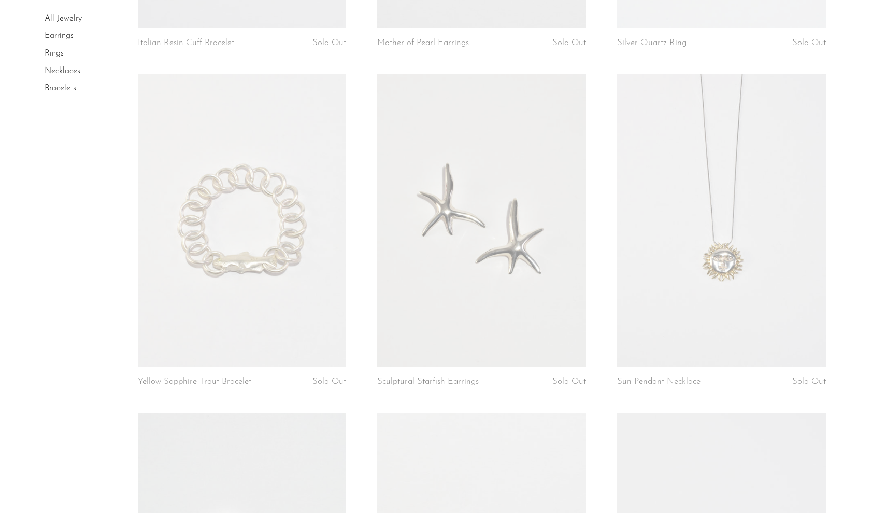
scroll to position [3196, 0]
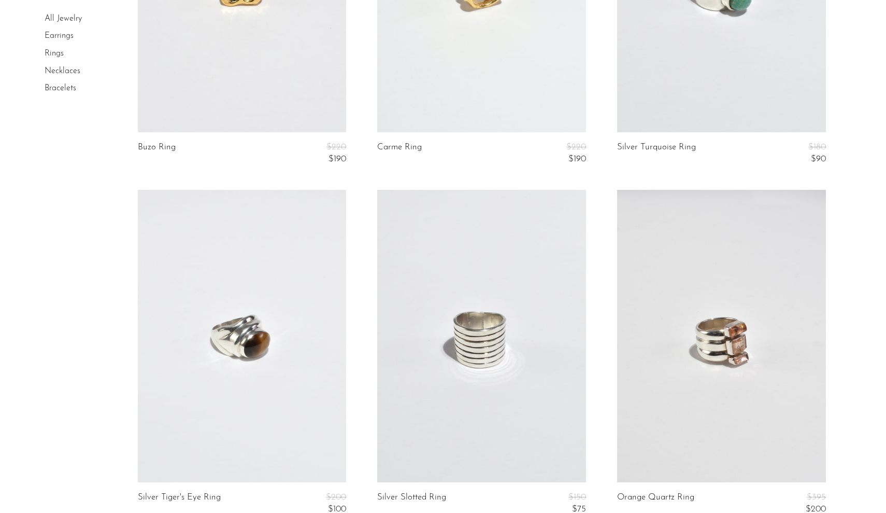
scroll to position [2803, 0]
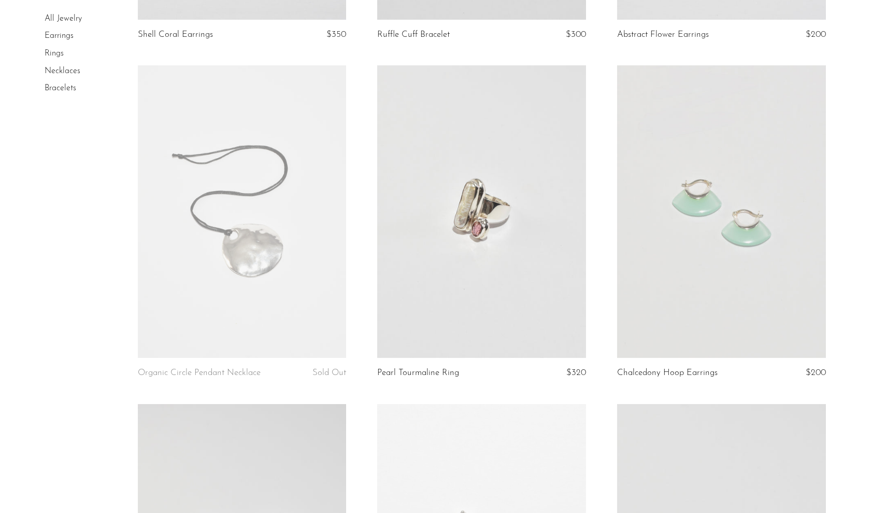
scroll to position [198, 0]
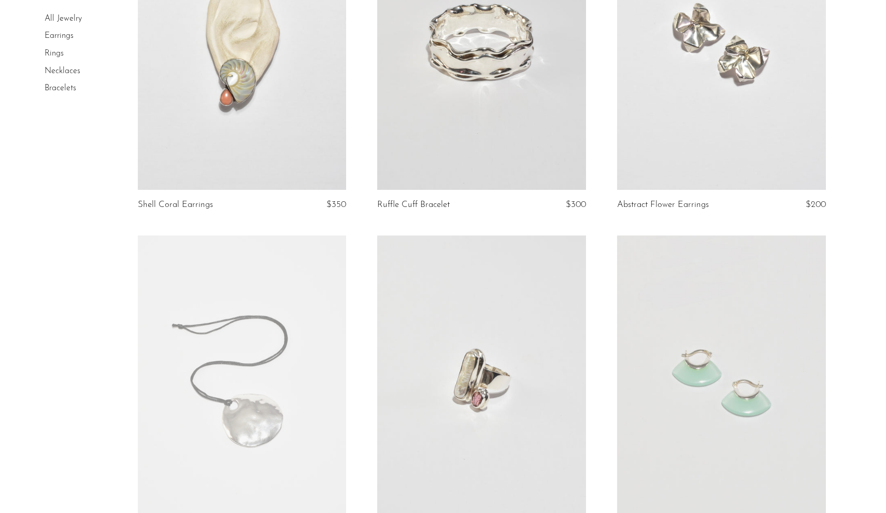
click at [713, 153] on link at bounding box center [721, 43] width 209 height 292
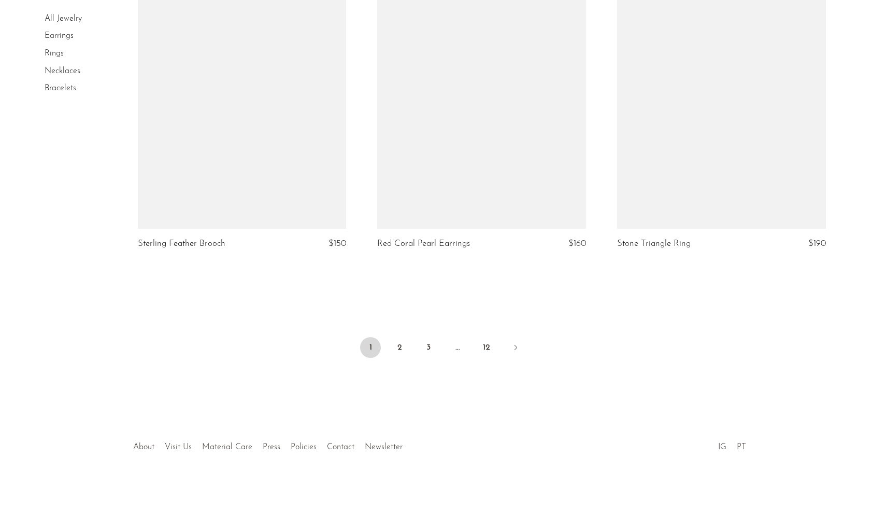
scroll to position [3898, 0]
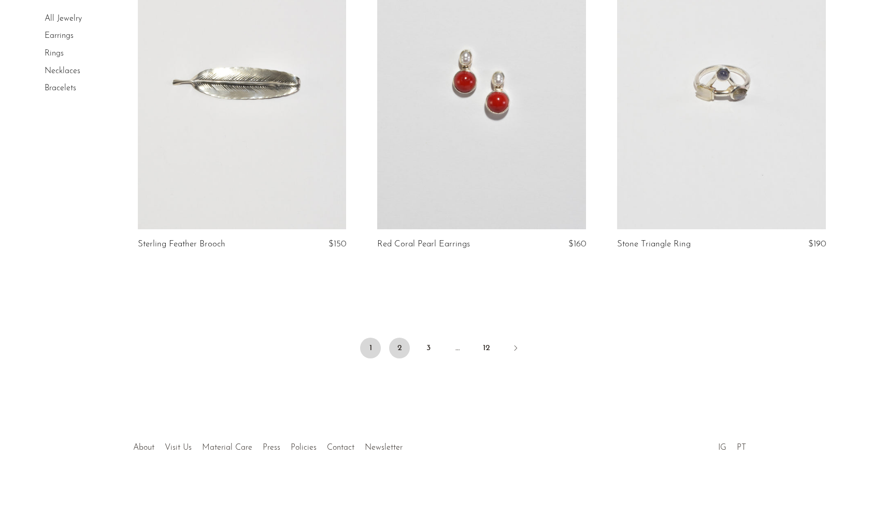
click at [404, 343] on link "2" at bounding box center [399, 347] width 21 height 21
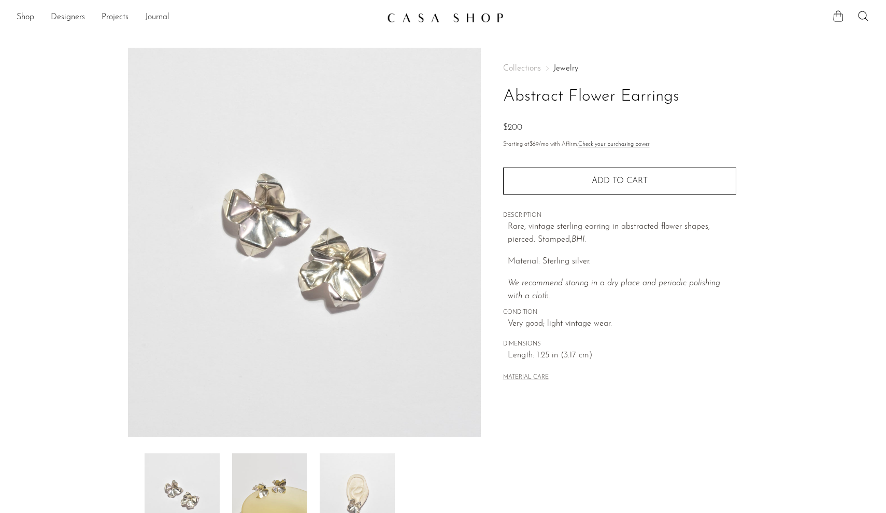
scroll to position [87, 0]
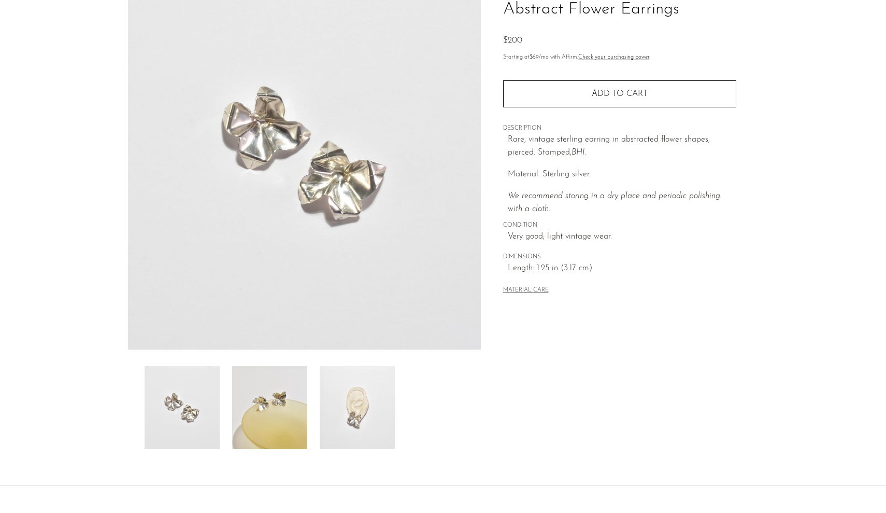
click at [271, 411] on img at bounding box center [269, 407] width 75 height 83
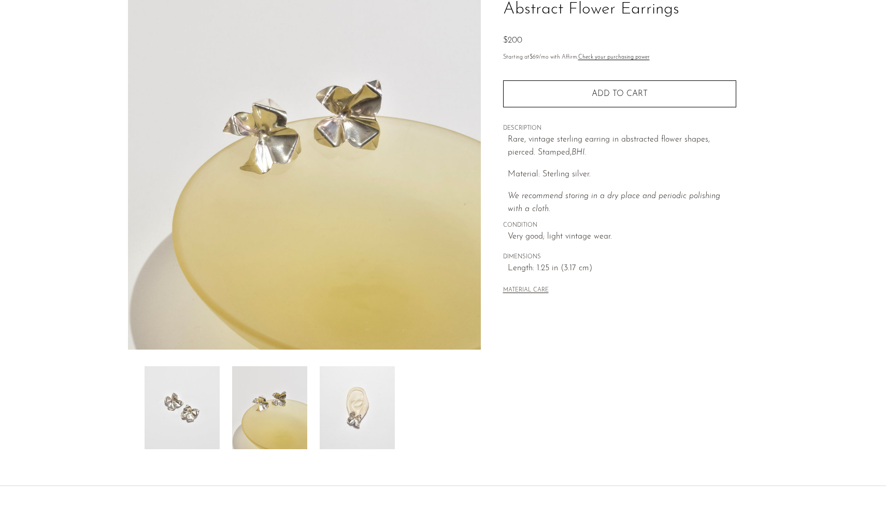
click at [338, 401] on img at bounding box center [357, 407] width 75 height 83
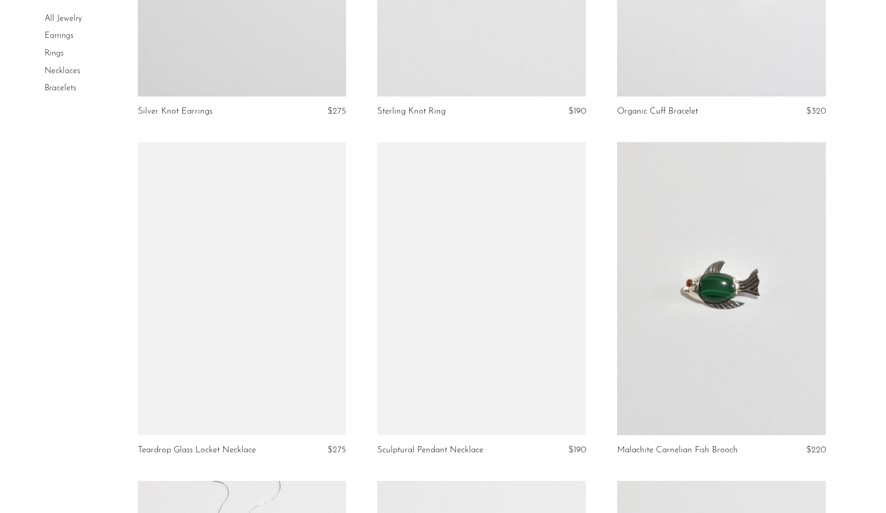
scroll to position [2350, 0]
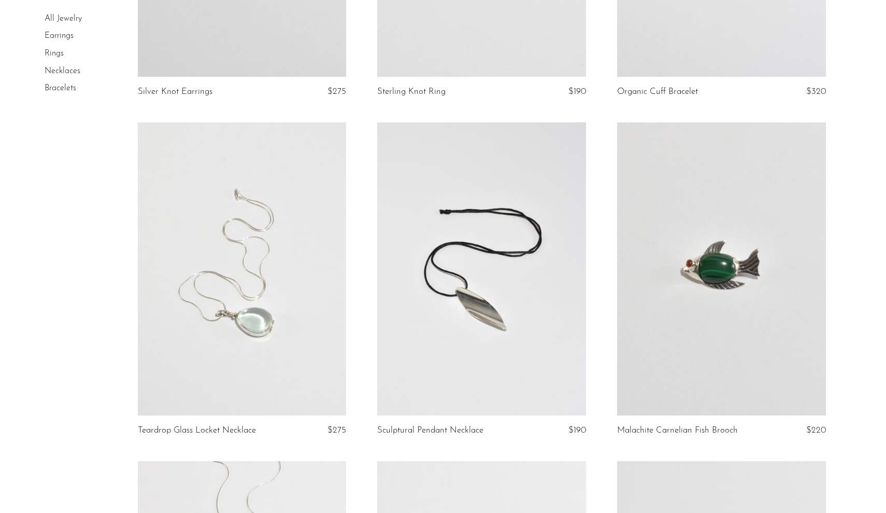
click at [270, 295] on link at bounding box center [242, 268] width 209 height 292
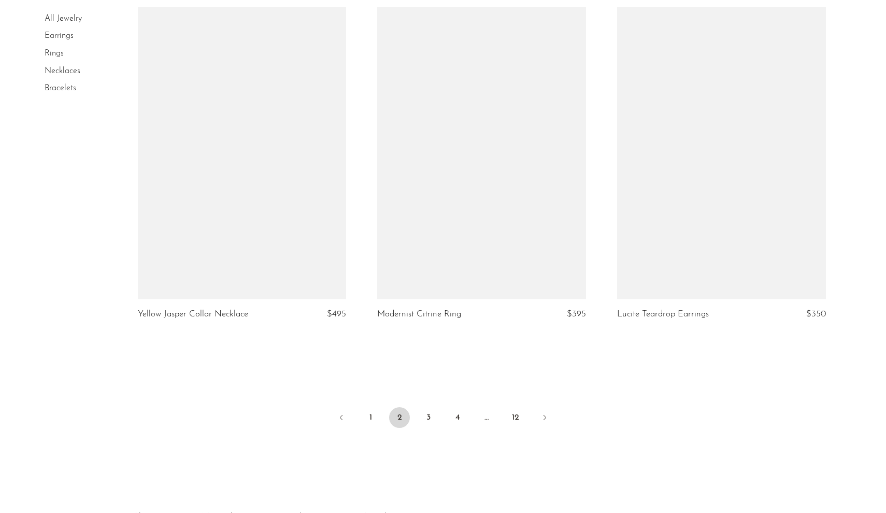
scroll to position [3832, 0]
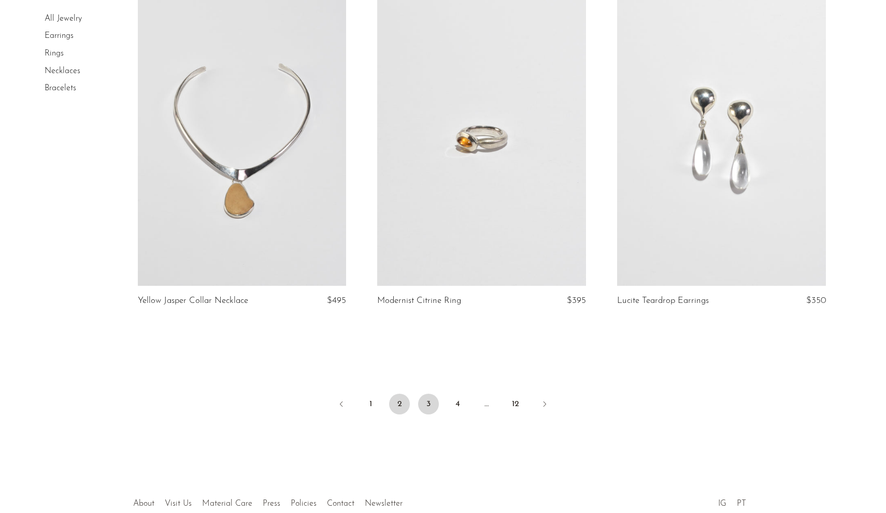
click at [427, 403] on link "3" at bounding box center [428, 403] width 21 height 21
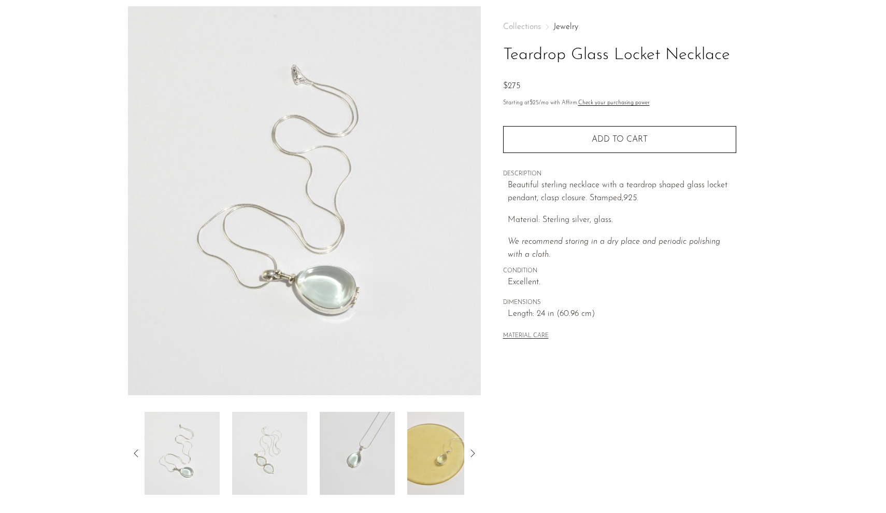
scroll to position [54, 0]
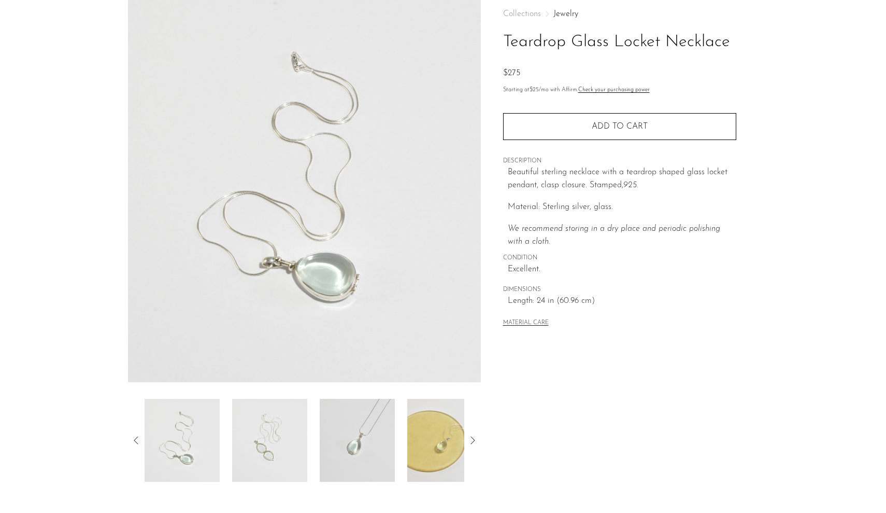
click at [353, 460] on img at bounding box center [357, 440] width 75 height 83
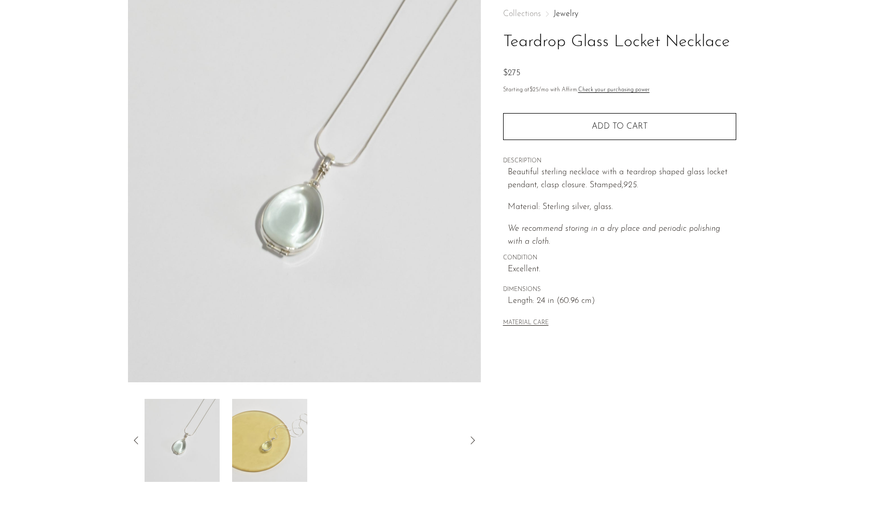
click at [247, 438] on img at bounding box center [269, 440] width 75 height 83
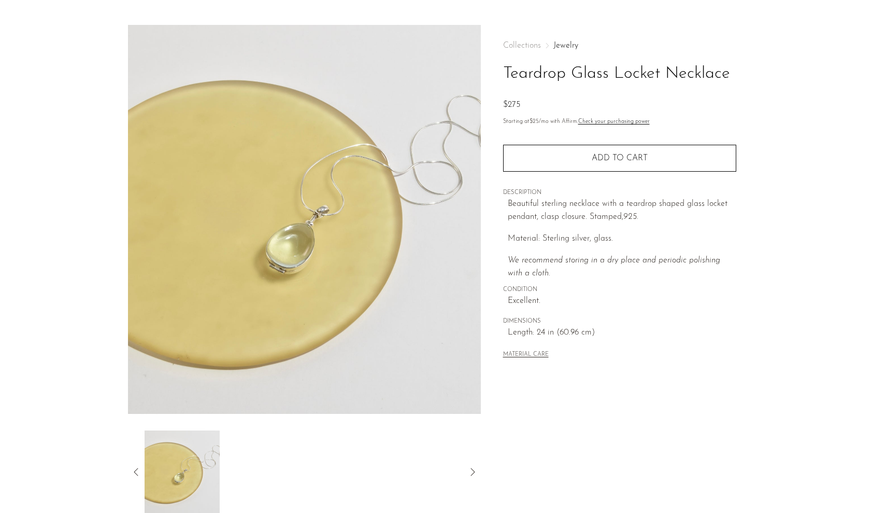
scroll to position [22, 0]
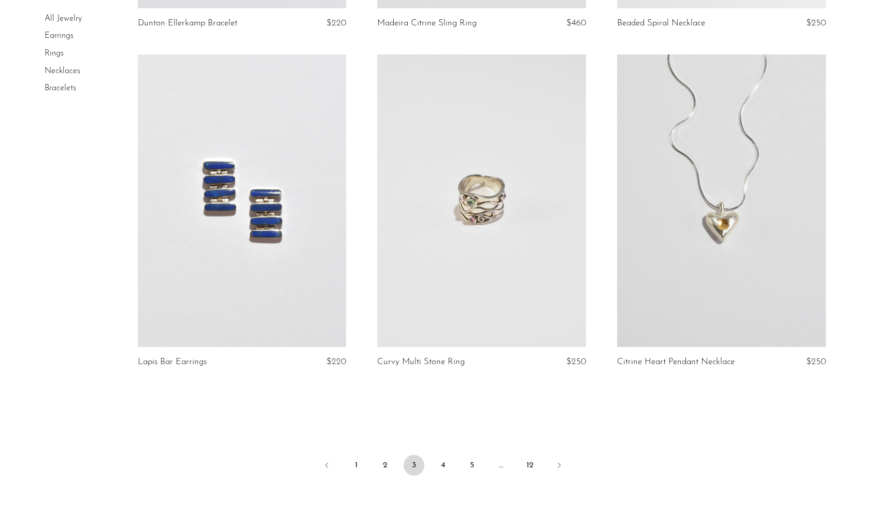
scroll to position [3810, 0]
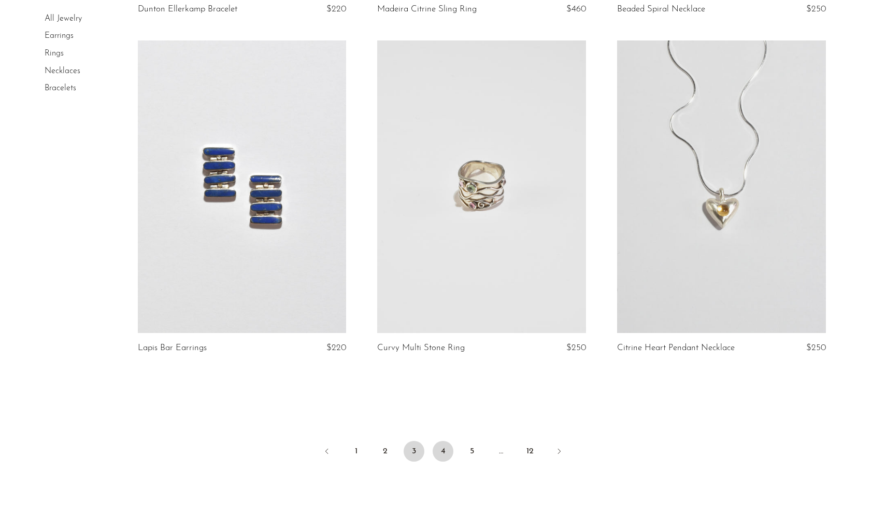
click at [447, 445] on link "4" at bounding box center [443, 451] width 21 height 21
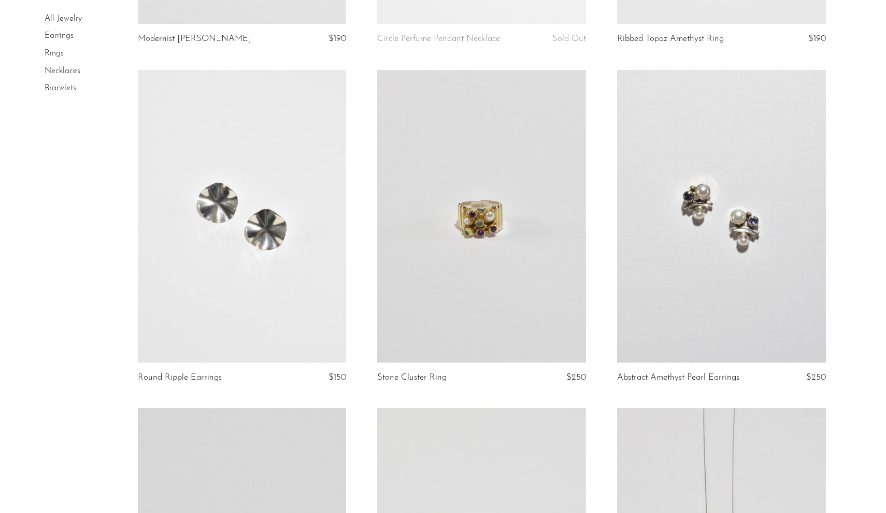
scroll to position [2731, 0]
click at [685, 314] on link at bounding box center [721, 216] width 209 height 292
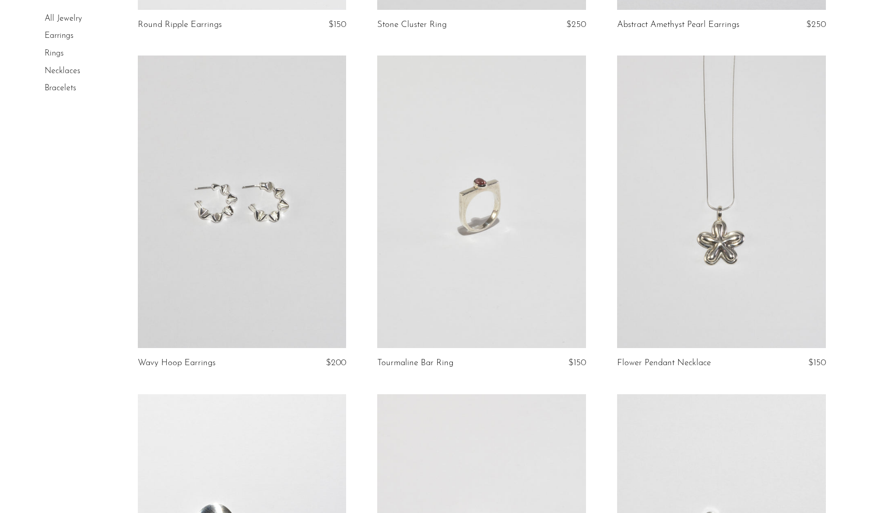
click at [417, 299] on link at bounding box center [481, 201] width 209 height 292
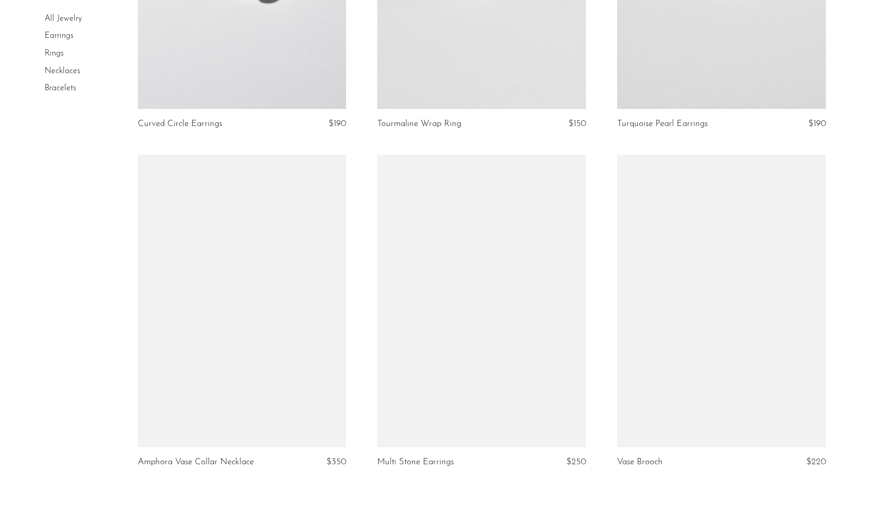
scroll to position [3765, 0]
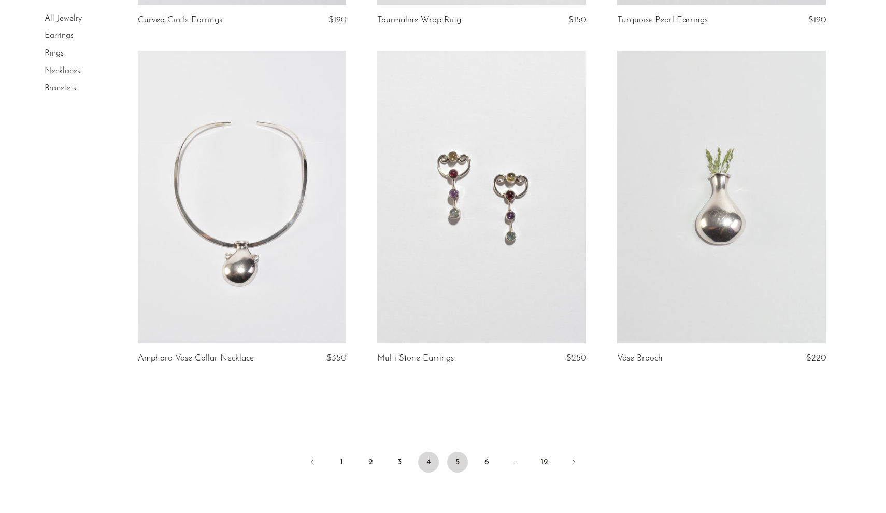
click at [461, 465] on link "5" at bounding box center [457, 461] width 21 height 21
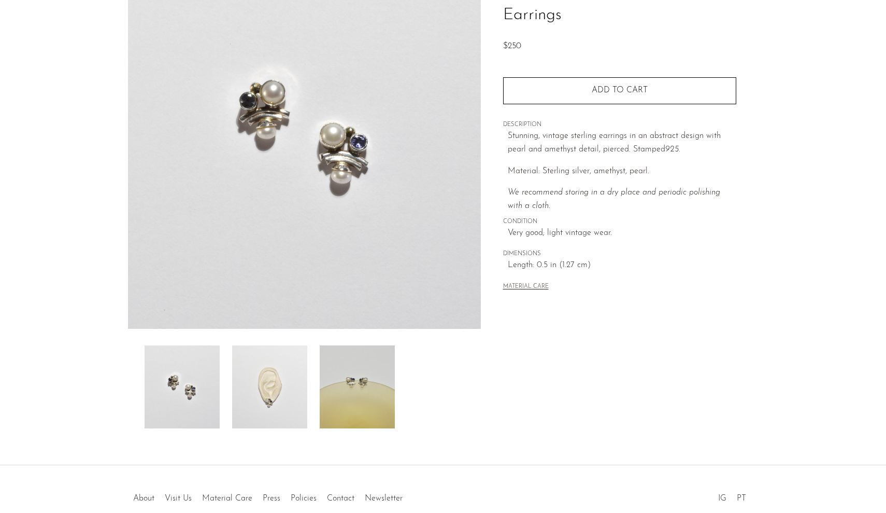
scroll to position [108, 0]
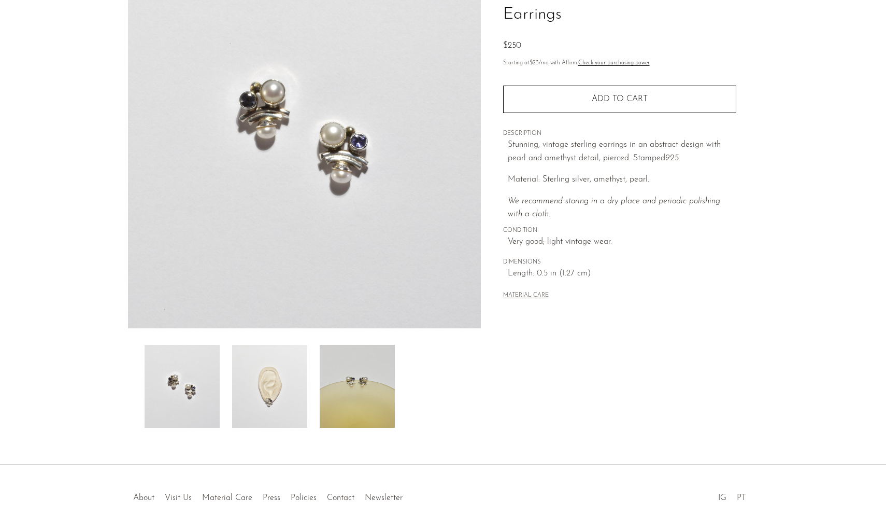
click at [285, 391] on img at bounding box center [269, 386] width 75 height 83
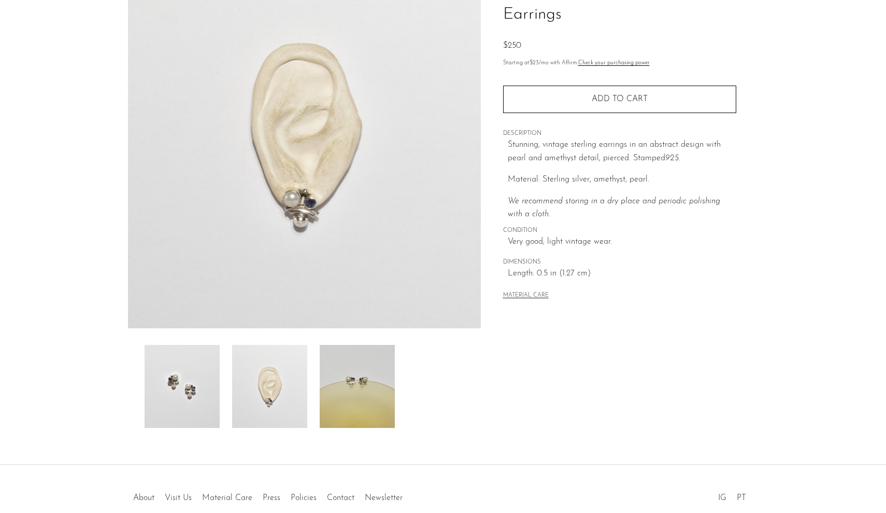
scroll to position [100, 0]
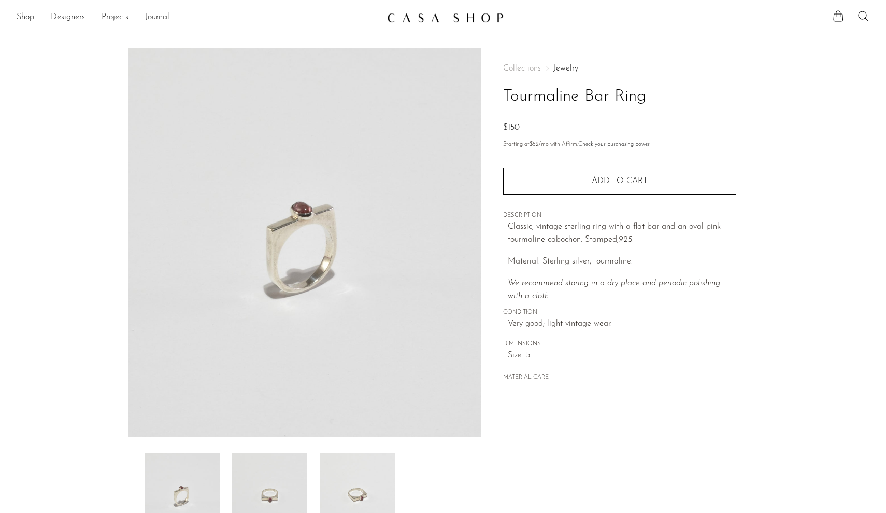
click at [288, 474] on img at bounding box center [269, 494] width 75 height 83
click at [209, 476] on img at bounding box center [182, 494] width 75 height 83
click at [254, 486] on img at bounding box center [269, 494] width 75 height 83
click at [210, 472] on img at bounding box center [182, 494] width 75 height 83
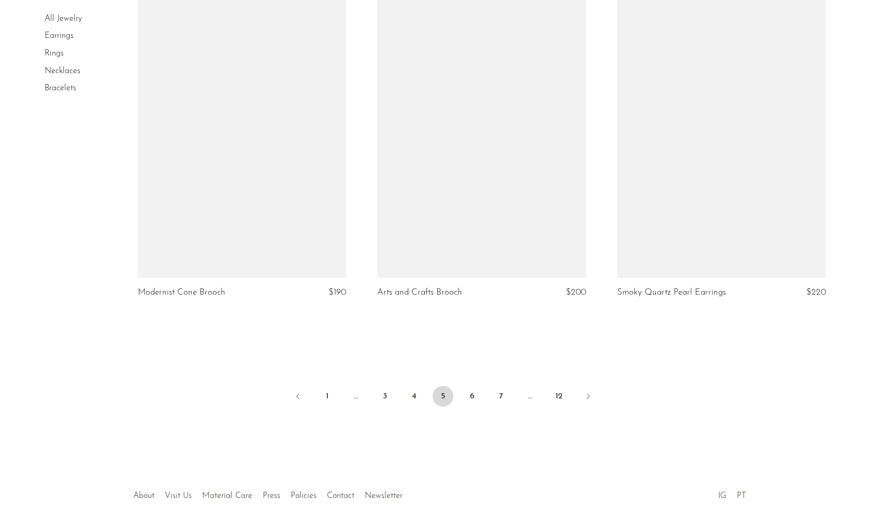
scroll to position [3878, 0]
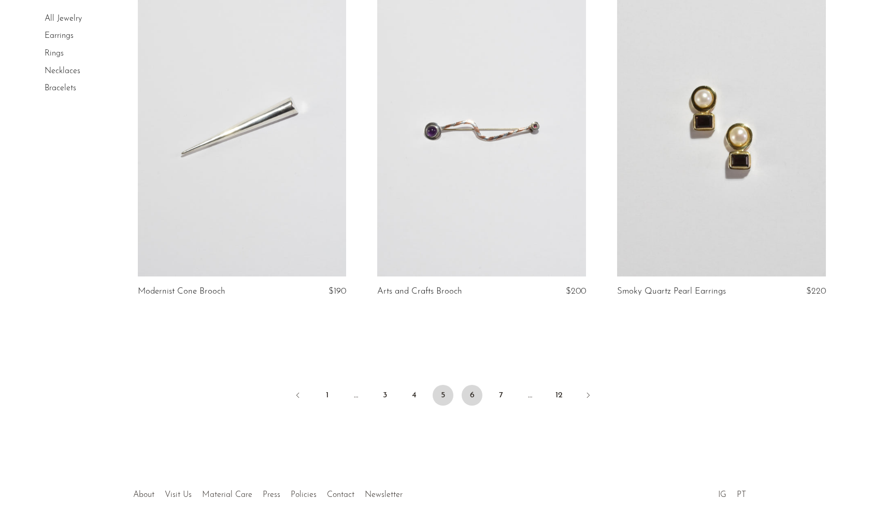
click at [473, 388] on link "6" at bounding box center [472, 395] width 21 height 21
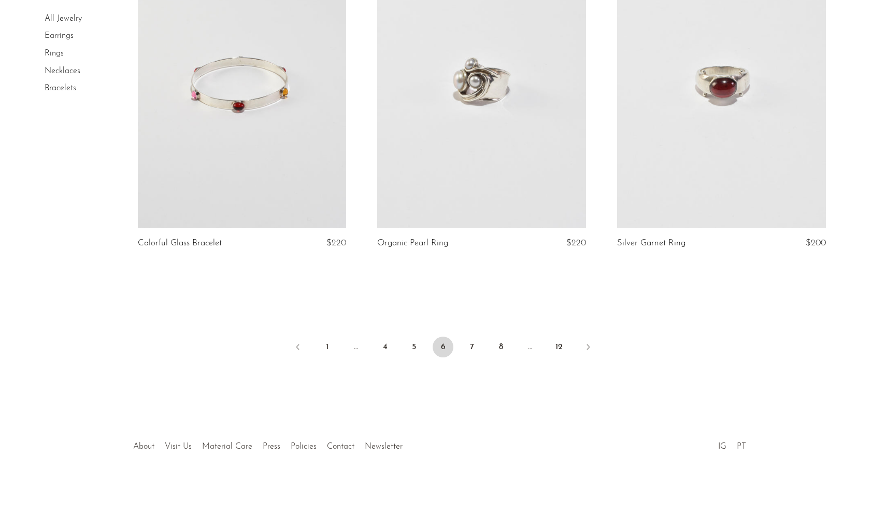
scroll to position [3879, 0]
click at [475, 345] on link "7" at bounding box center [472, 347] width 21 height 21
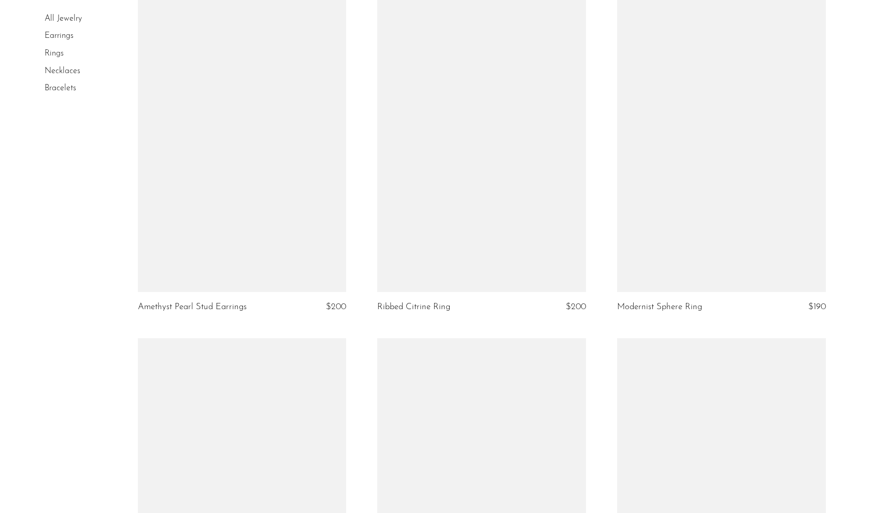
scroll to position [771, 0]
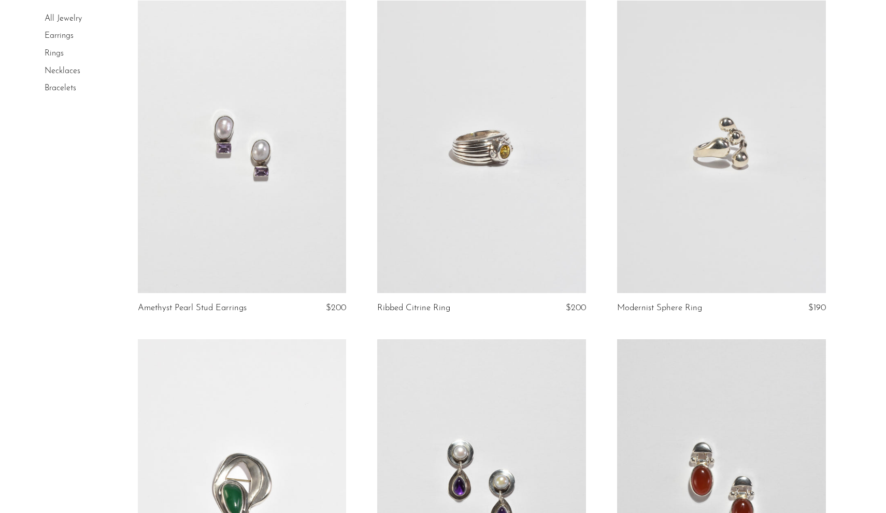
click at [275, 244] on link at bounding box center [242, 147] width 209 height 292
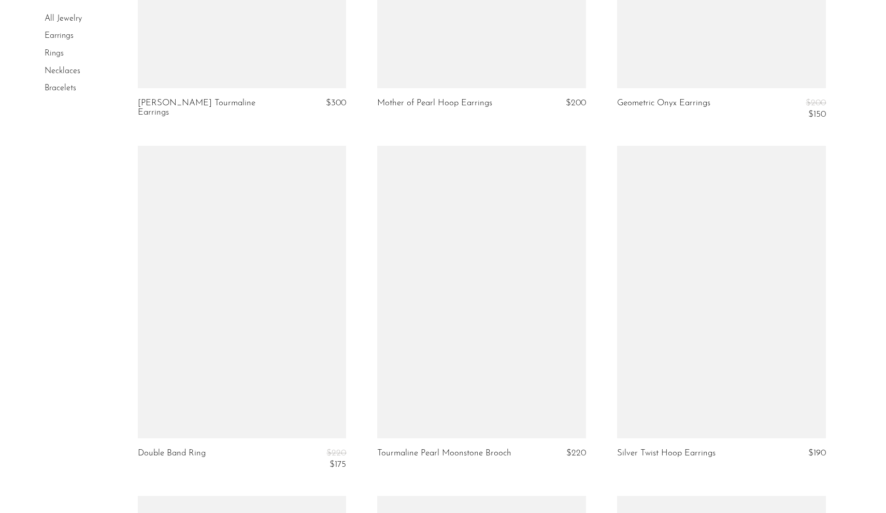
scroll to position [2381, 0]
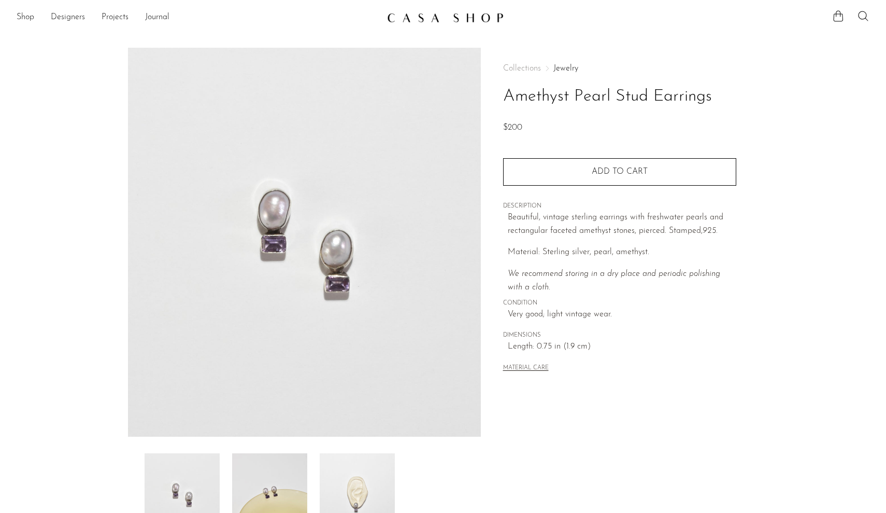
click at [355, 488] on img at bounding box center [357, 494] width 75 height 83
